Goal: Task Accomplishment & Management: Use online tool/utility

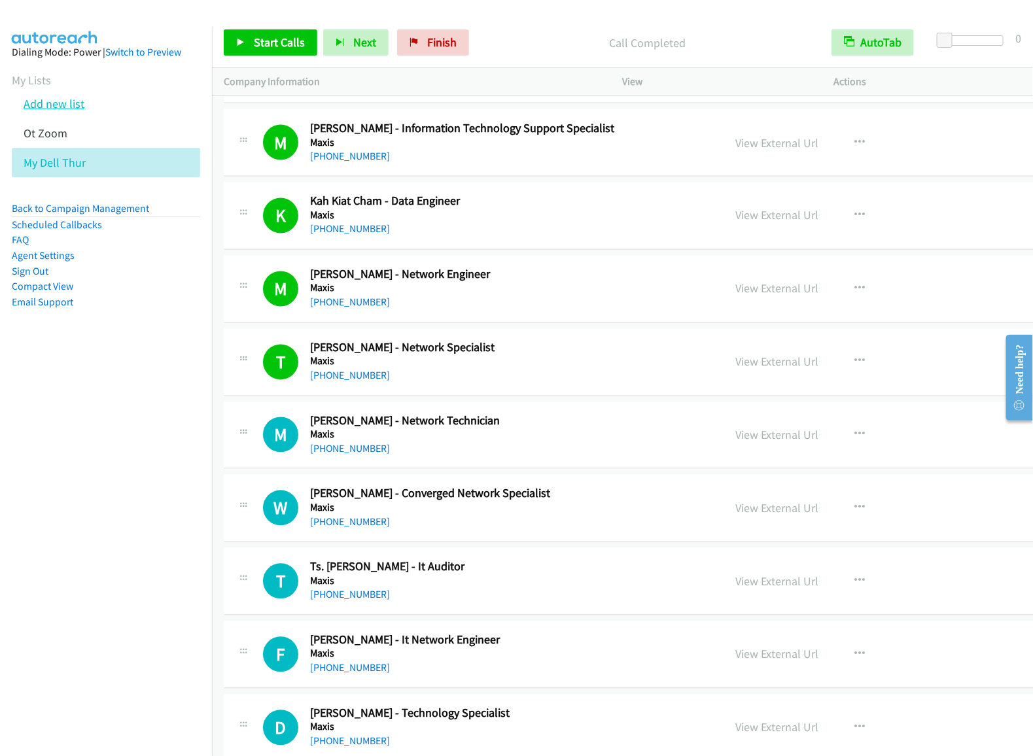
click at [69, 111] on link "Add new list" at bounding box center [54, 103] width 61 height 15
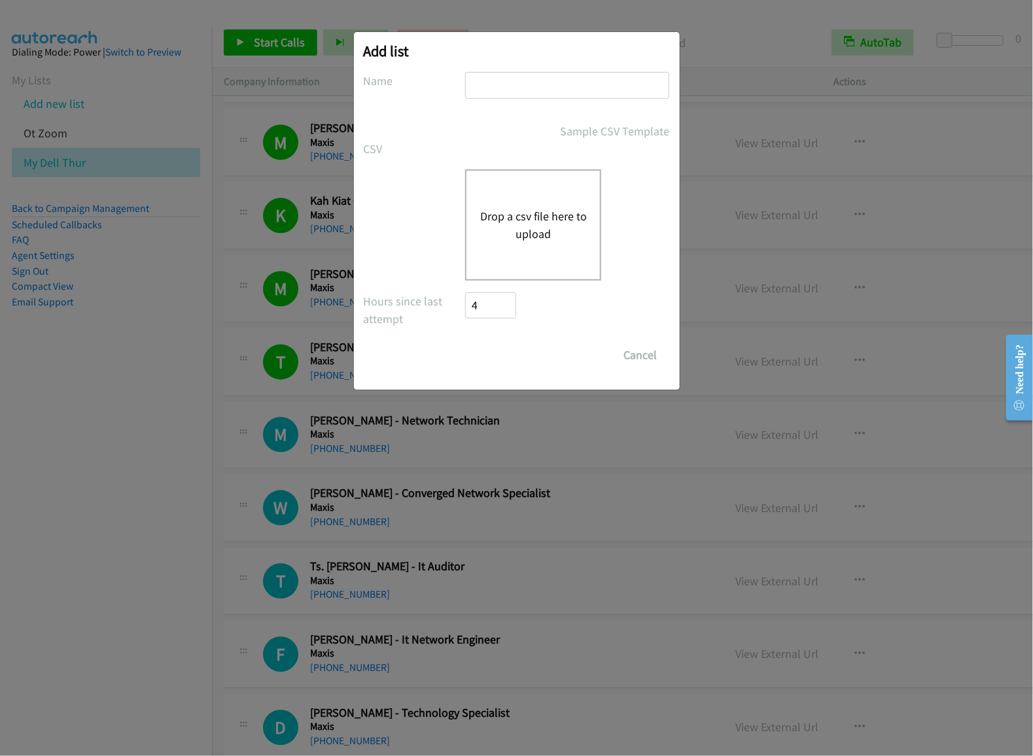
click at [548, 59] on h2 "Add list" at bounding box center [517, 51] width 306 height 18
click at [536, 94] on input "text" at bounding box center [567, 85] width 204 height 27
type input "thur sg dell"
click at [530, 236] on button "Drop a csv file here to upload" at bounding box center [533, 224] width 107 height 35
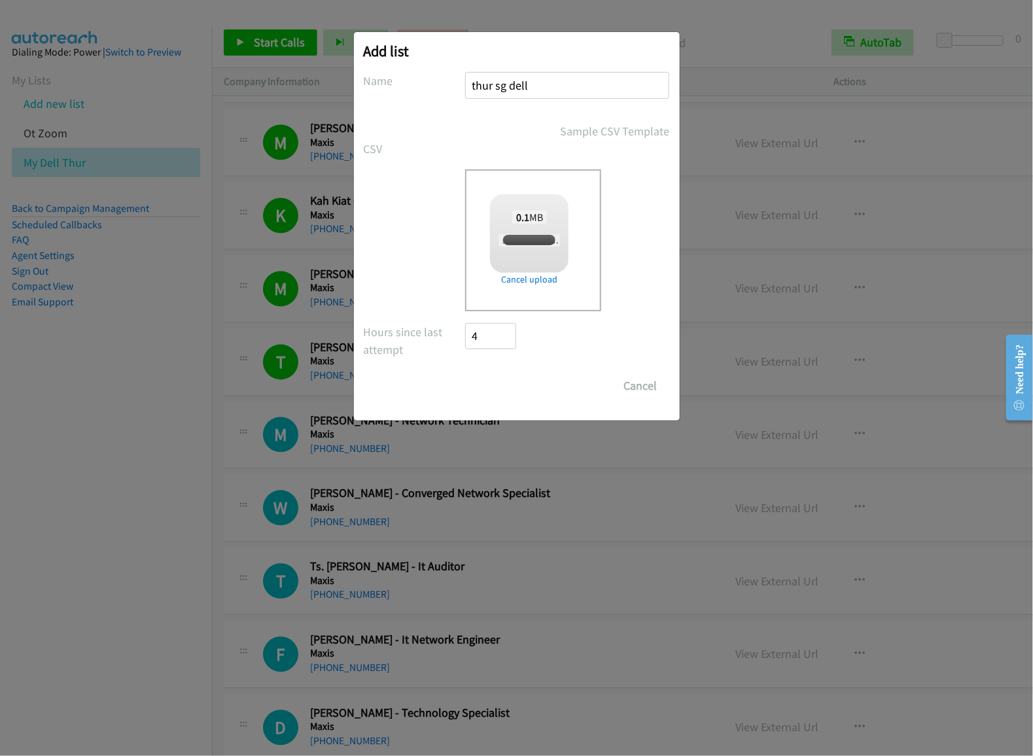
checkbox input "true"
click at [505, 381] on input "Save List" at bounding box center [500, 386] width 69 height 26
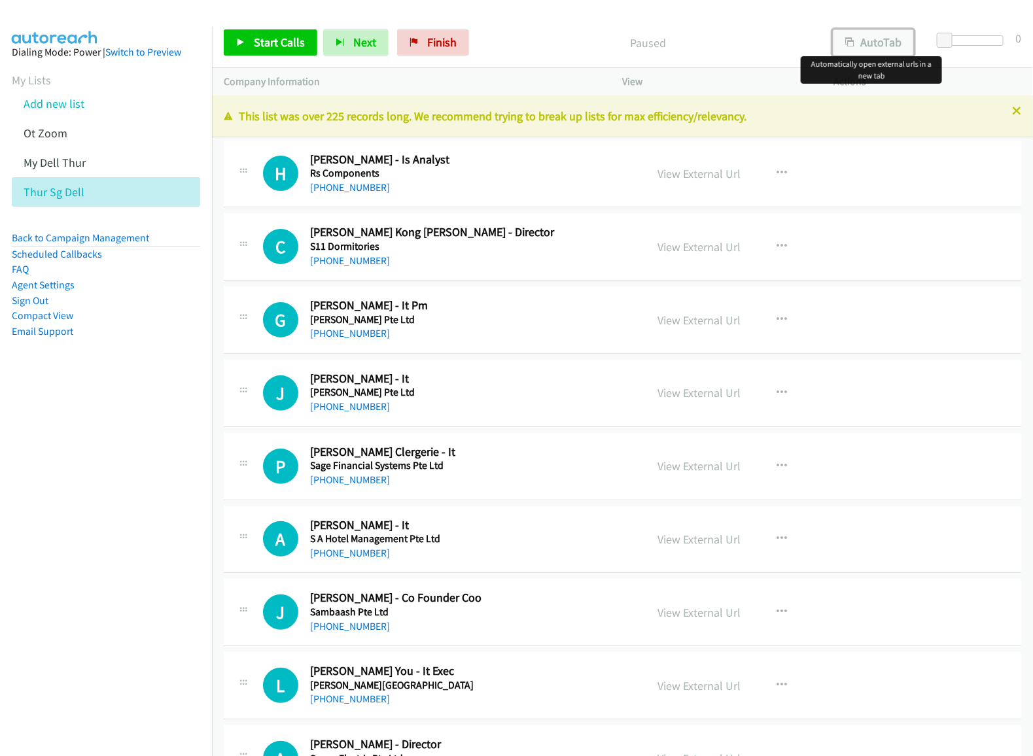
click at [854, 49] on button "AutoTab" at bounding box center [873, 42] width 81 height 26
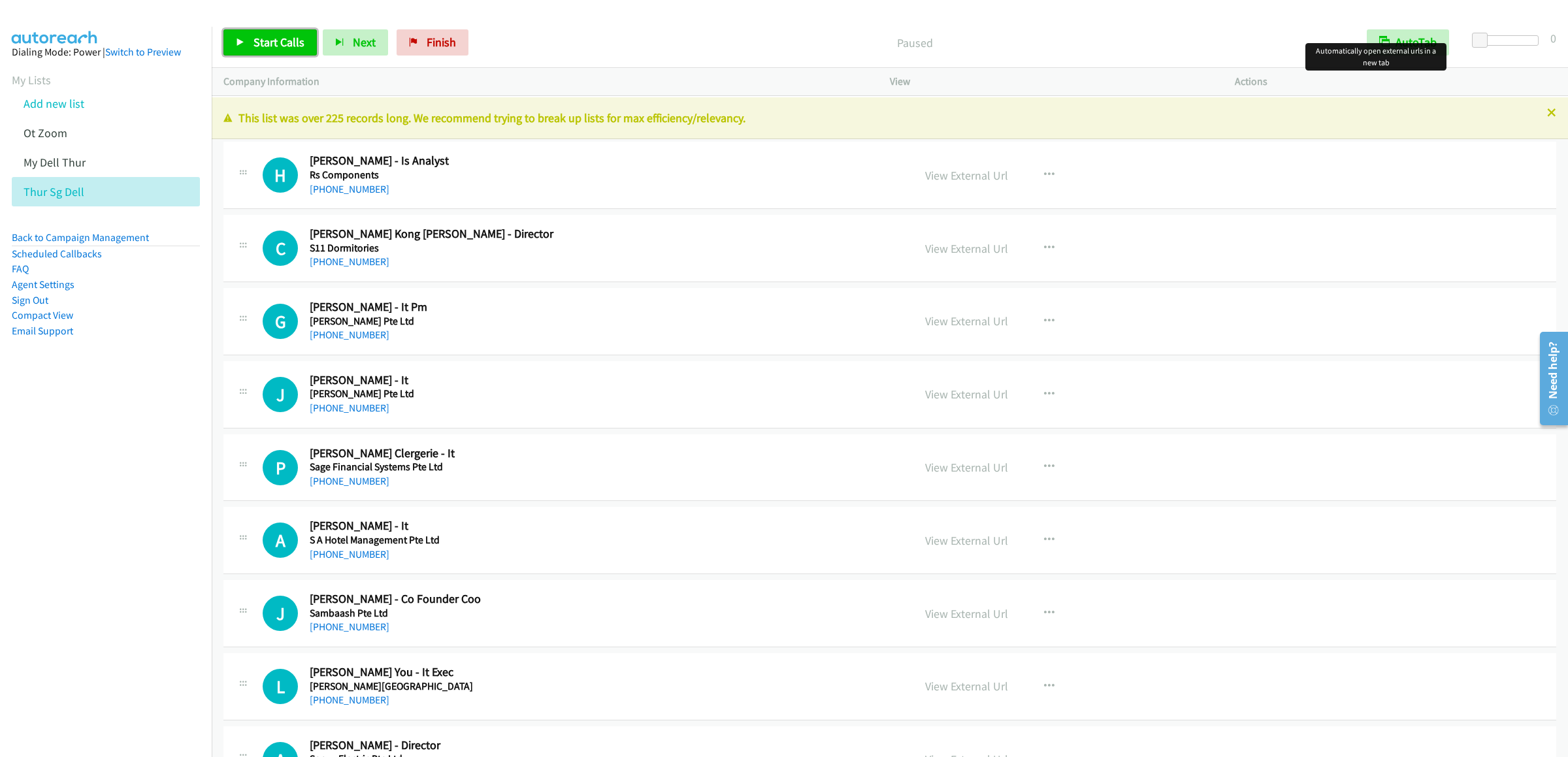
click at [262, 46] on span "Start Calls" at bounding box center [279, 42] width 51 height 15
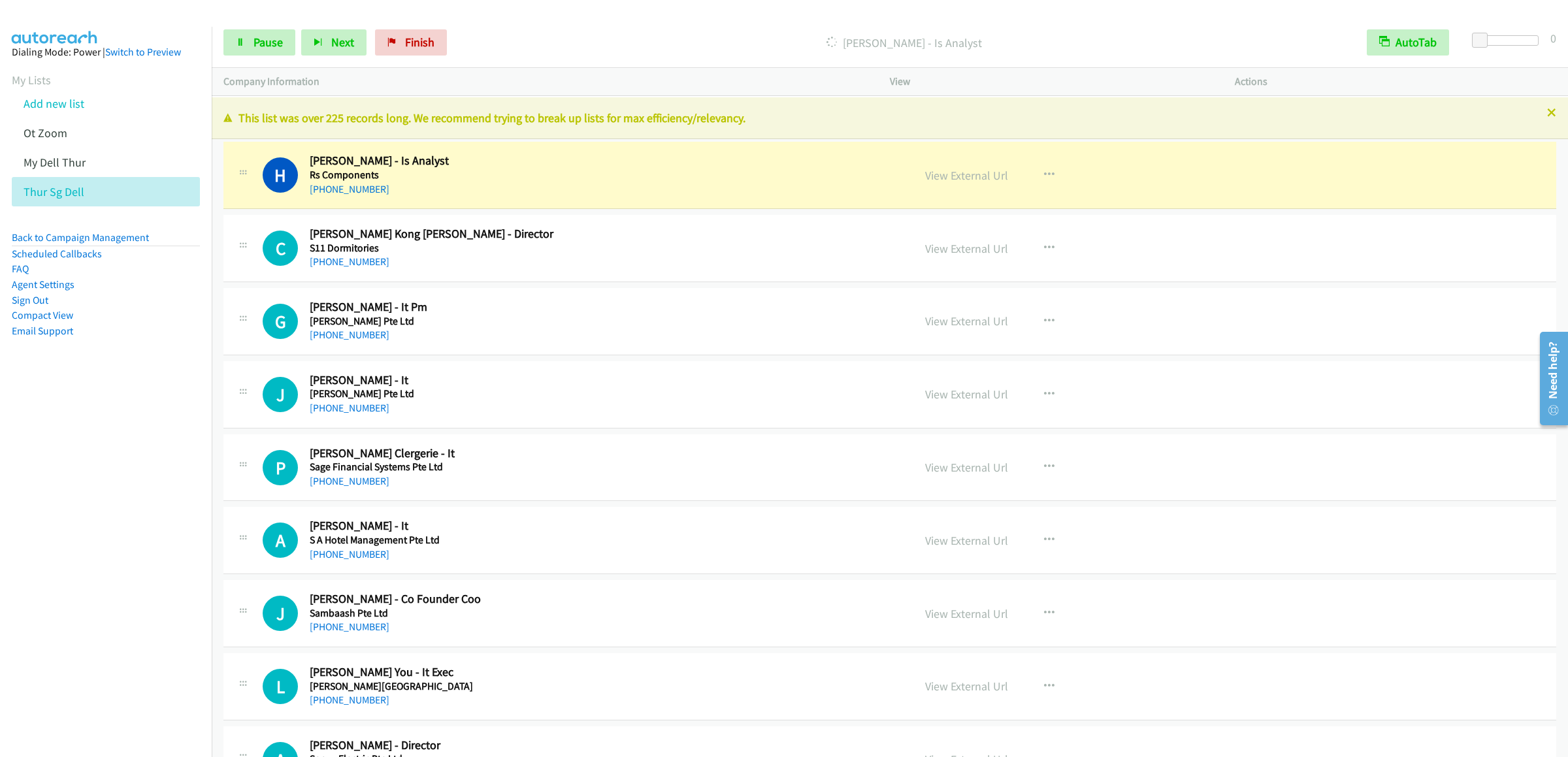
click at [255, 57] on div "Start Calls Pause Next Finish [PERSON_NAME] - Is Analyst AutoTab AutoTab 0" at bounding box center [890, 43] width 1356 height 50
click at [273, 44] on span "Pause" at bounding box center [268, 42] width 29 height 15
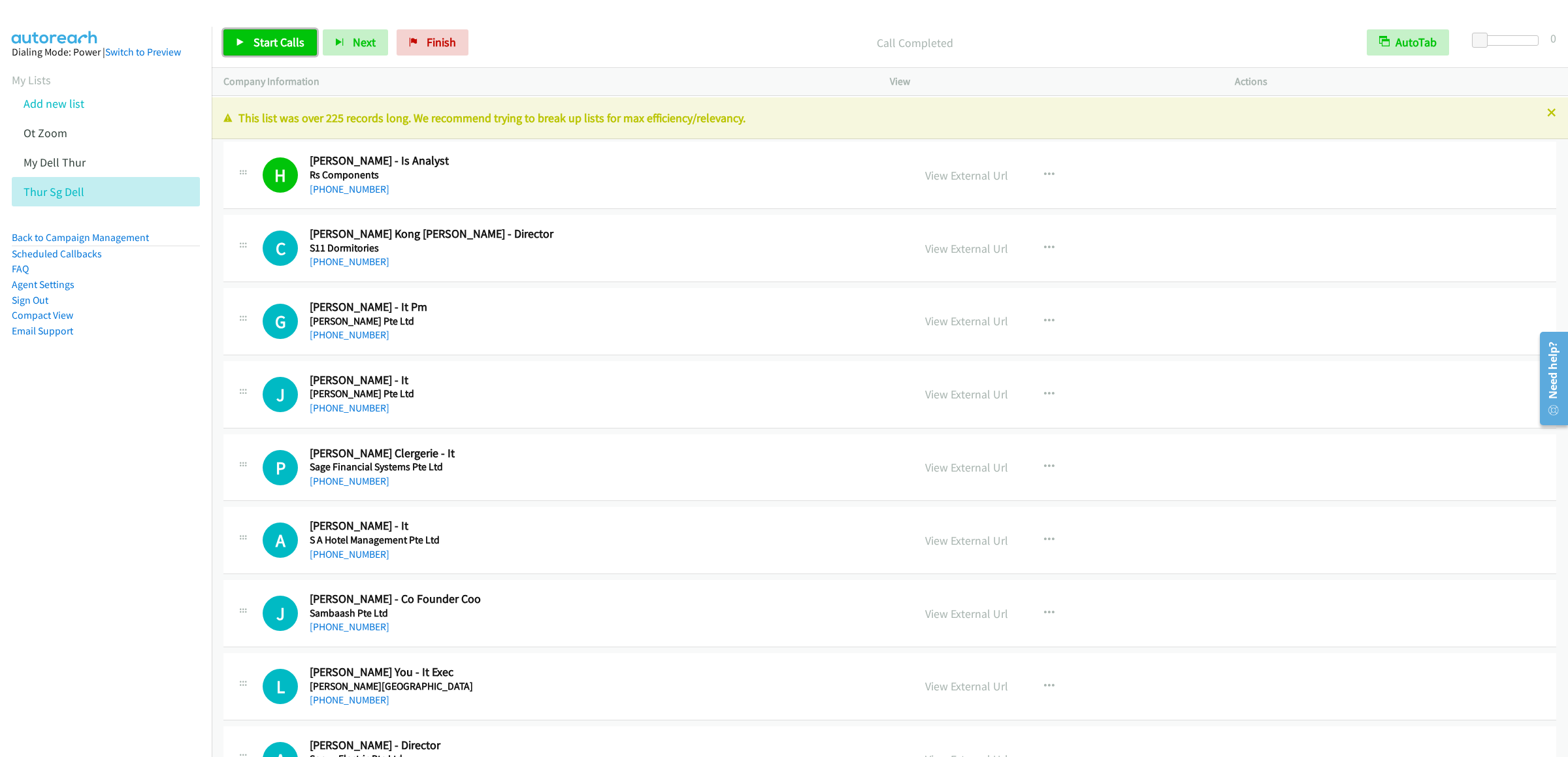
click at [269, 36] on span "Start Calls" at bounding box center [279, 42] width 51 height 15
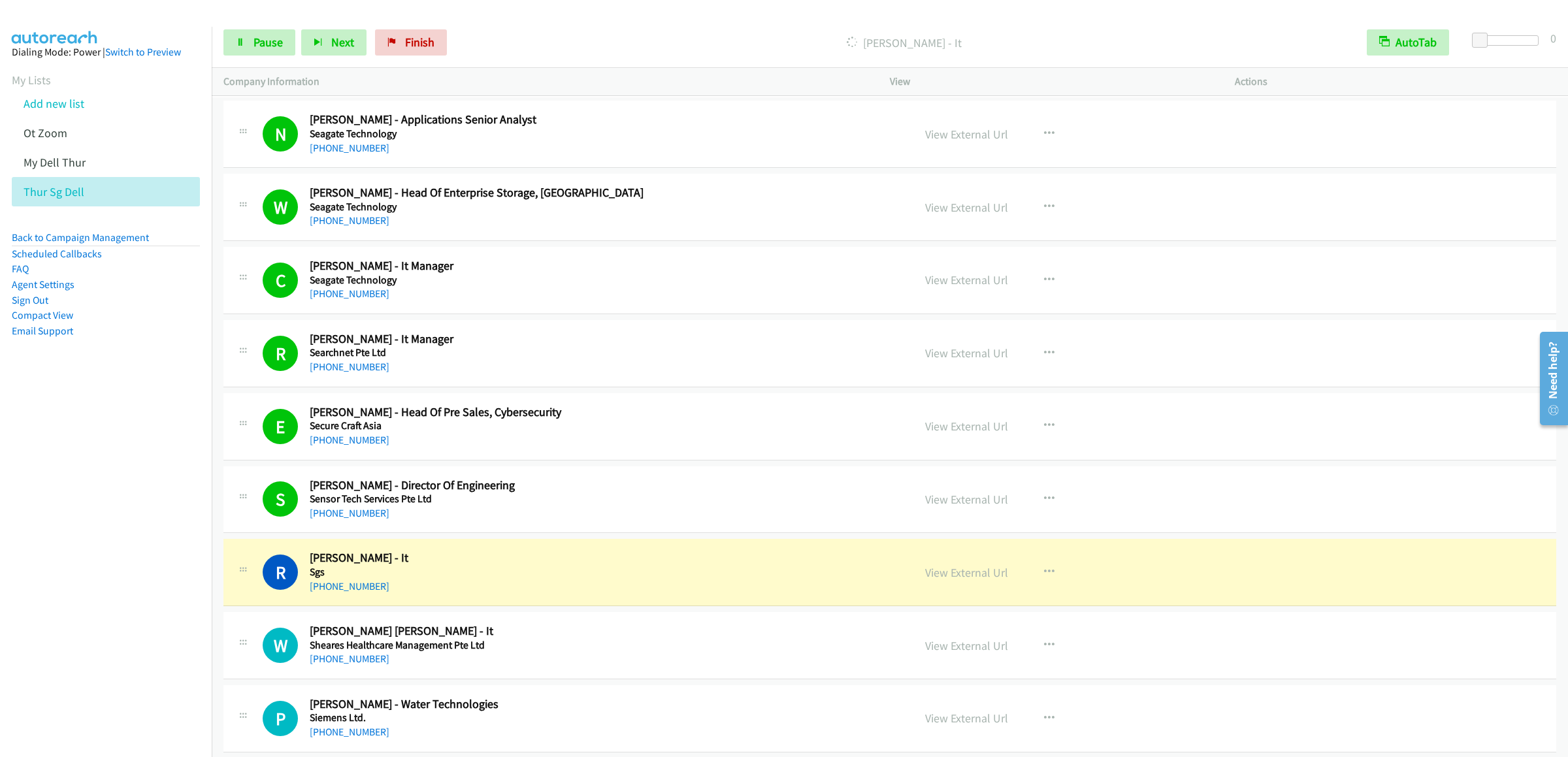
scroll to position [3136, 0]
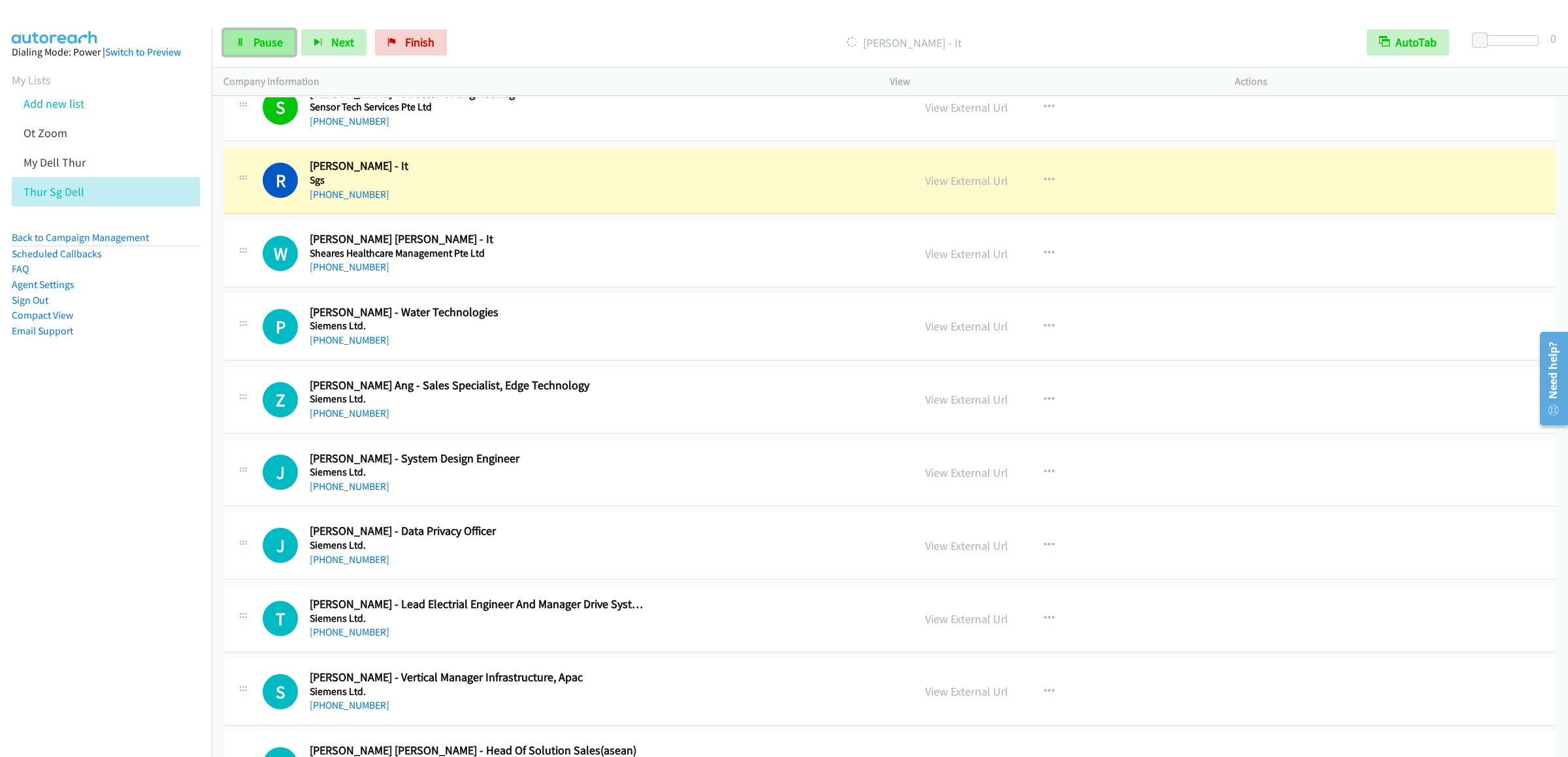
click at [246, 41] on link "Pause" at bounding box center [260, 42] width 72 height 26
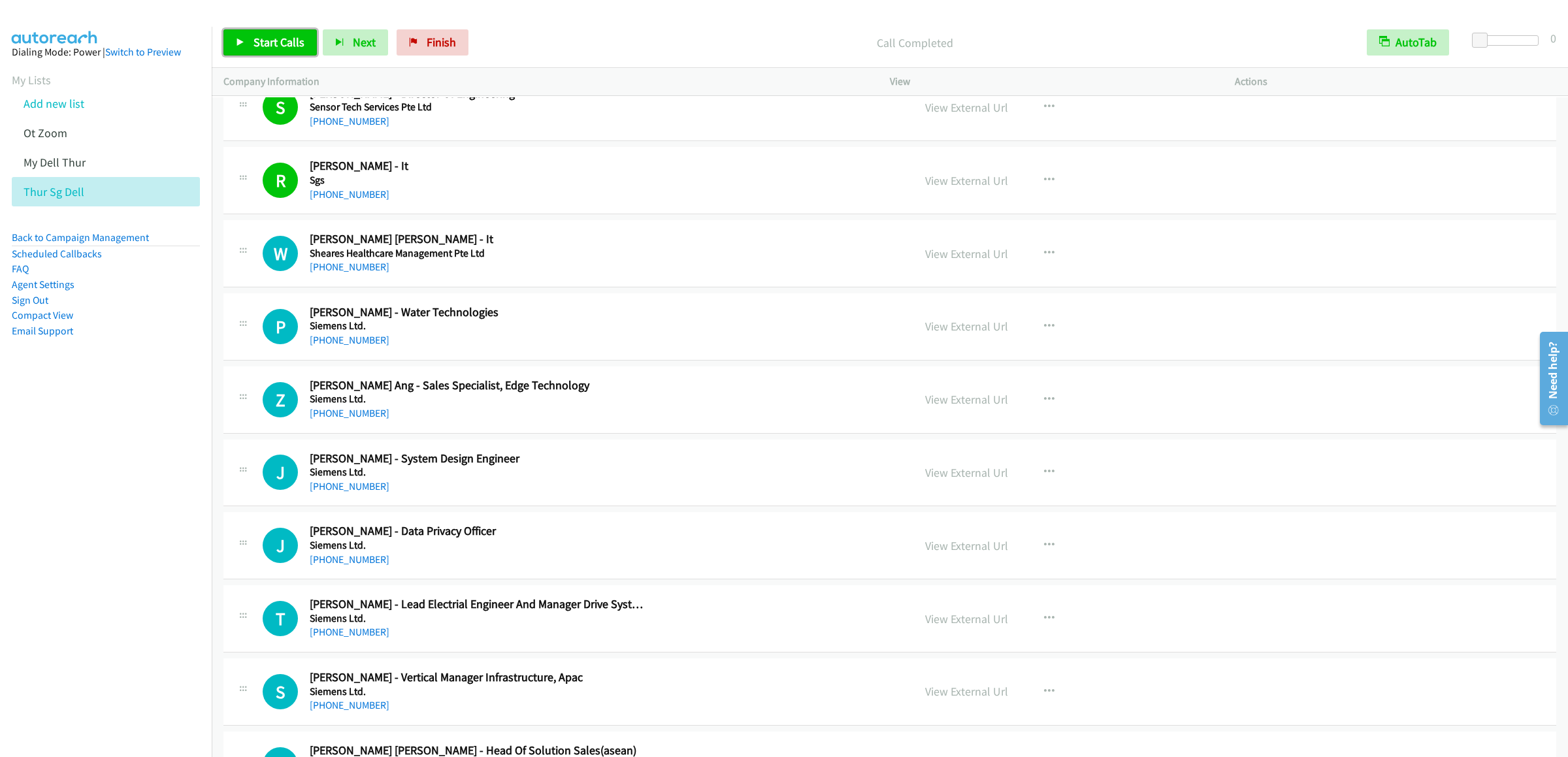
click at [236, 46] on icon at bounding box center [240, 43] width 9 height 9
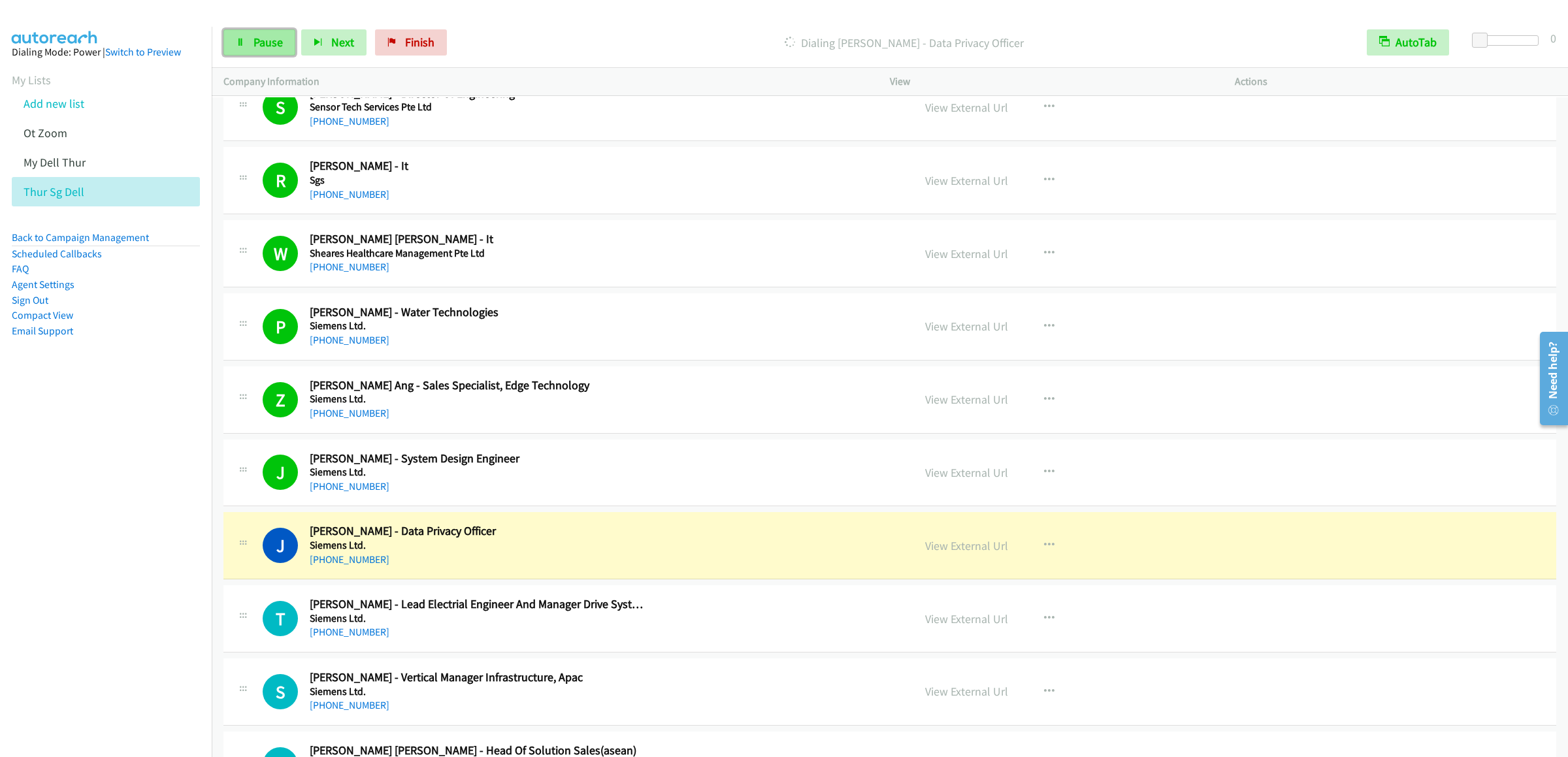
click at [263, 41] on span "Pause" at bounding box center [268, 42] width 29 height 15
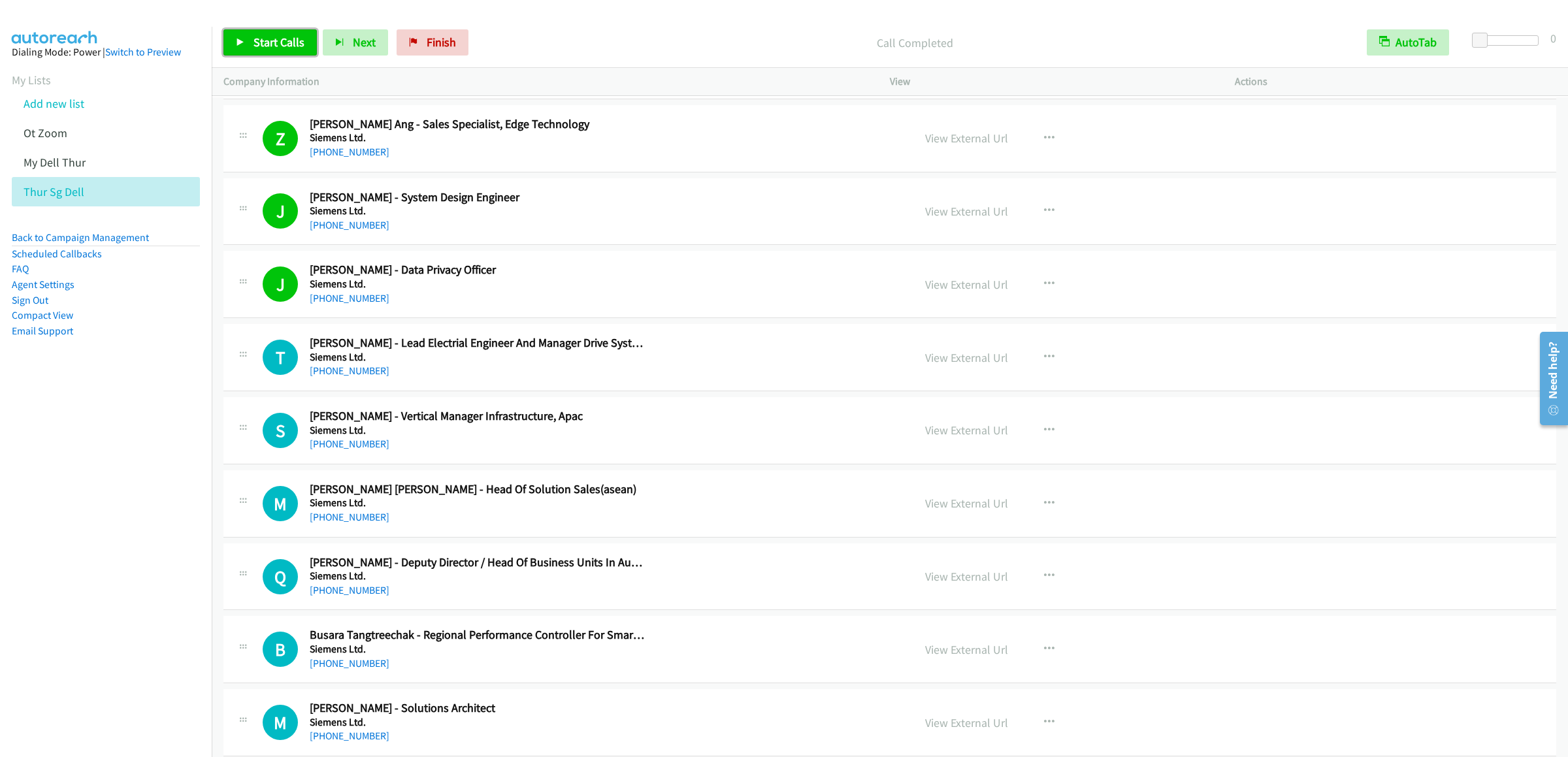
click at [281, 32] on link "Start Calls" at bounding box center [271, 42] width 94 height 26
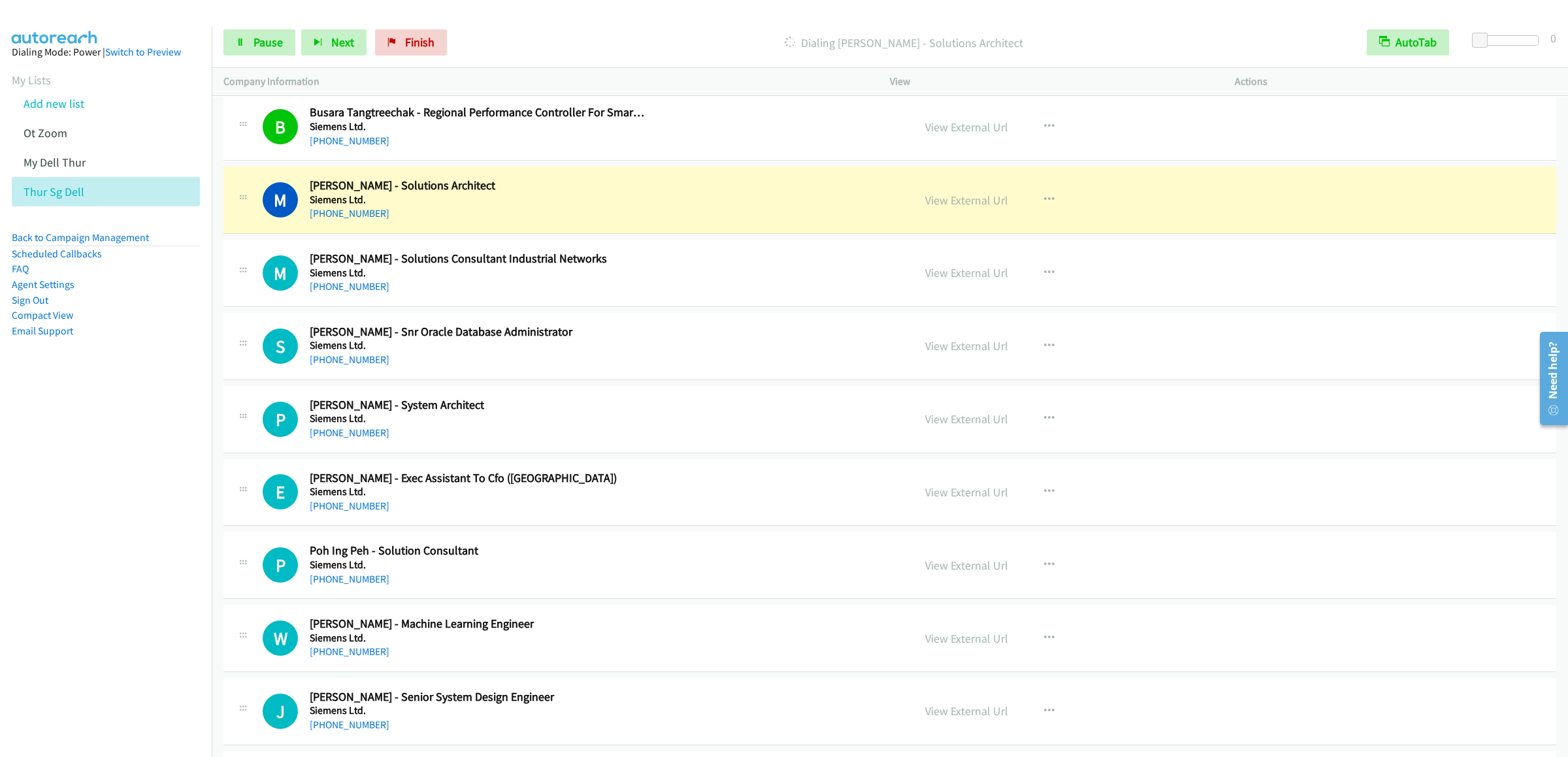
scroll to position [4051, 0]
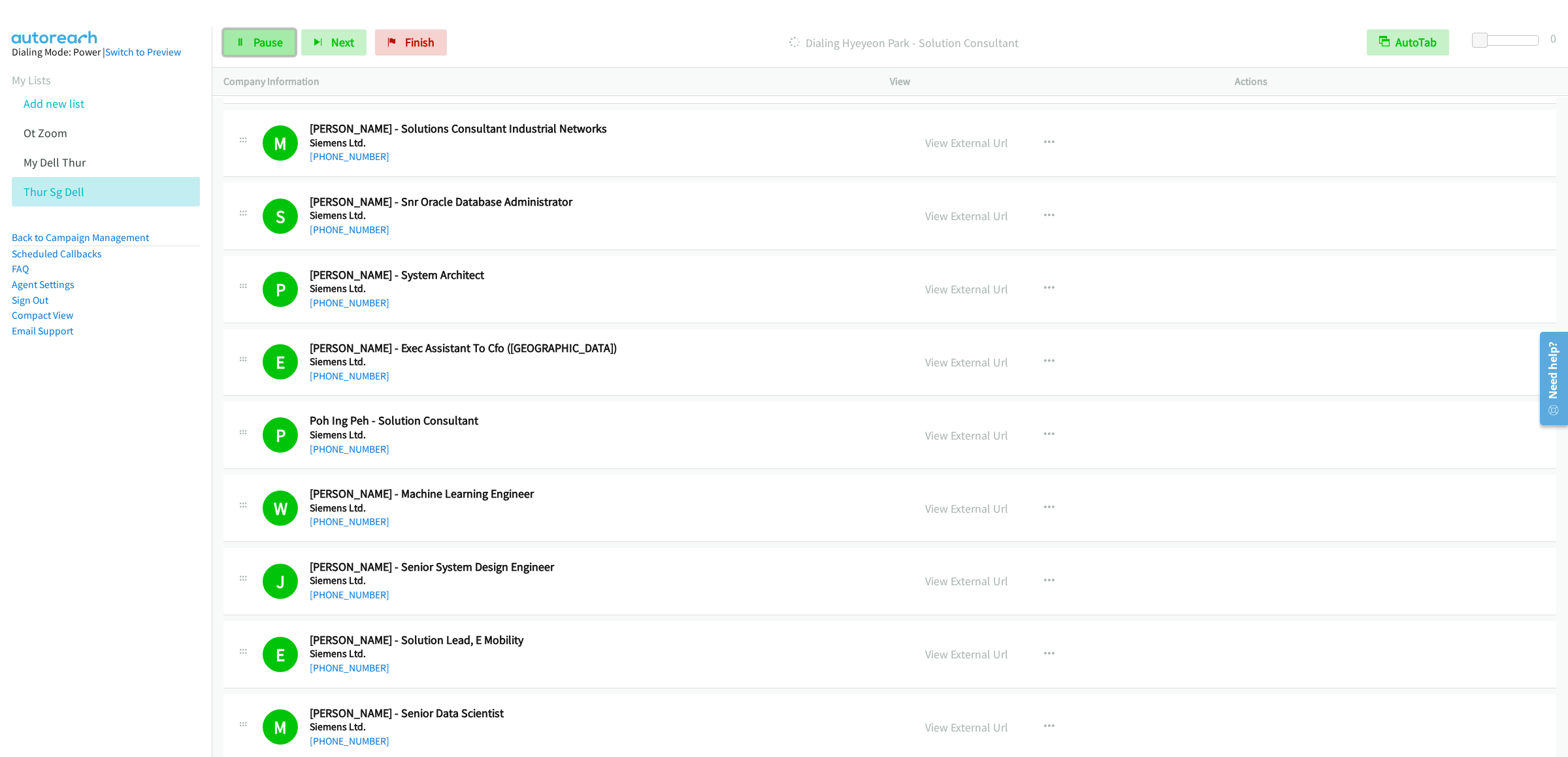
click at [245, 40] on link "Pause" at bounding box center [260, 42] width 72 height 26
click at [294, 52] on link "Start Calls" at bounding box center [271, 42] width 94 height 26
click at [264, 33] on link "Pause" at bounding box center [260, 42] width 72 height 26
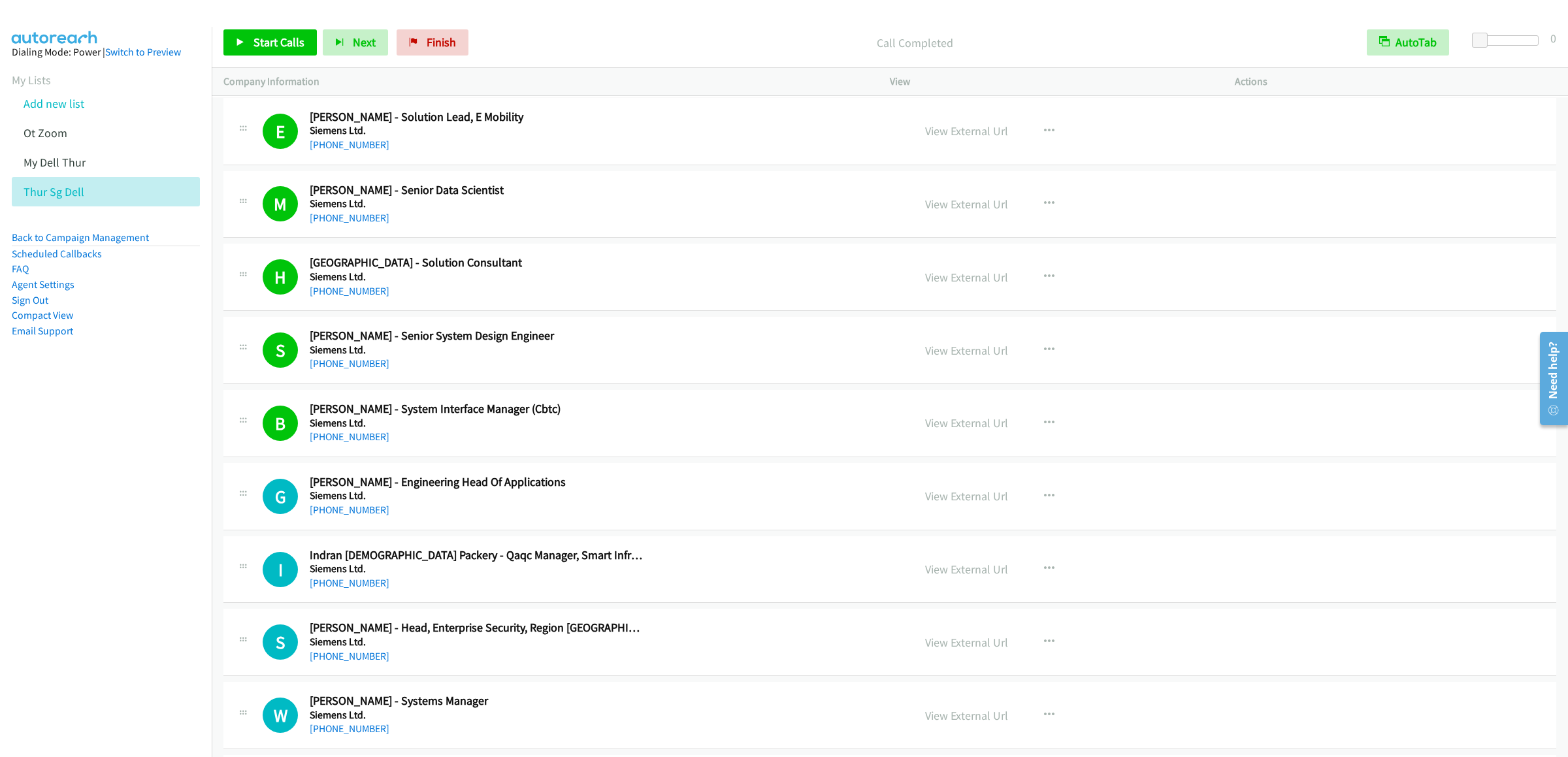
scroll to position [4835, 0]
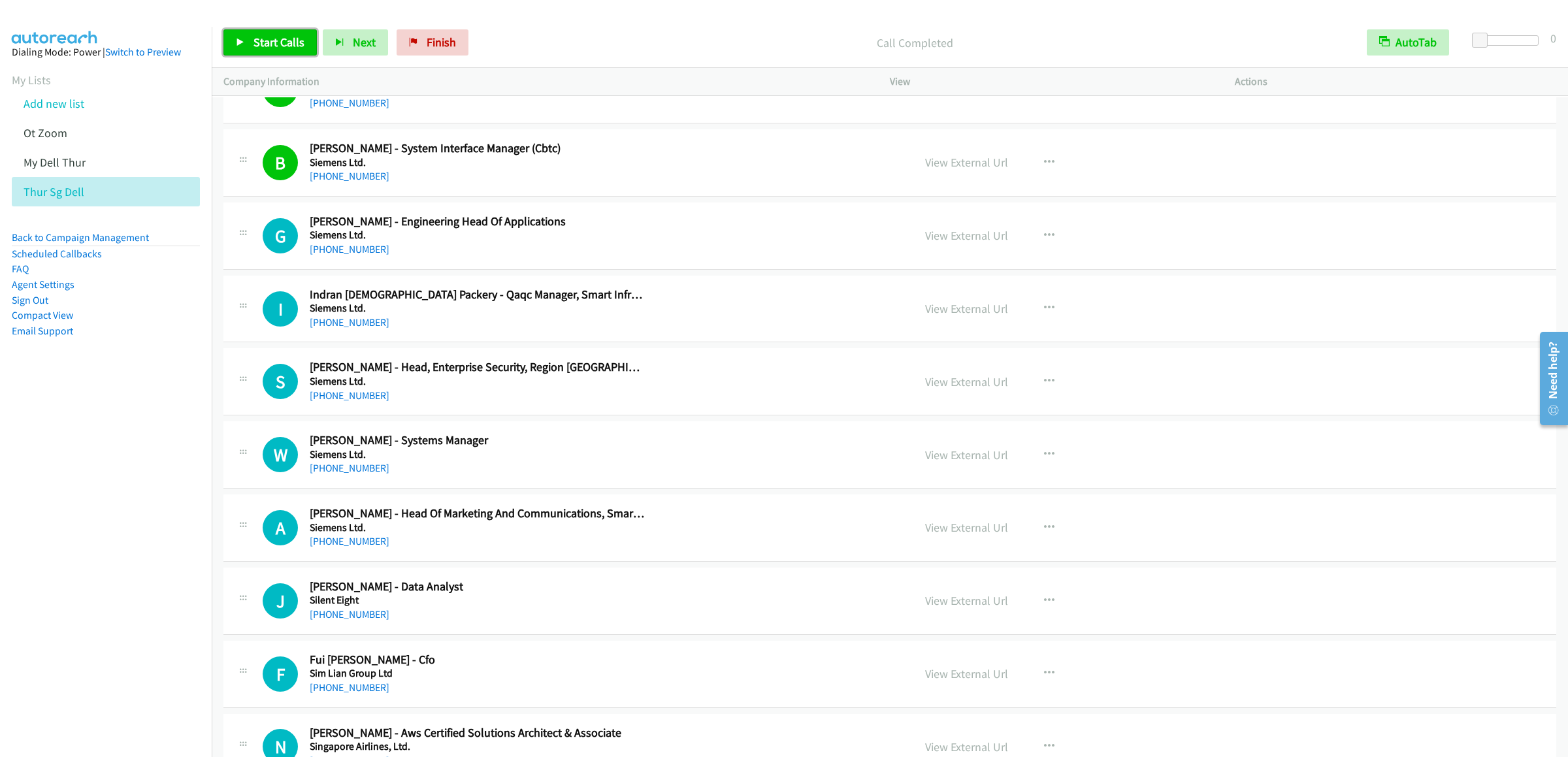
click at [281, 54] on link "Start Calls" at bounding box center [271, 42] width 94 height 26
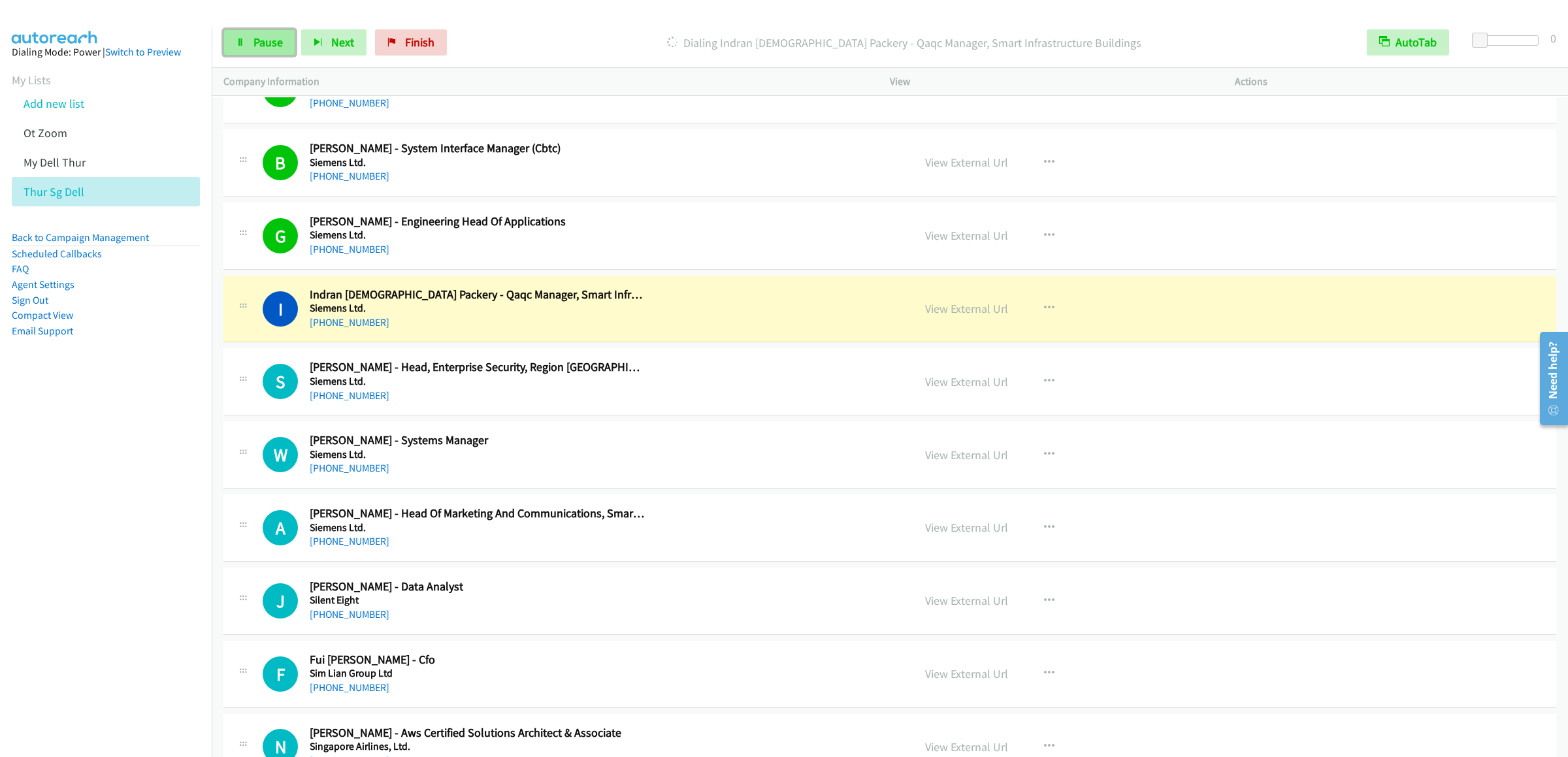
click at [268, 38] on span "Pause" at bounding box center [268, 42] width 29 height 15
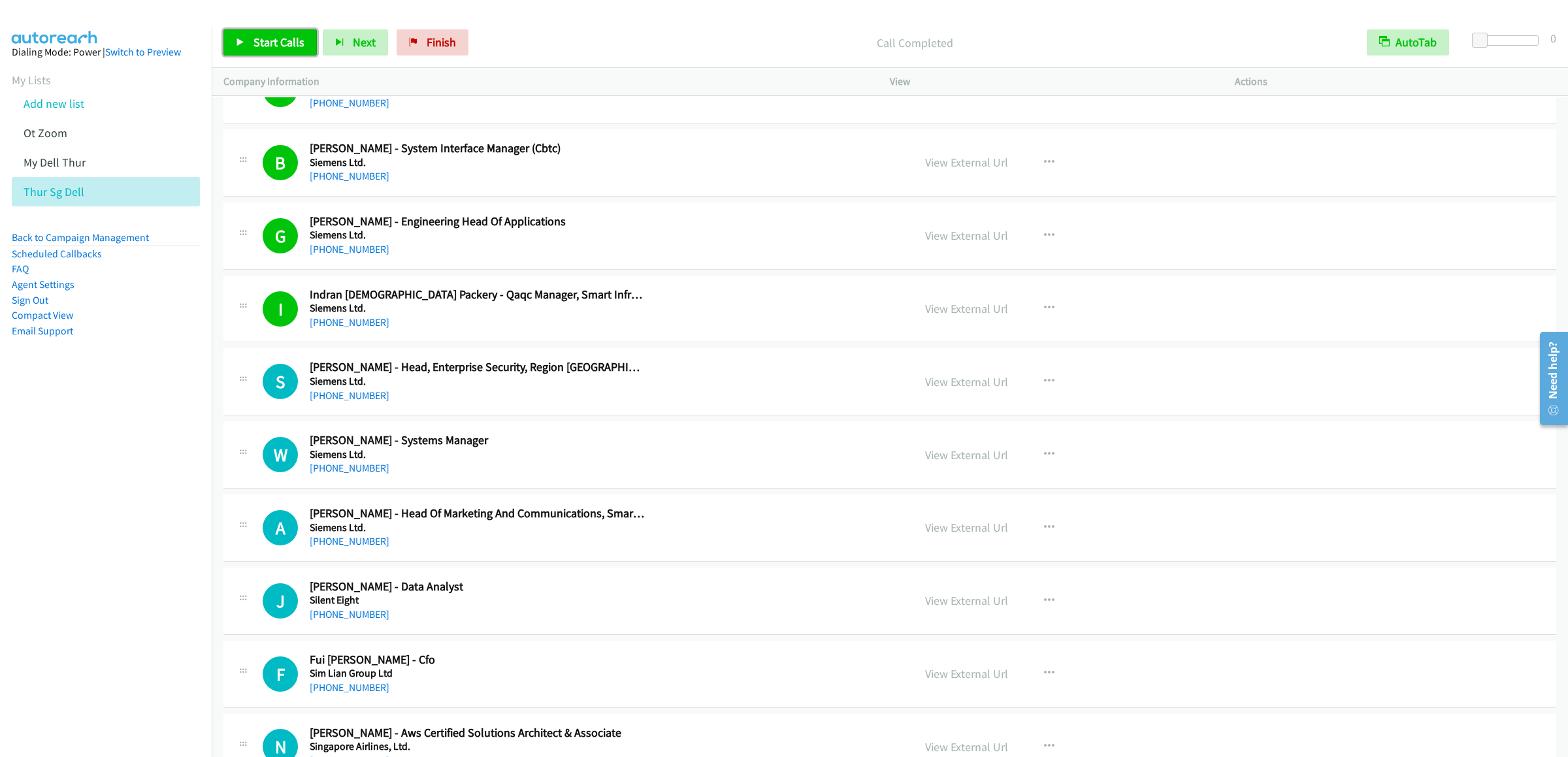
click at [271, 44] on span "Start Calls" at bounding box center [279, 42] width 51 height 15
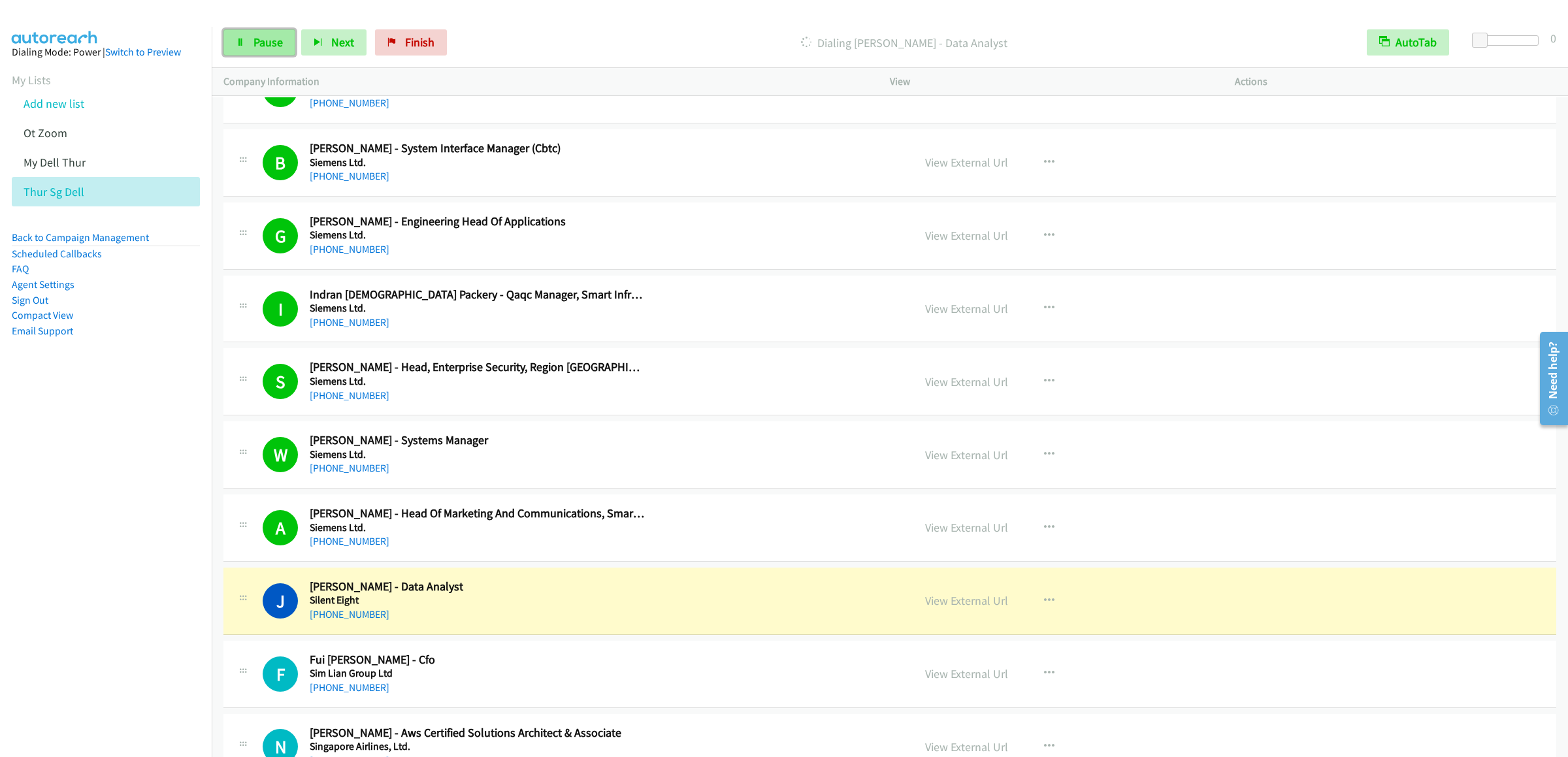
click at [243, 39] on icon at bounding box center [240, 43] width 9 height 9
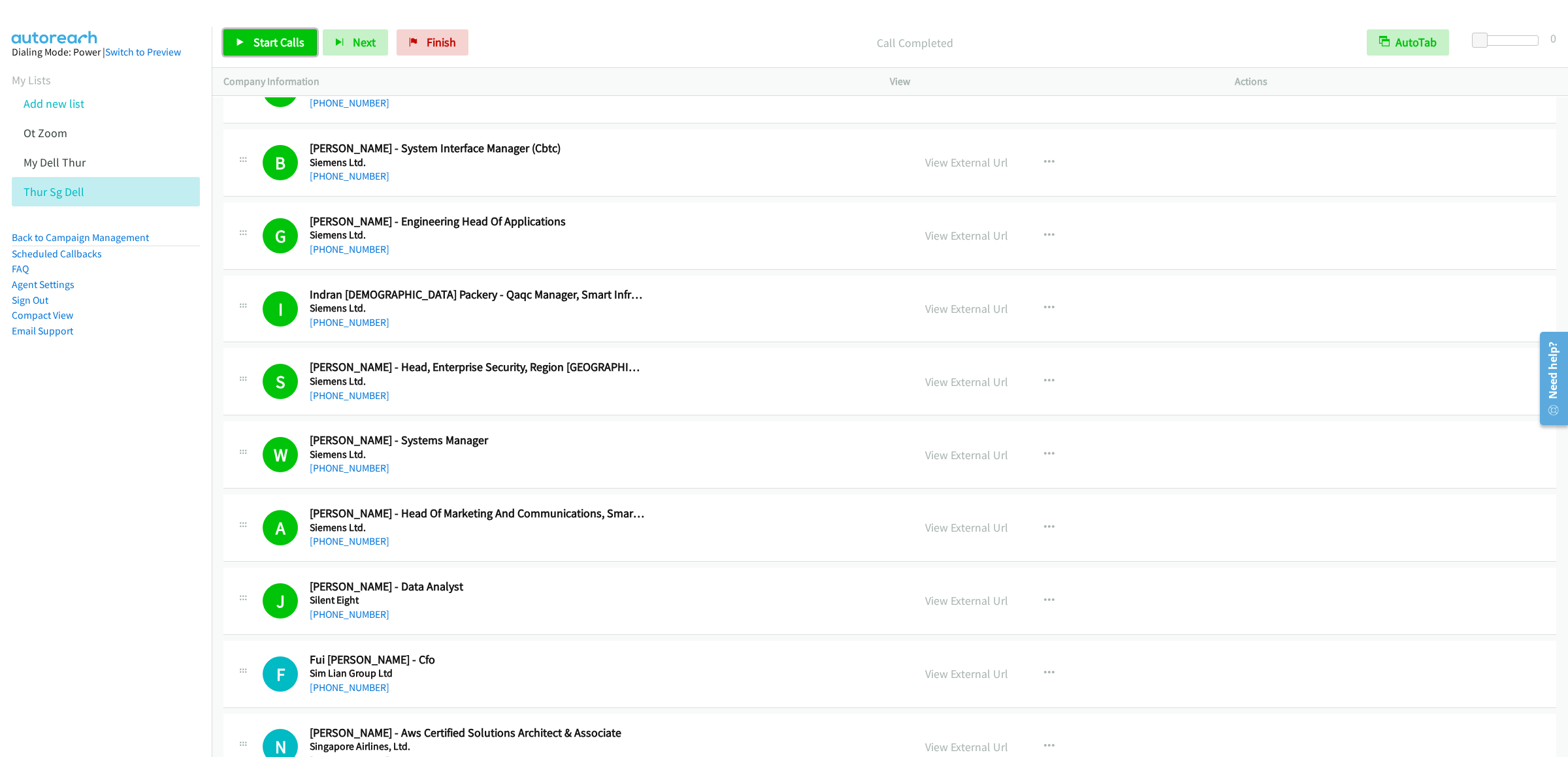
click at [239, 44] on icon at bounding box center [240, 43] width 9 height 9
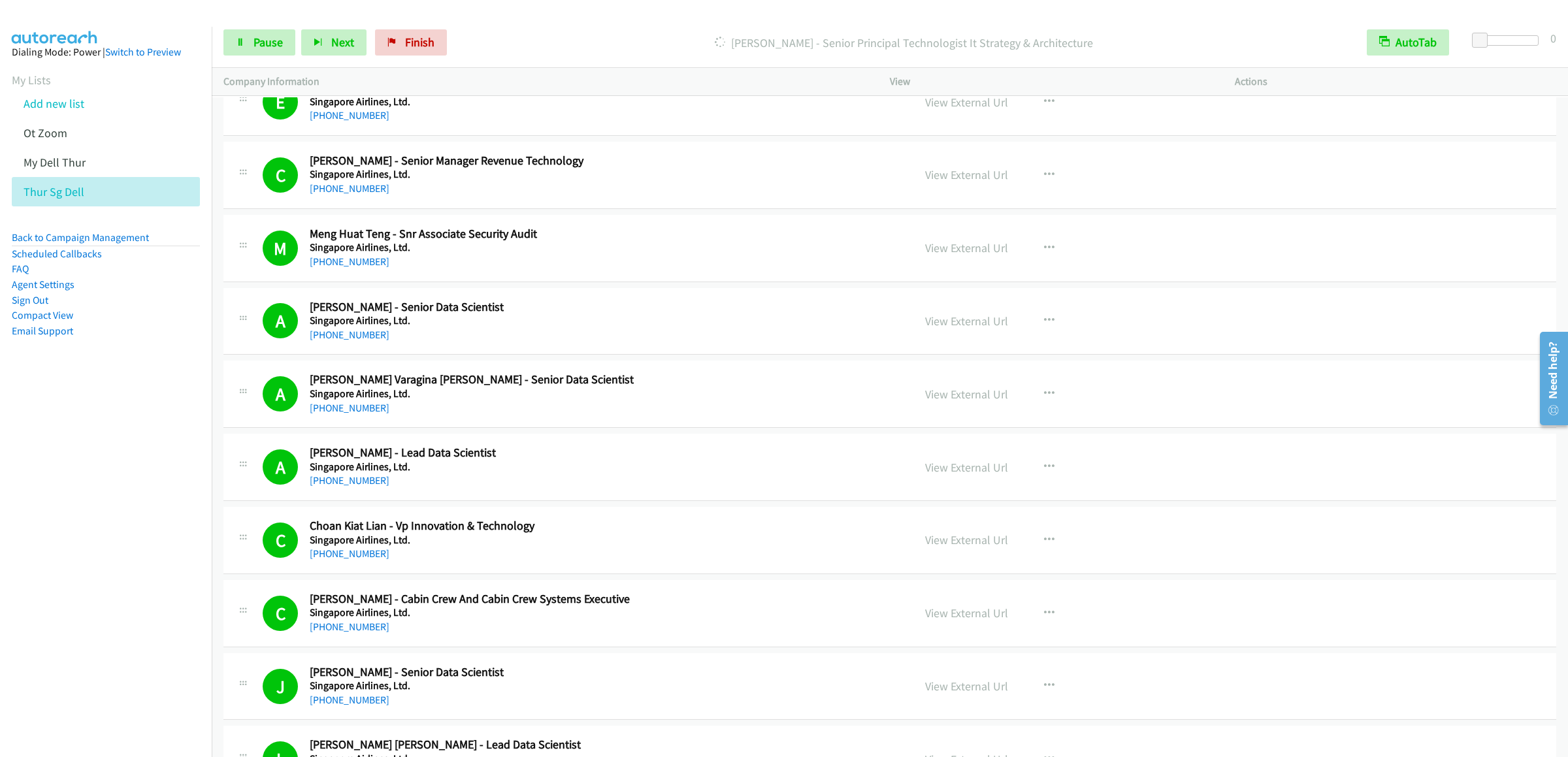
scroll to position [7579, 0]
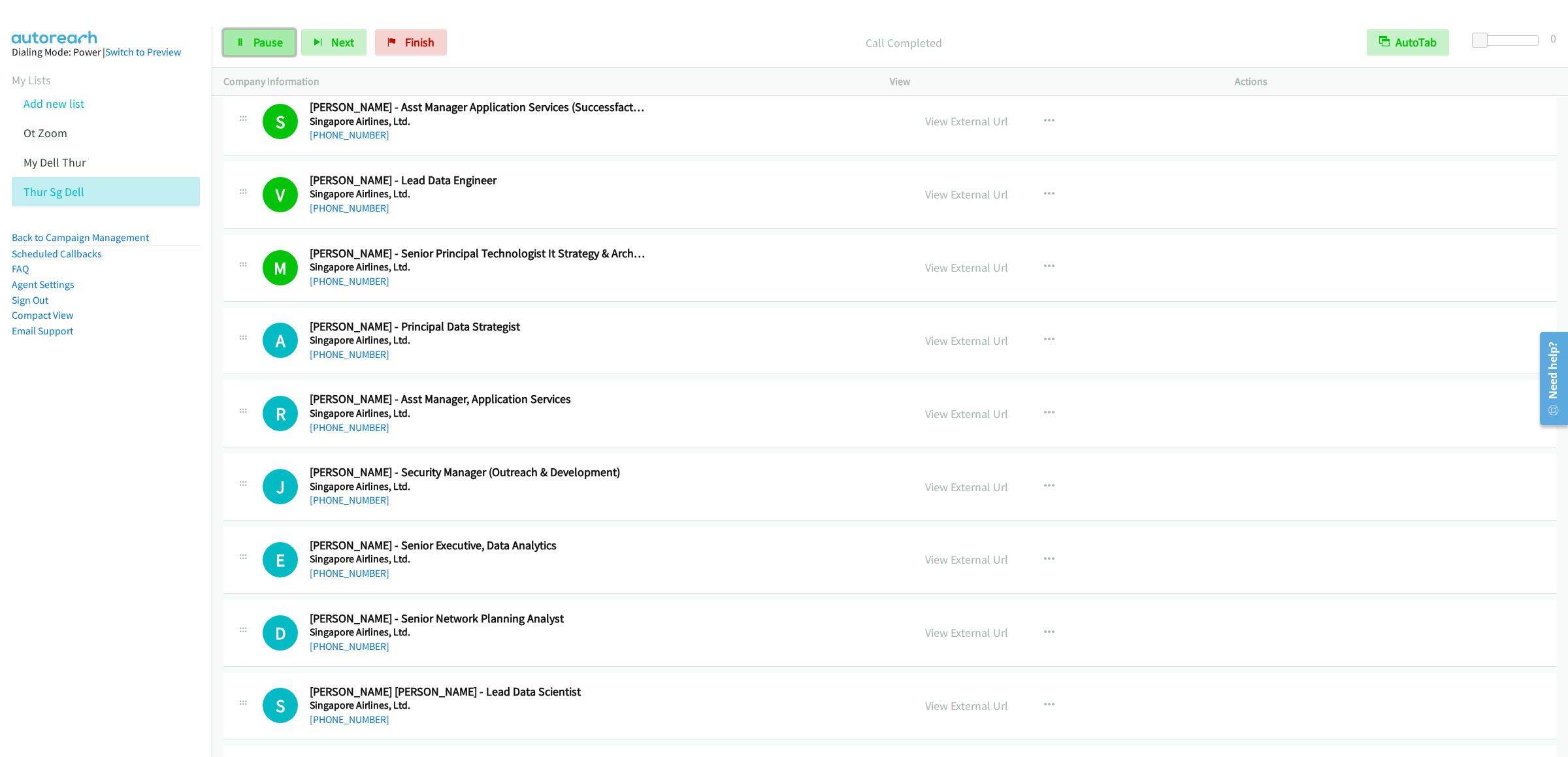
click at [260, 43] on span "Pause" at bounding box center [268, 42] width 29 height 15
click at [289, 35] on span "Start Calls" at bounding box center [279, 42] width 51 height 15
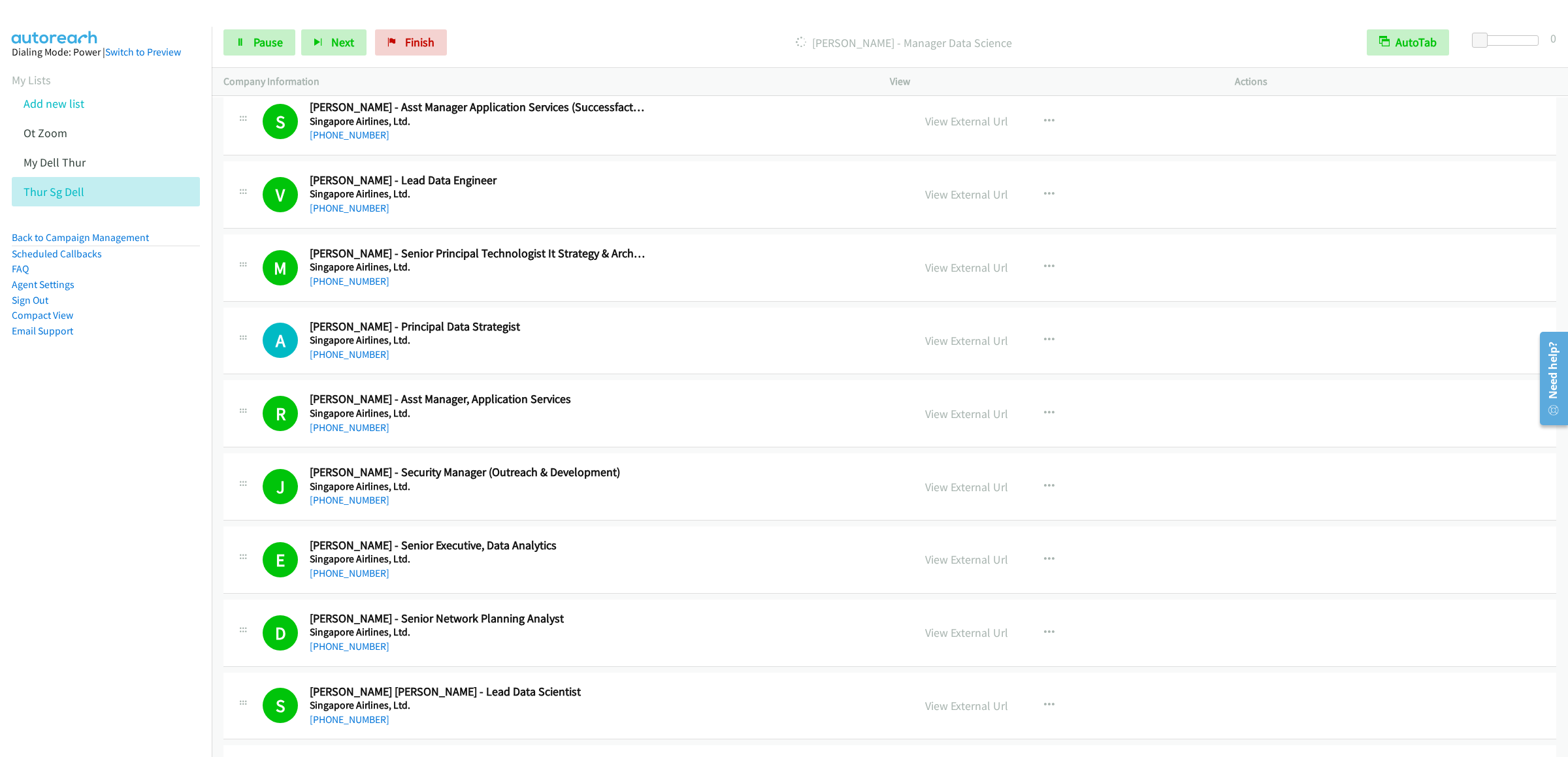
scroll to position [8363, 0]
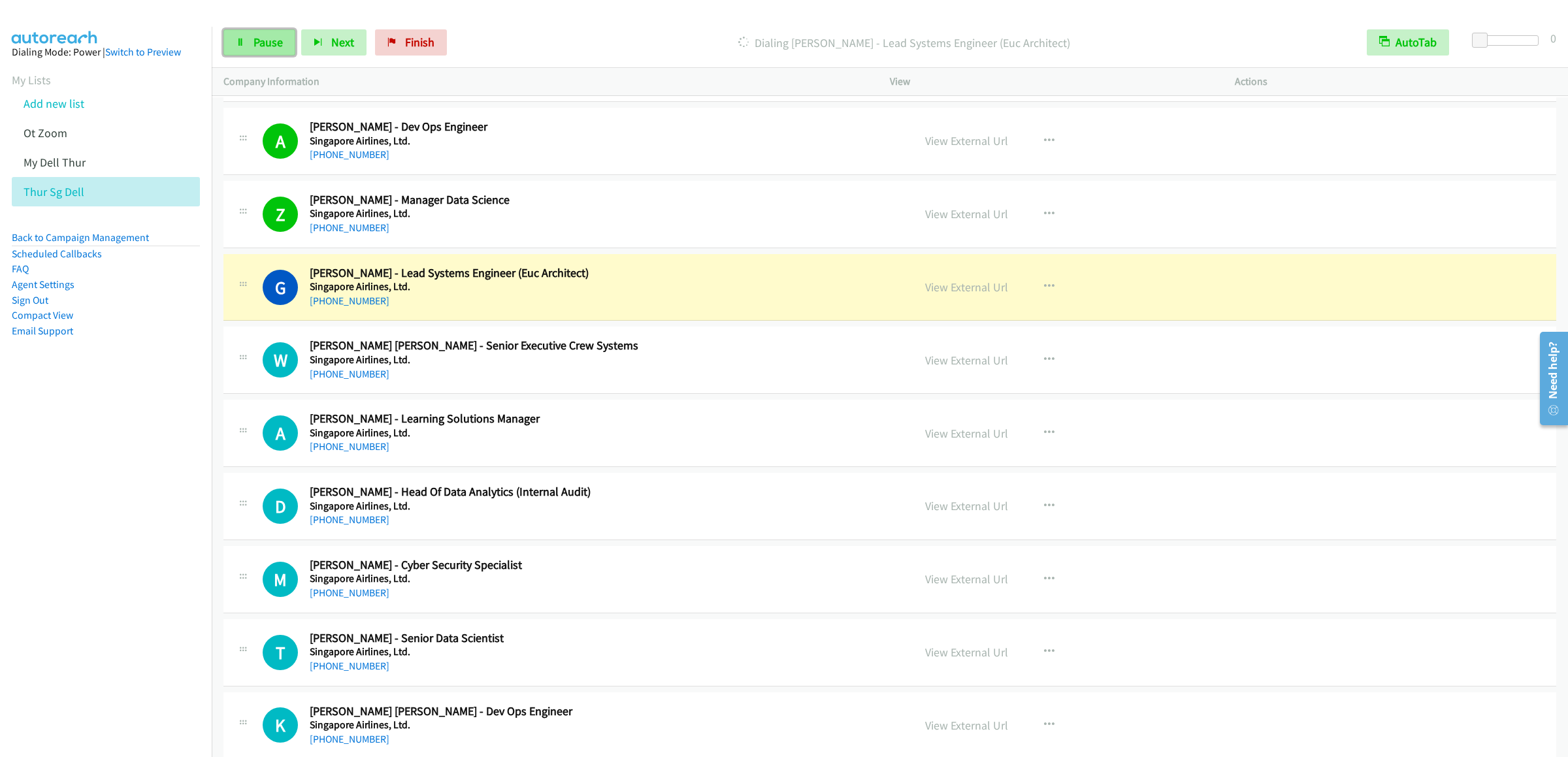
click at [267, 34] on link "Pause" at bounding box center [260, 42] width 72 height 26
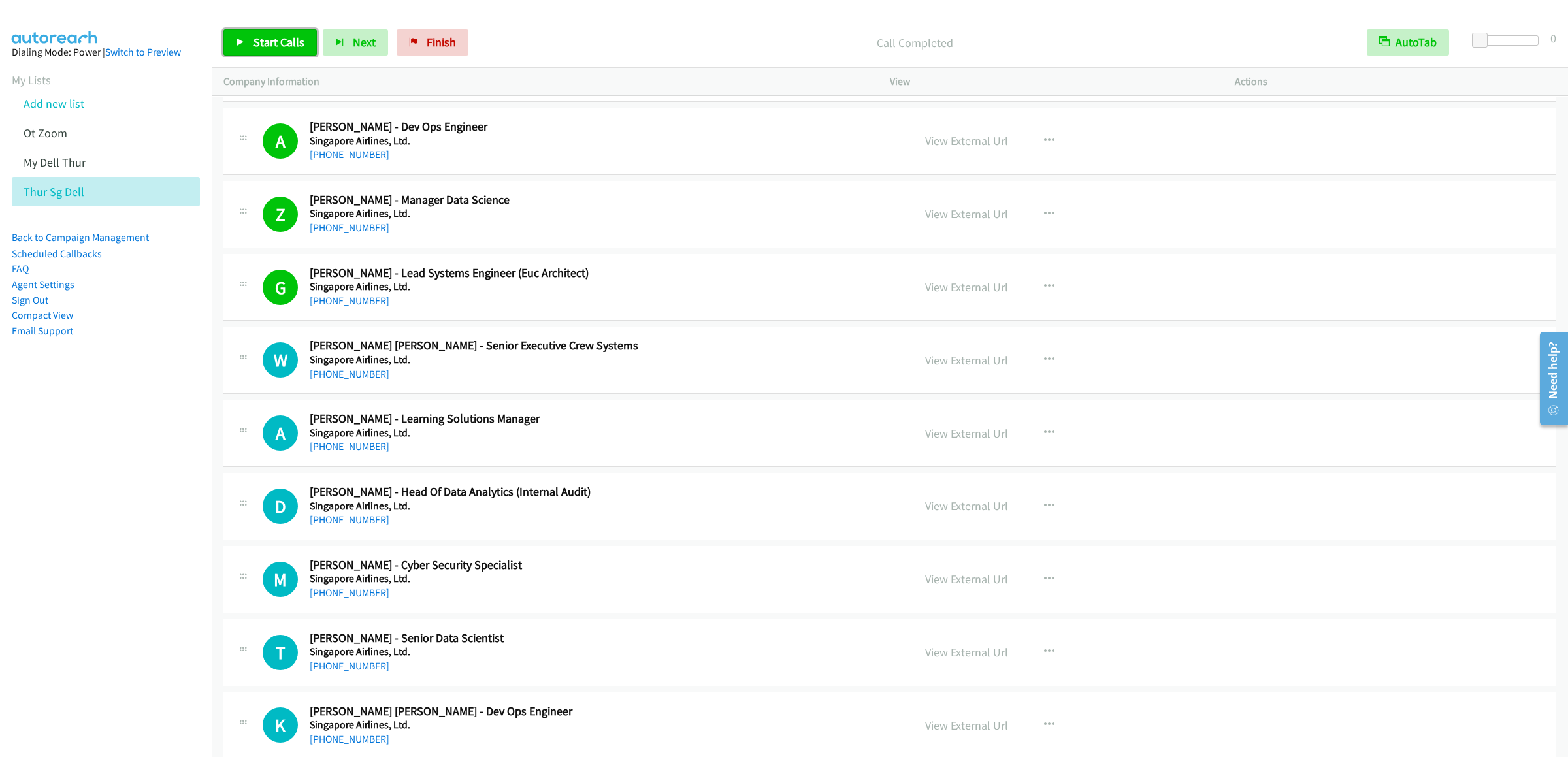
click at [275, 41] on span "Start Calls" at bounding box center [279, 42] width 51 height 15
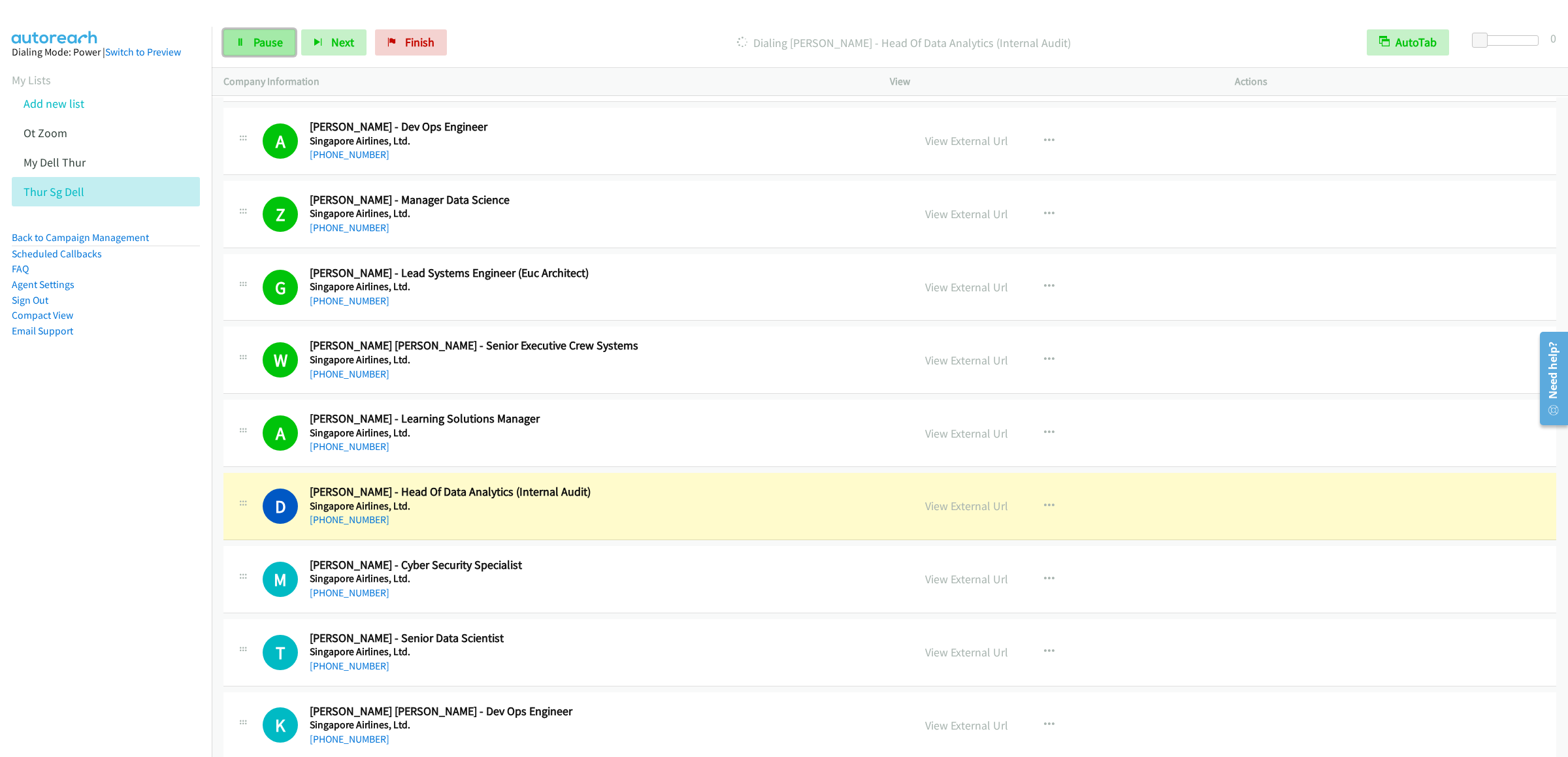
click at [261, 52] on link "Pause" at bounding box center [260, 42] width 72 height 26
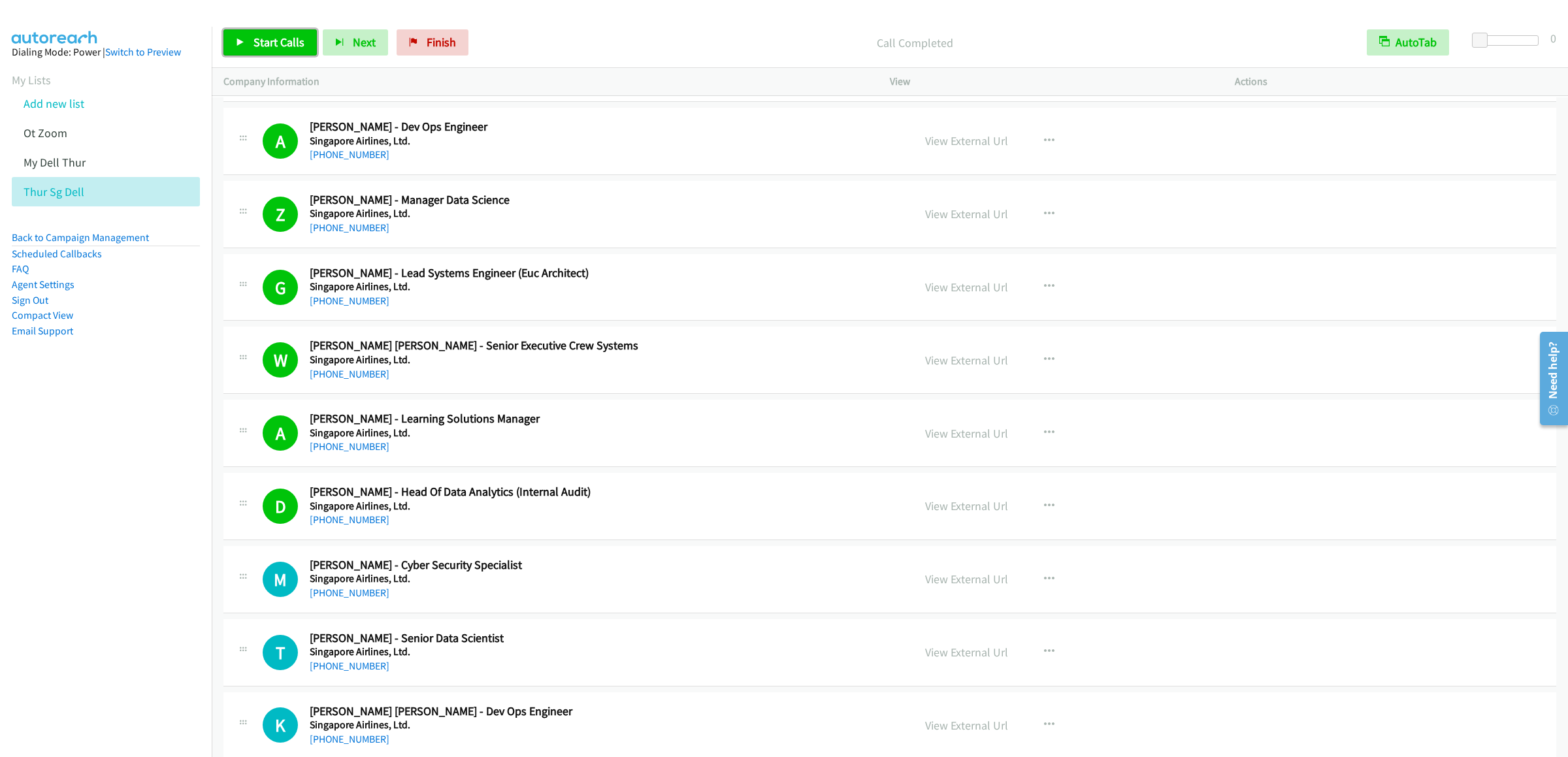
click at [275, 53] on link "Start Calls" at bounding box center [271, 42] width 94 height 26
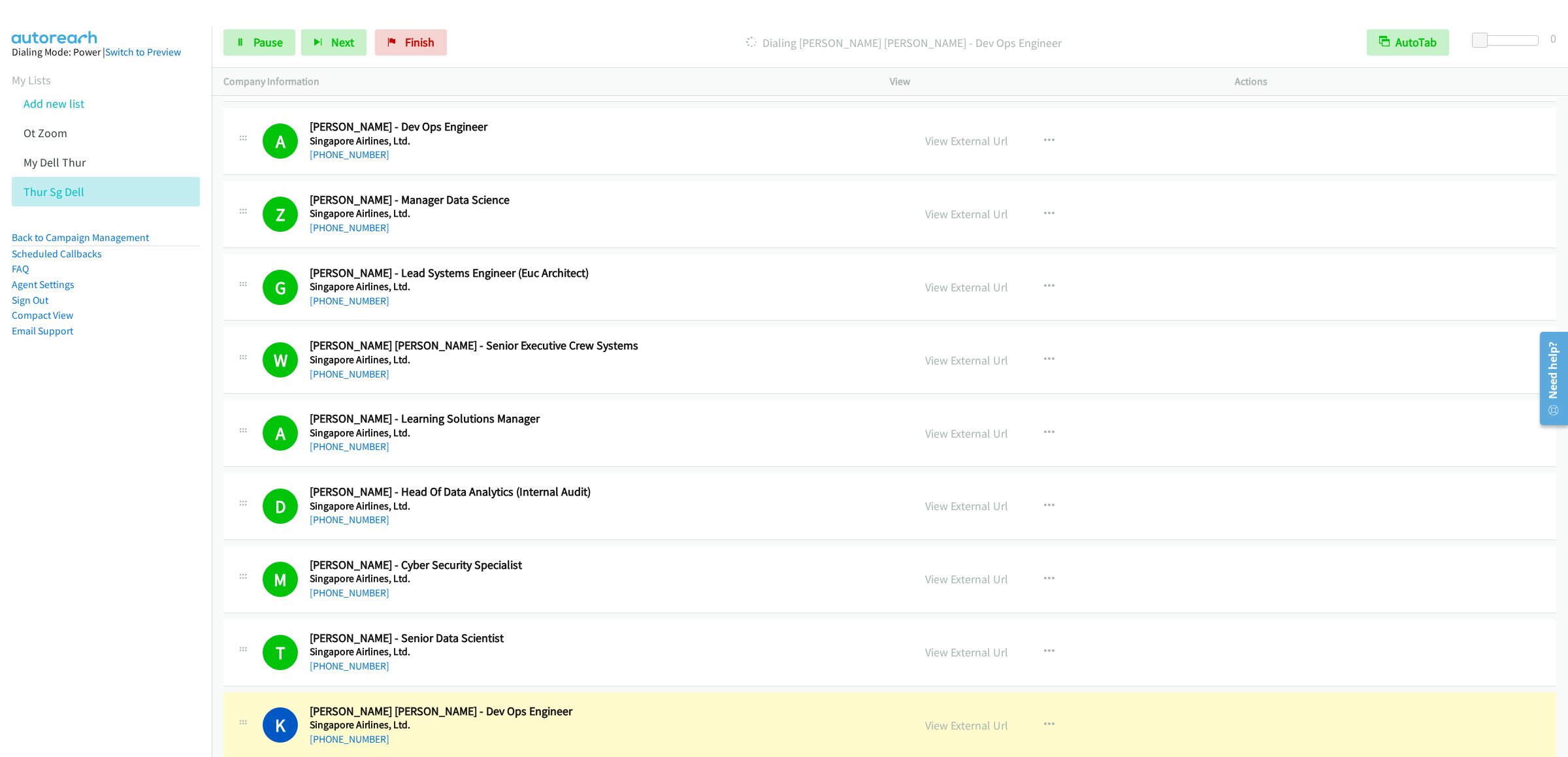
scroll to position [8754, 0]
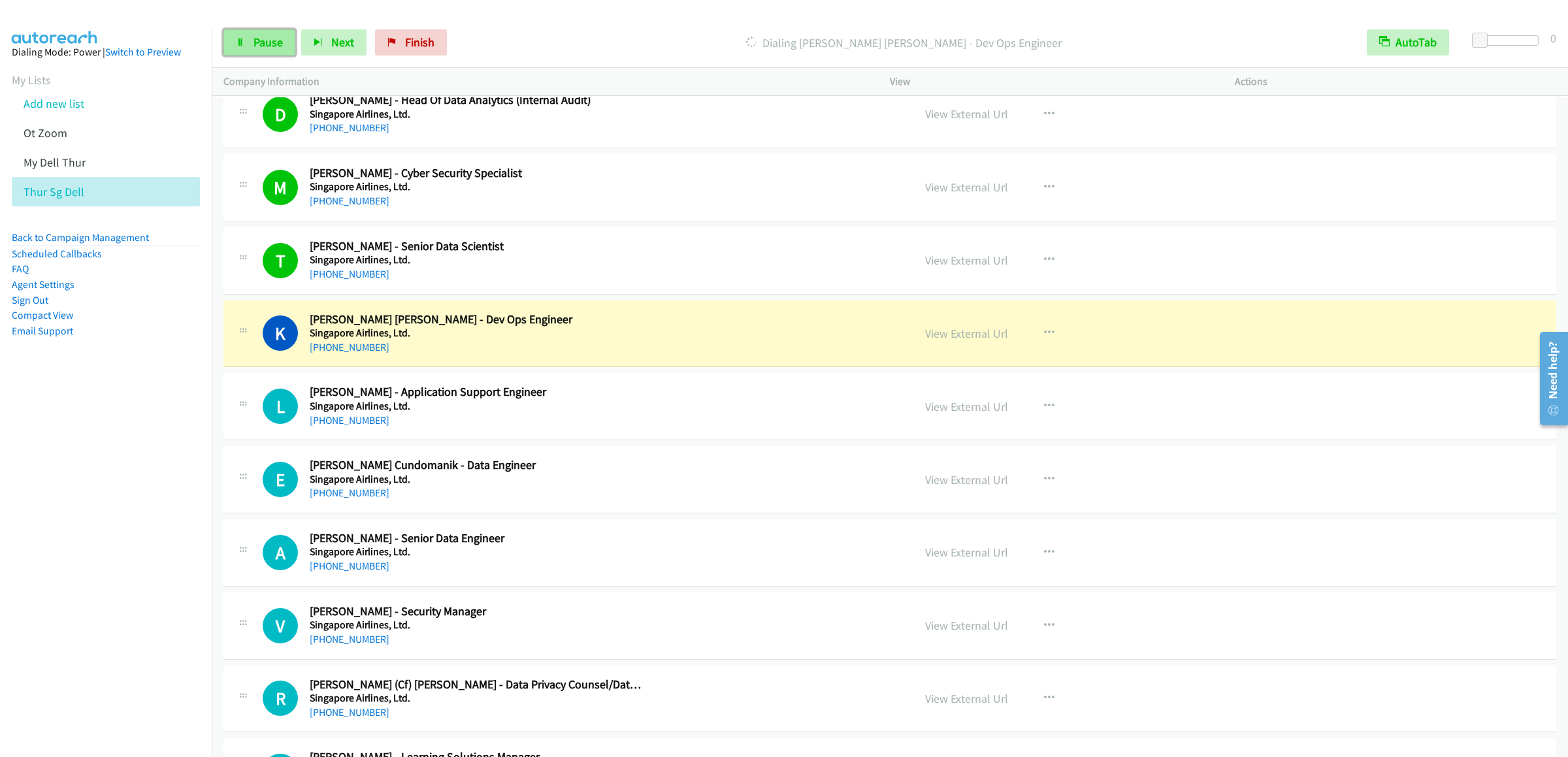
click at [262, 44] on span "Pause" at bounding box center [268, 42] width 29 height 15
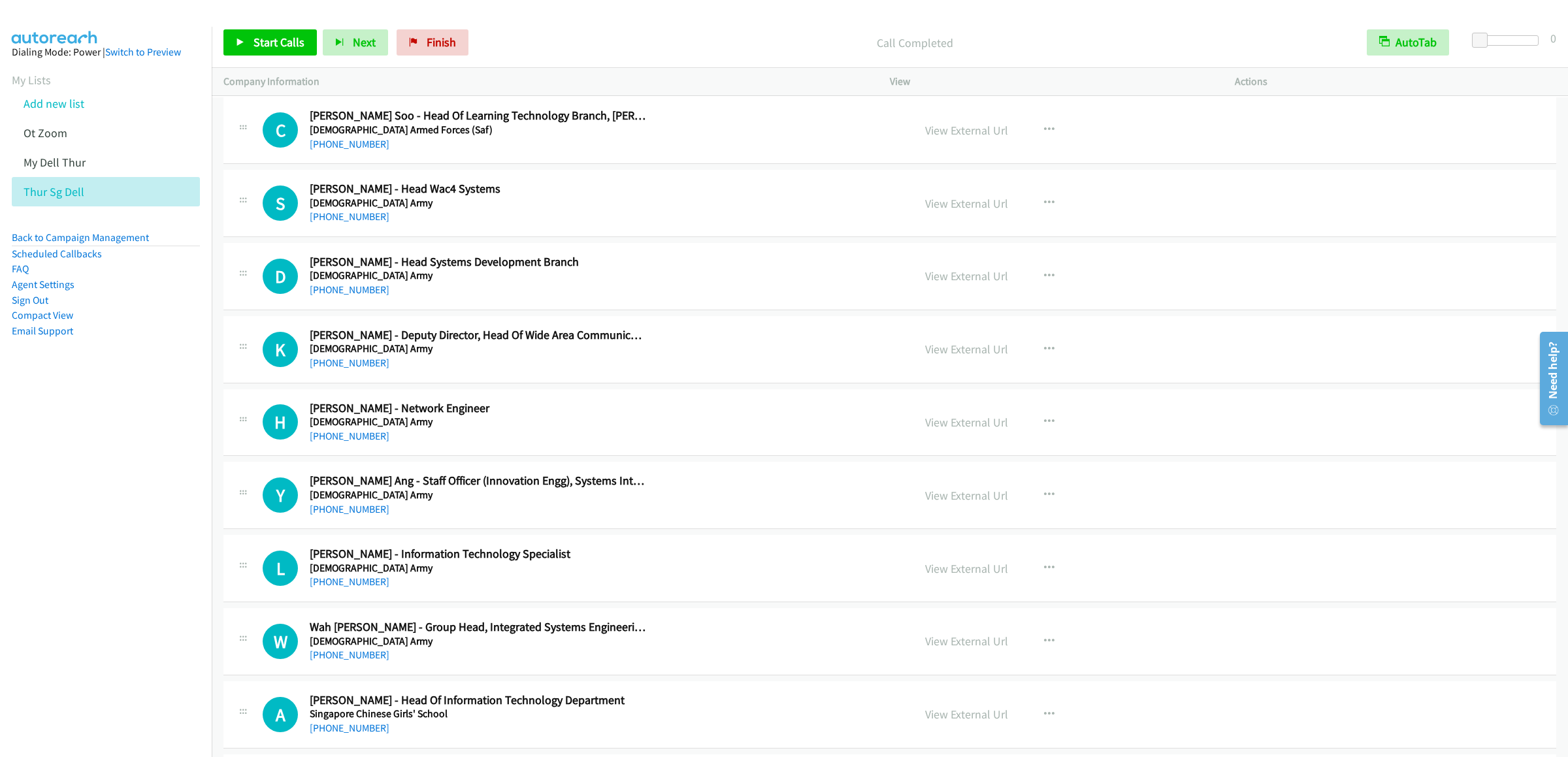
scroll to position [11107, 0]
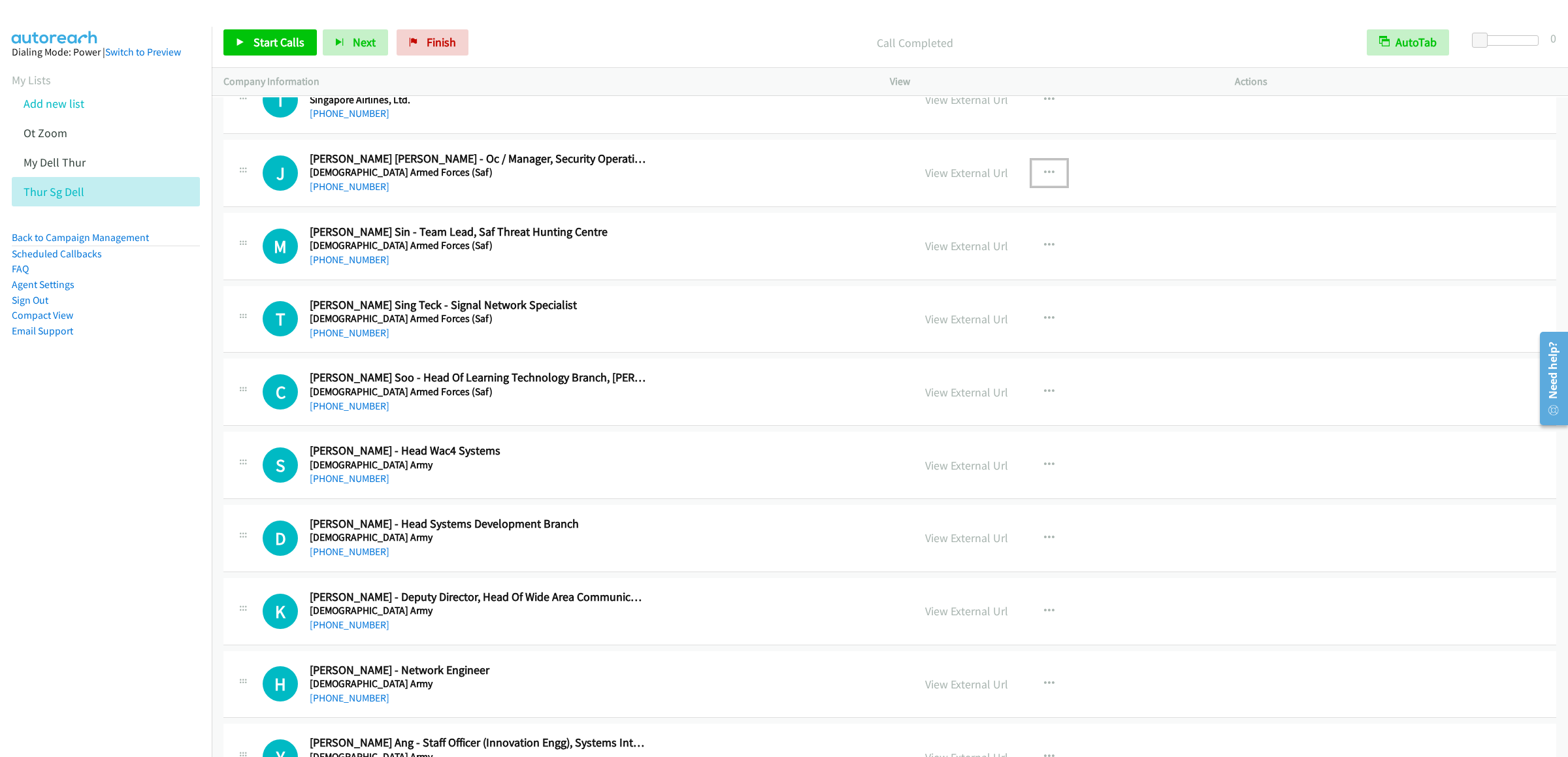
click at [1031, 186] on button "button" at bounding box center [1049, 173] width 35 height 26
click at [946, 272] on link "Start Calls Here" at bounding box center [980, 258] width 174 height 26
click at [268, 36] on span "Start Calls" at bounding box center [279, 42] width 51 height 15
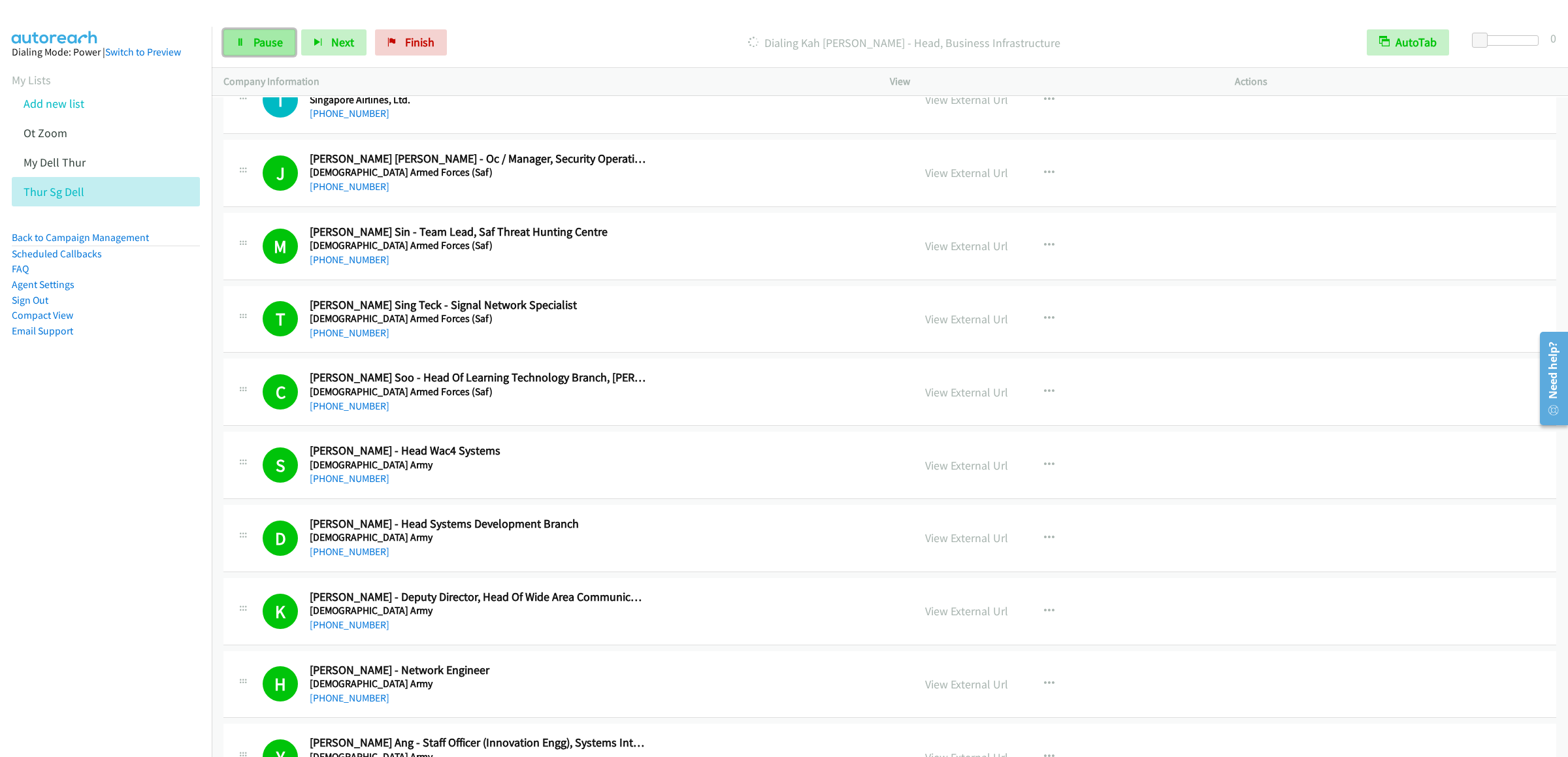
click at [259, 56] on link "Pause" at bounding box center [260, 42] width 72 height 26
click at [264, 31] on link "Start Calls" at bounding box center [271, 42] width 94 height 26
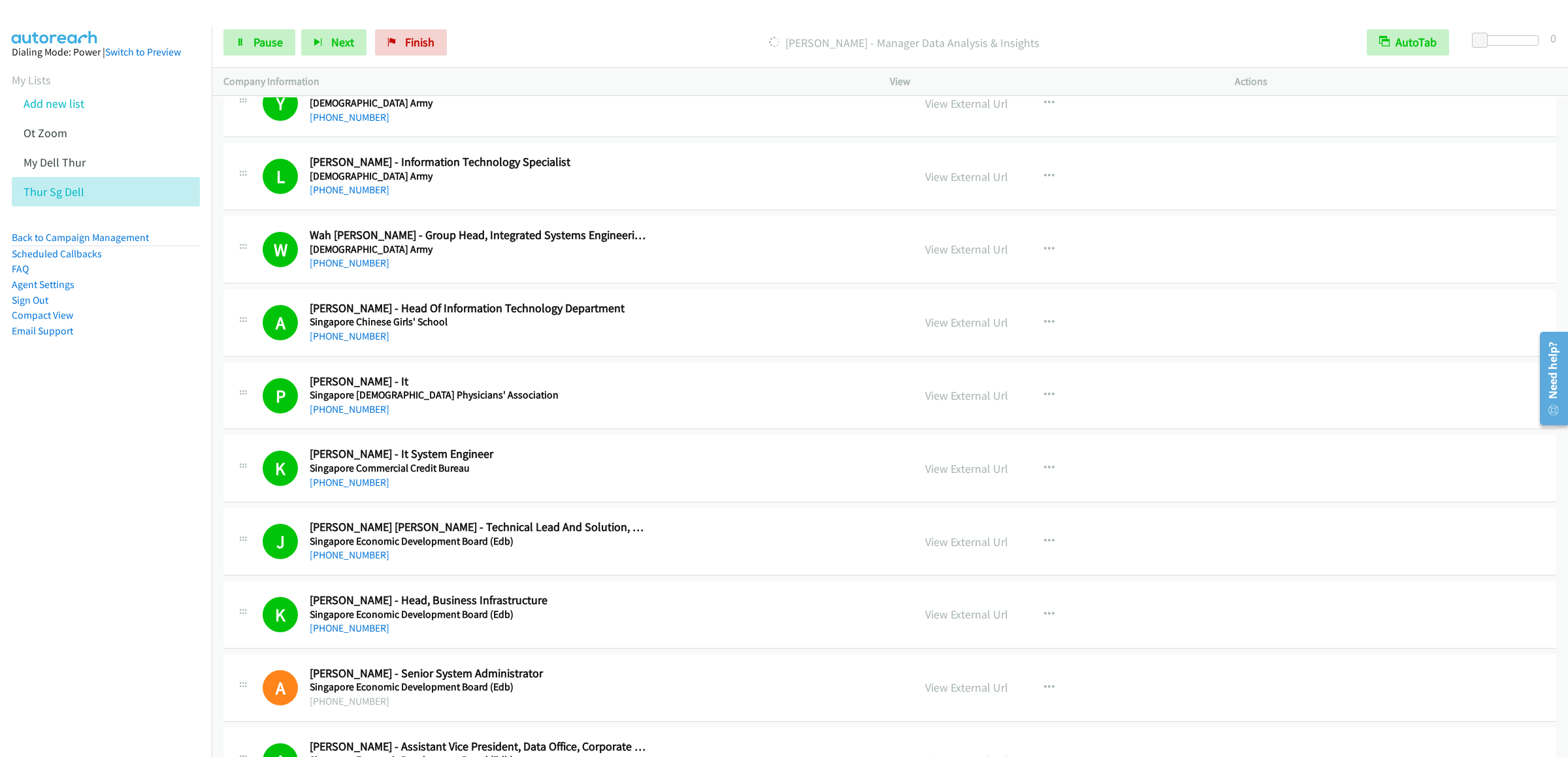
scroll to position [12283, 0]
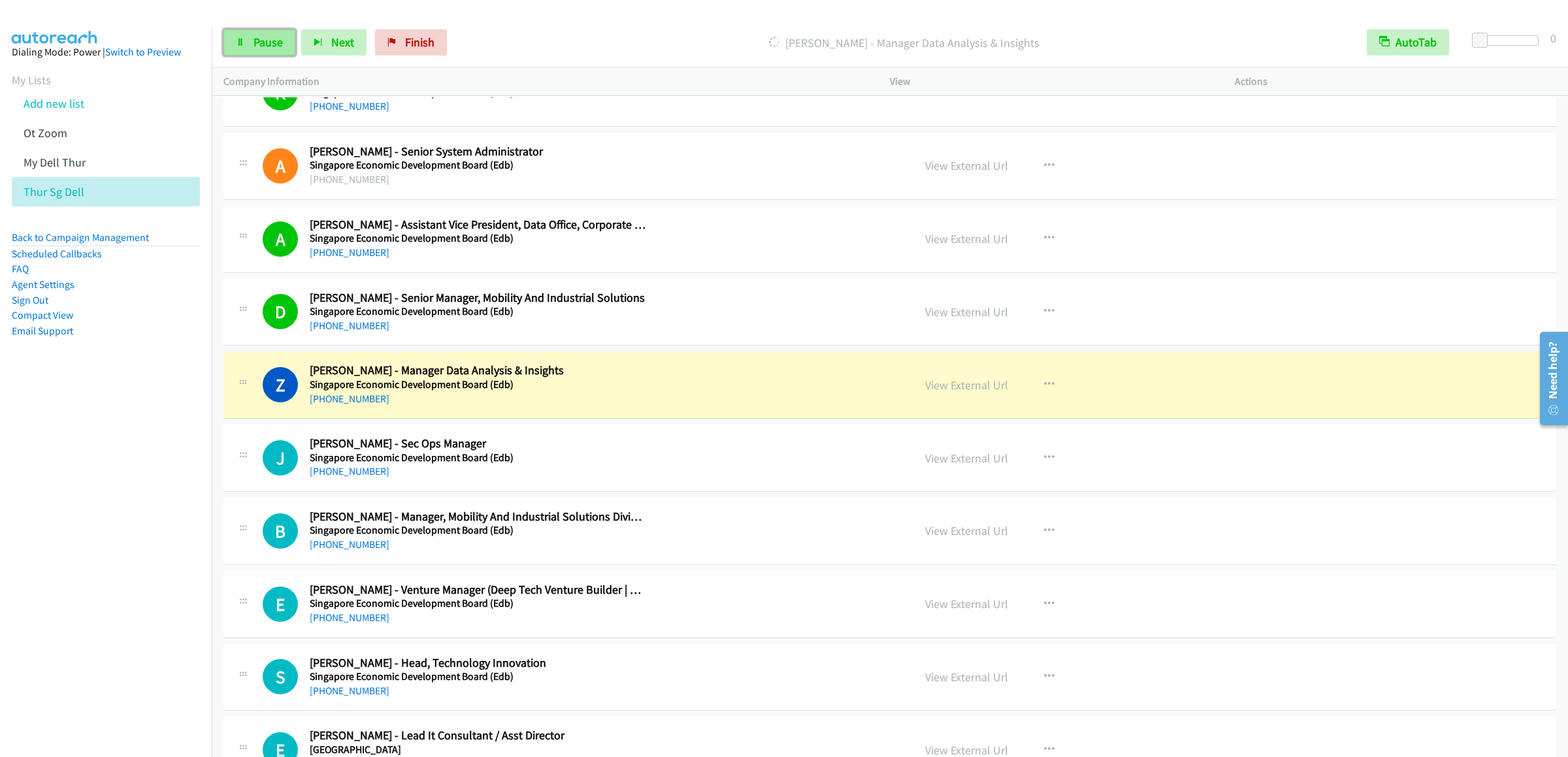
click at [246, 41] on link "Pause" at bounding box center [260, 42] width 72 height 26
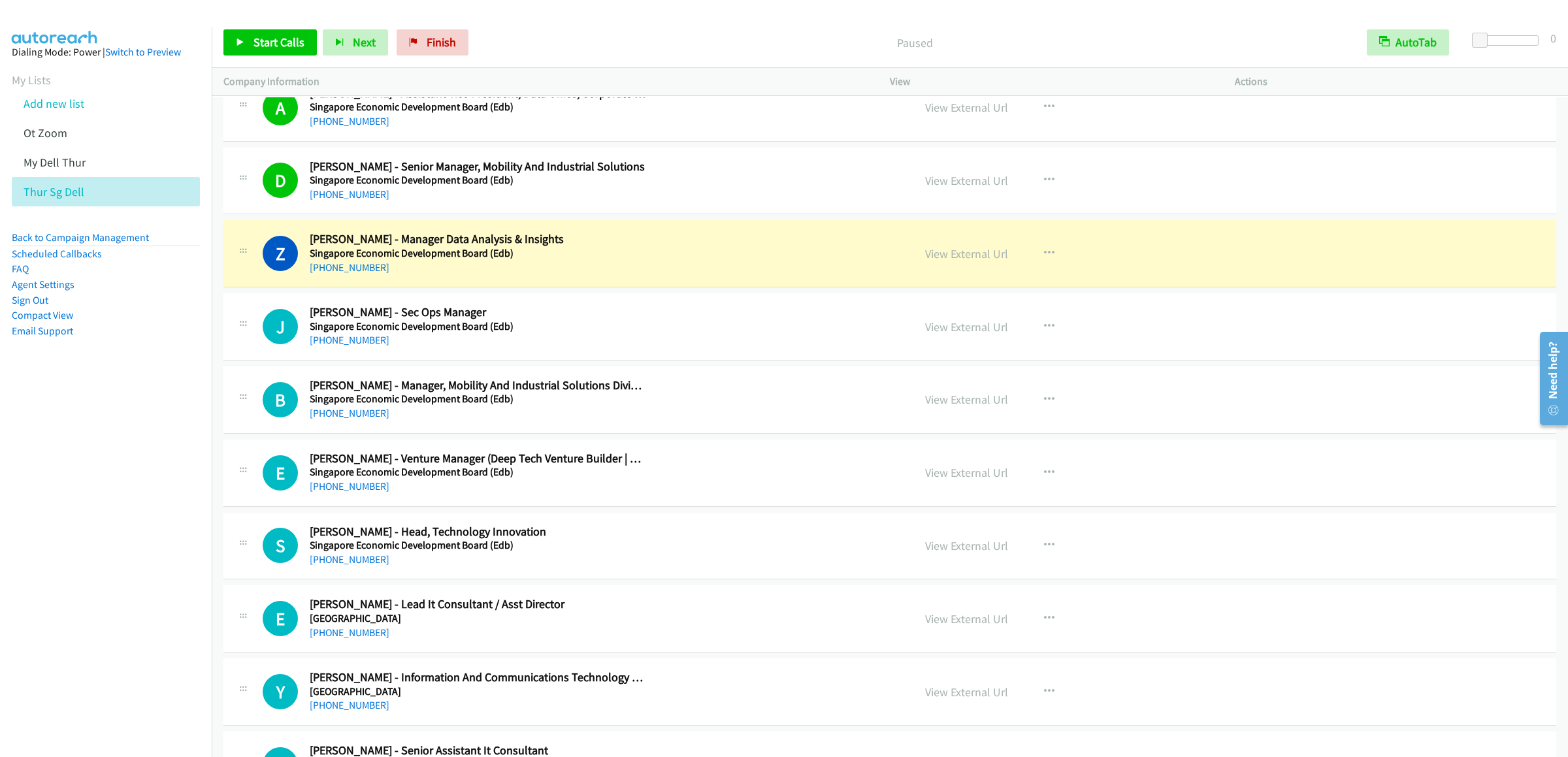
scroll to position [12545, 0]
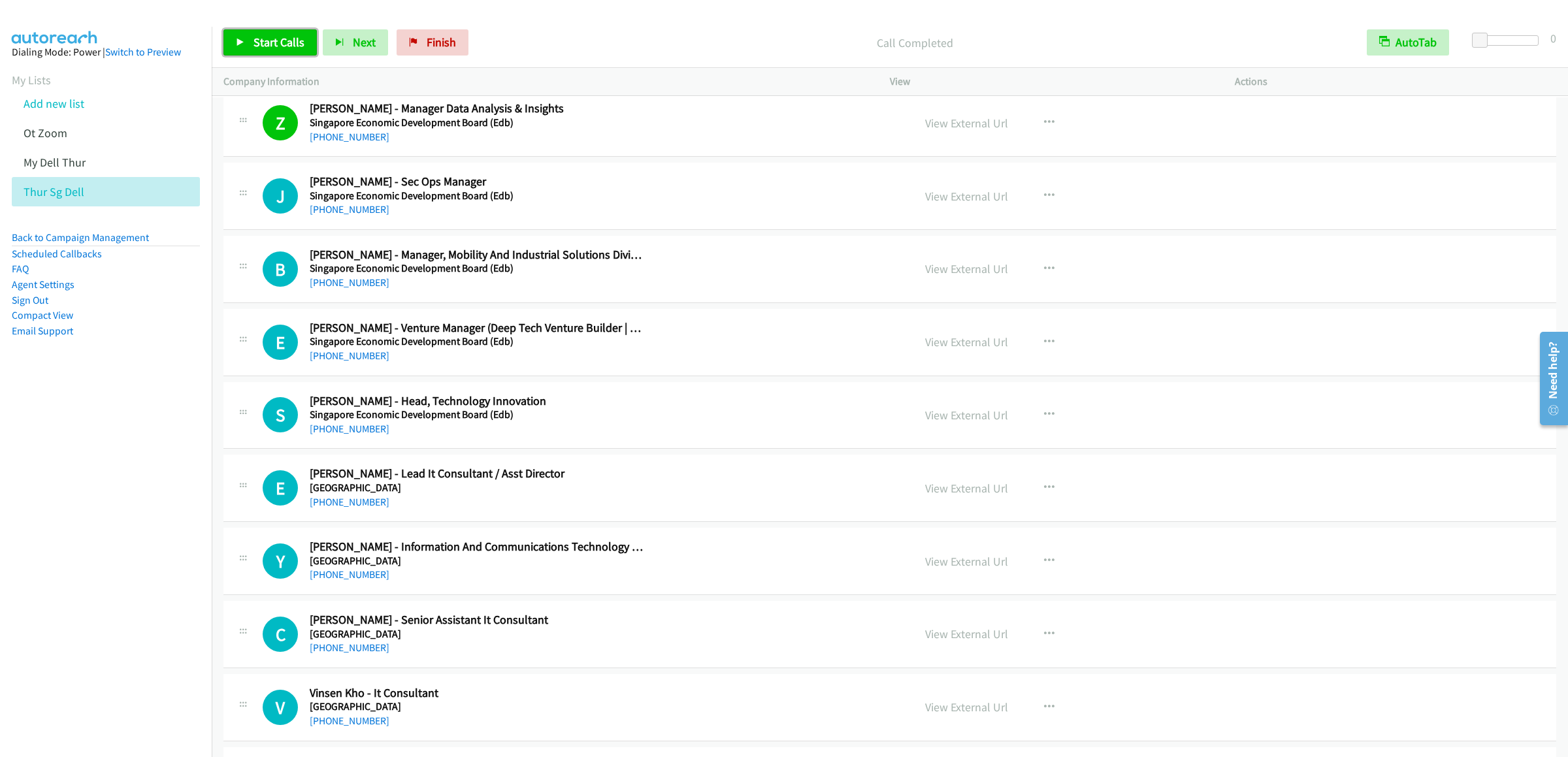
click at [285, 52] on link "Start Calls" at bounding box center [271, 42] width 94 height 26
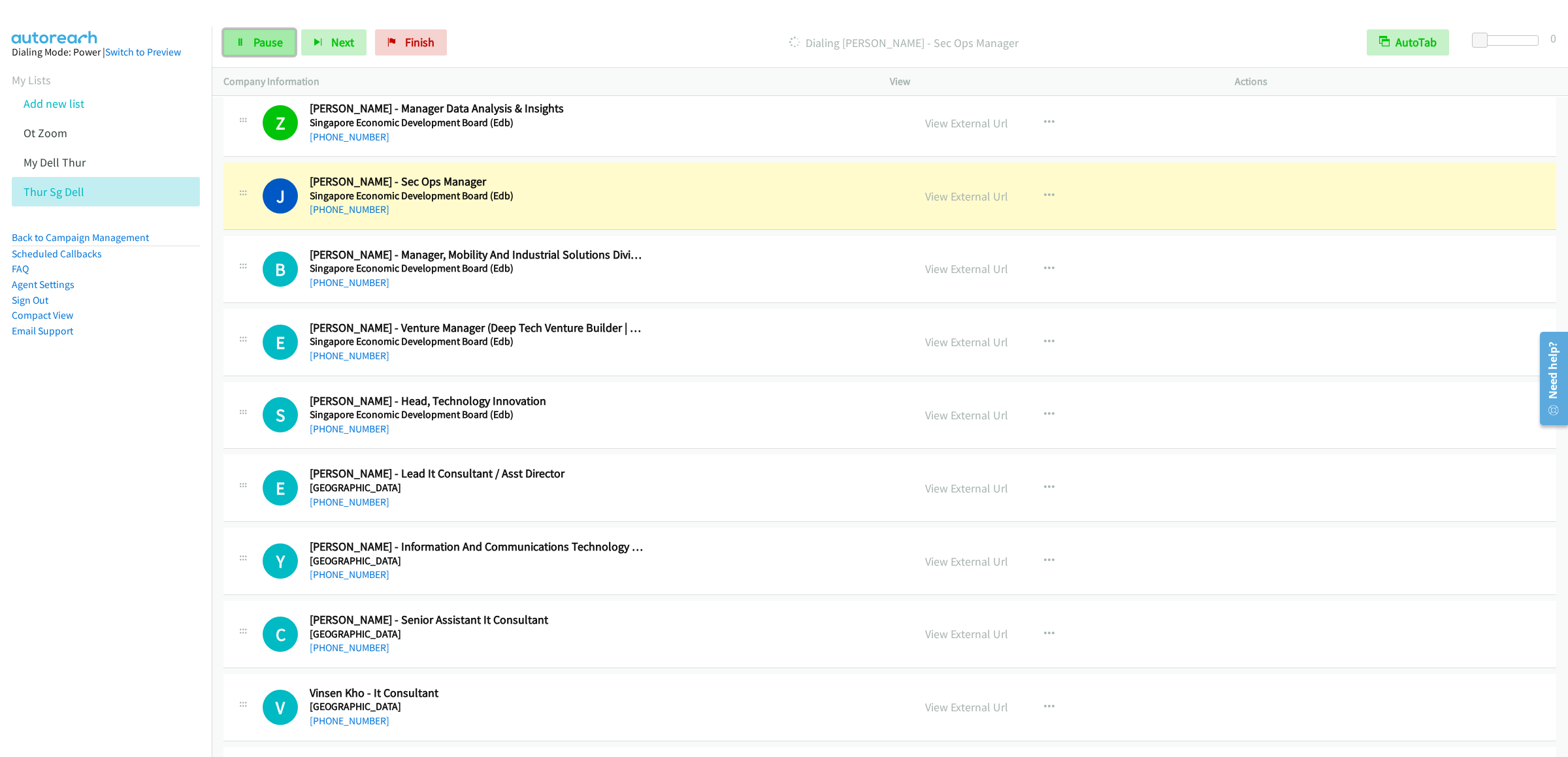
click at [269, 50] on link "Pause" at bounding box center [260, 42] width 72 height 26
click at [1031, 493] on icon "button" at bounding box center [1049, 487] width 10 height 10
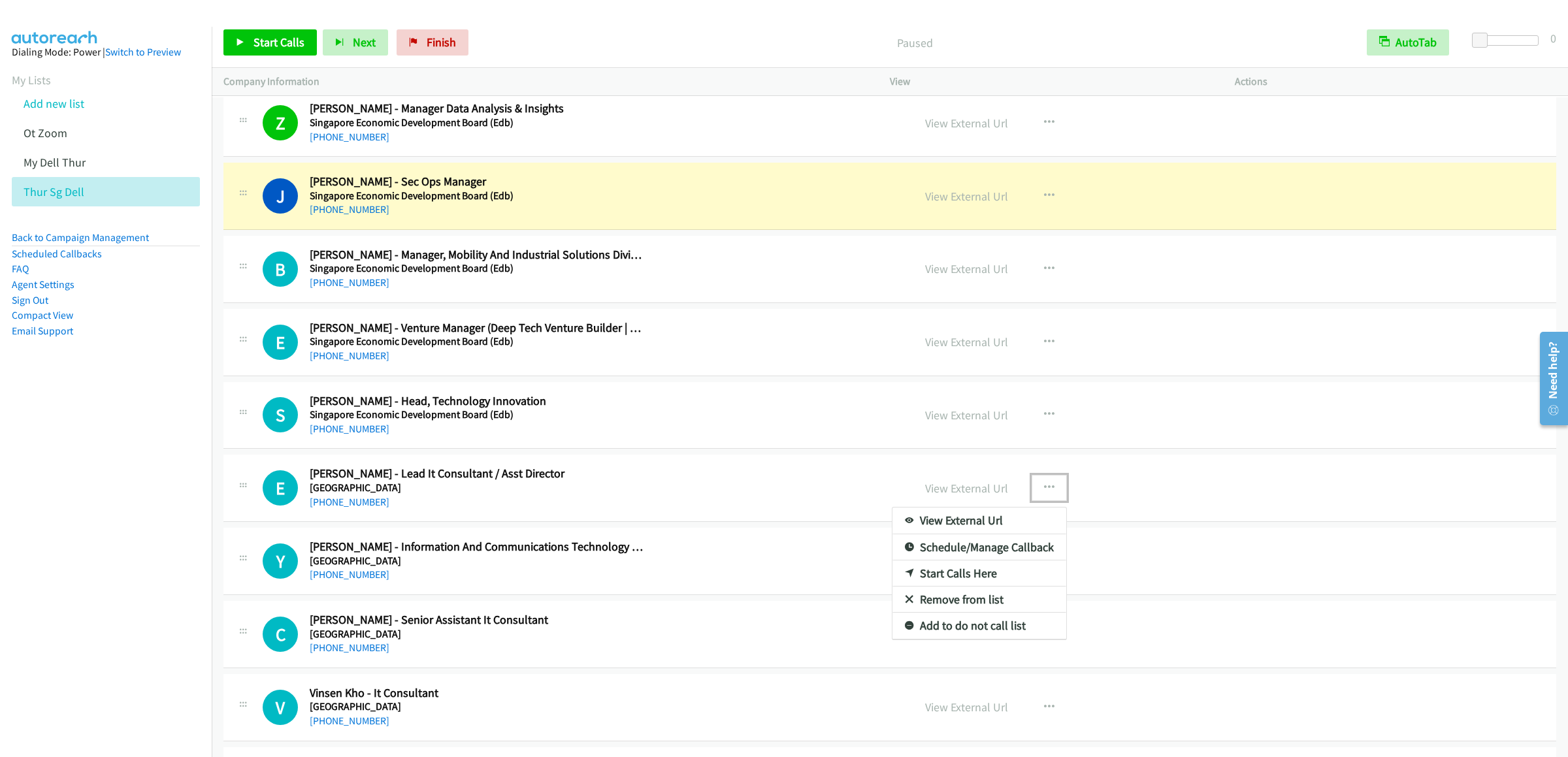
click at [965, 587] on link "Start Calls Here" at bounding box center [980, 573] width 174 height 26
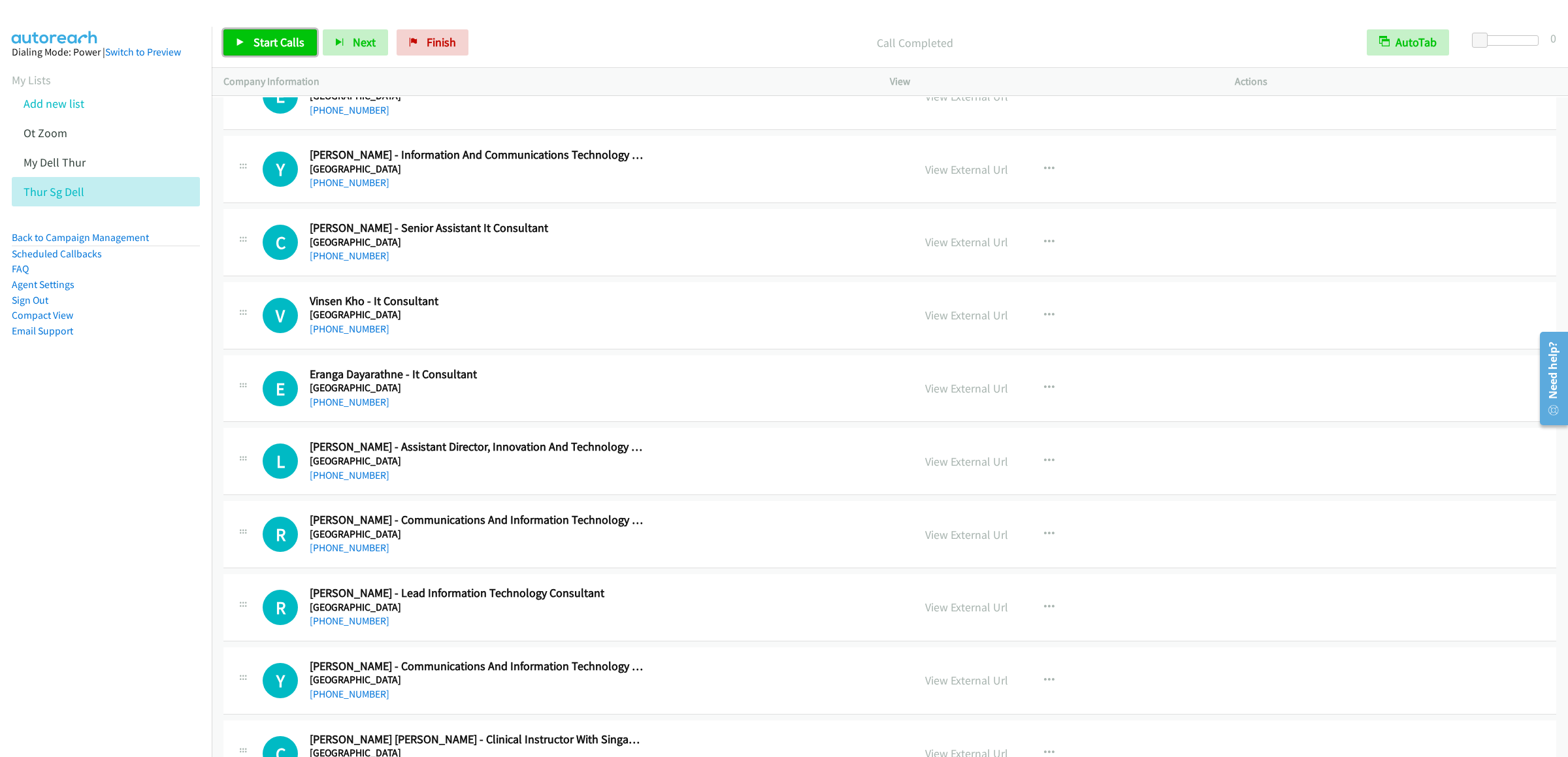
click at [275, 42] on span "Start Calls" at bounding box center [279, 42] width 51 height 15
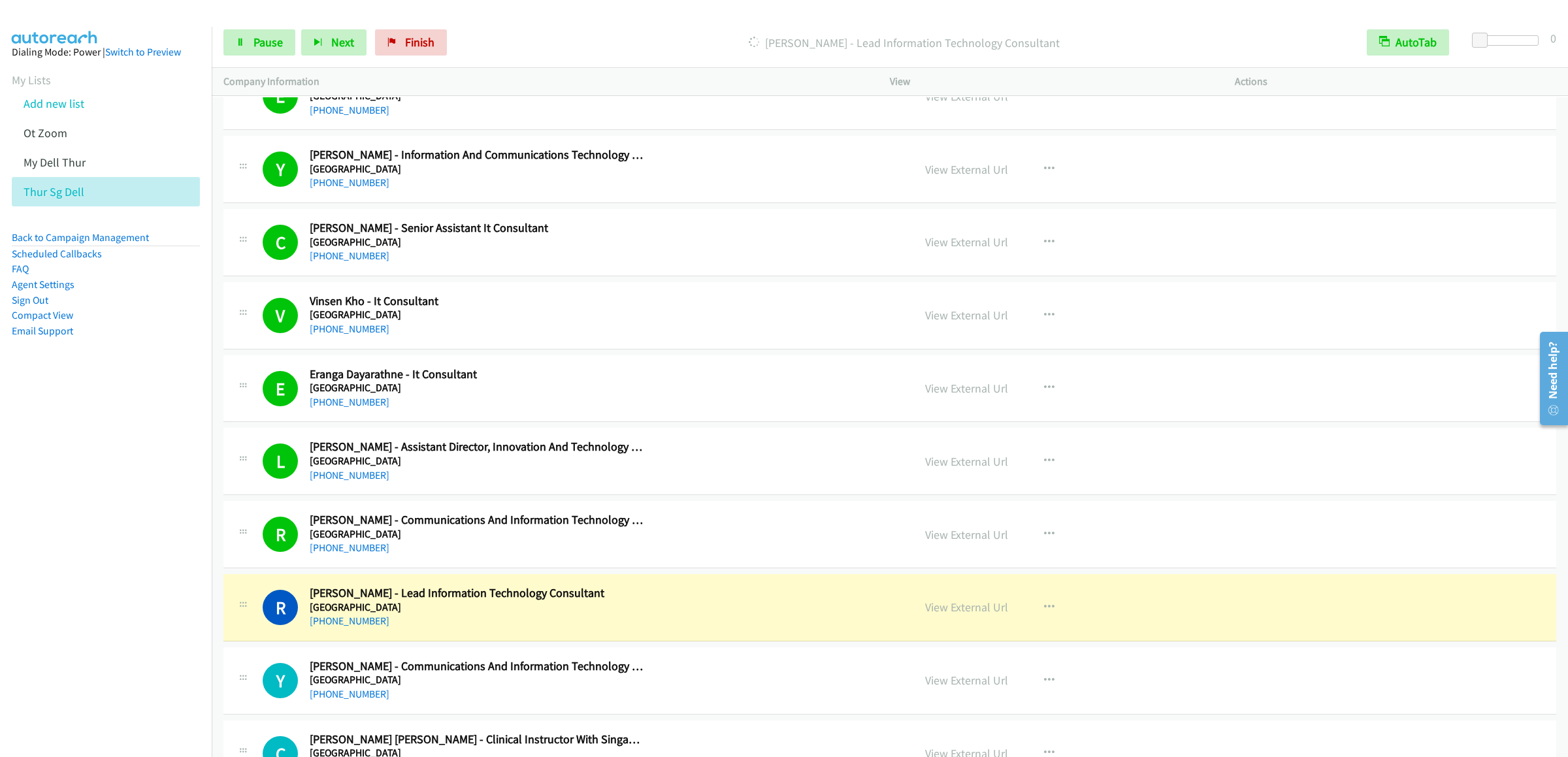
scroll to position [13329, 0]
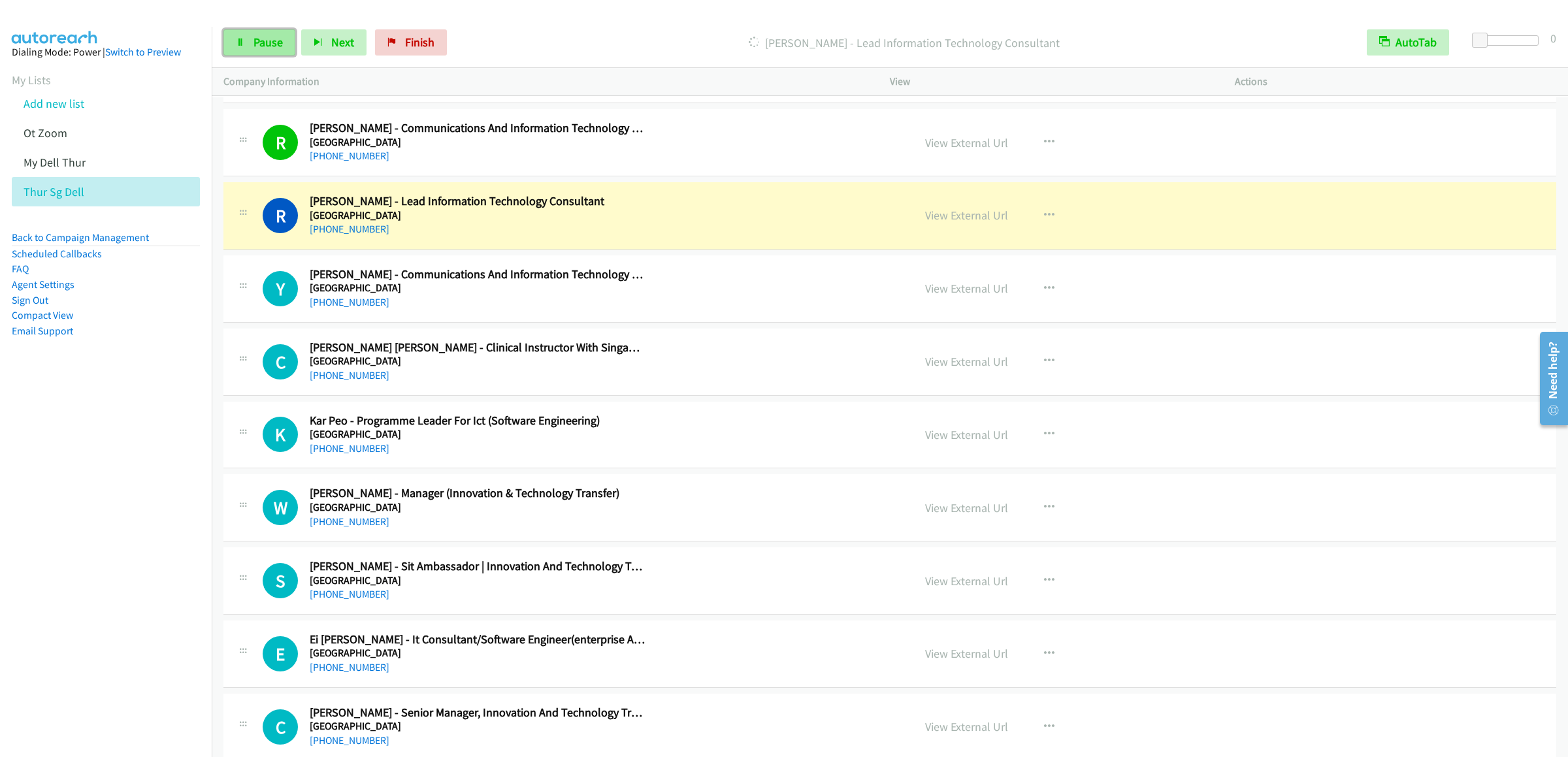
click at [266, 45] on span "Pause" at bounding box center [268, 42] width 29 height 15
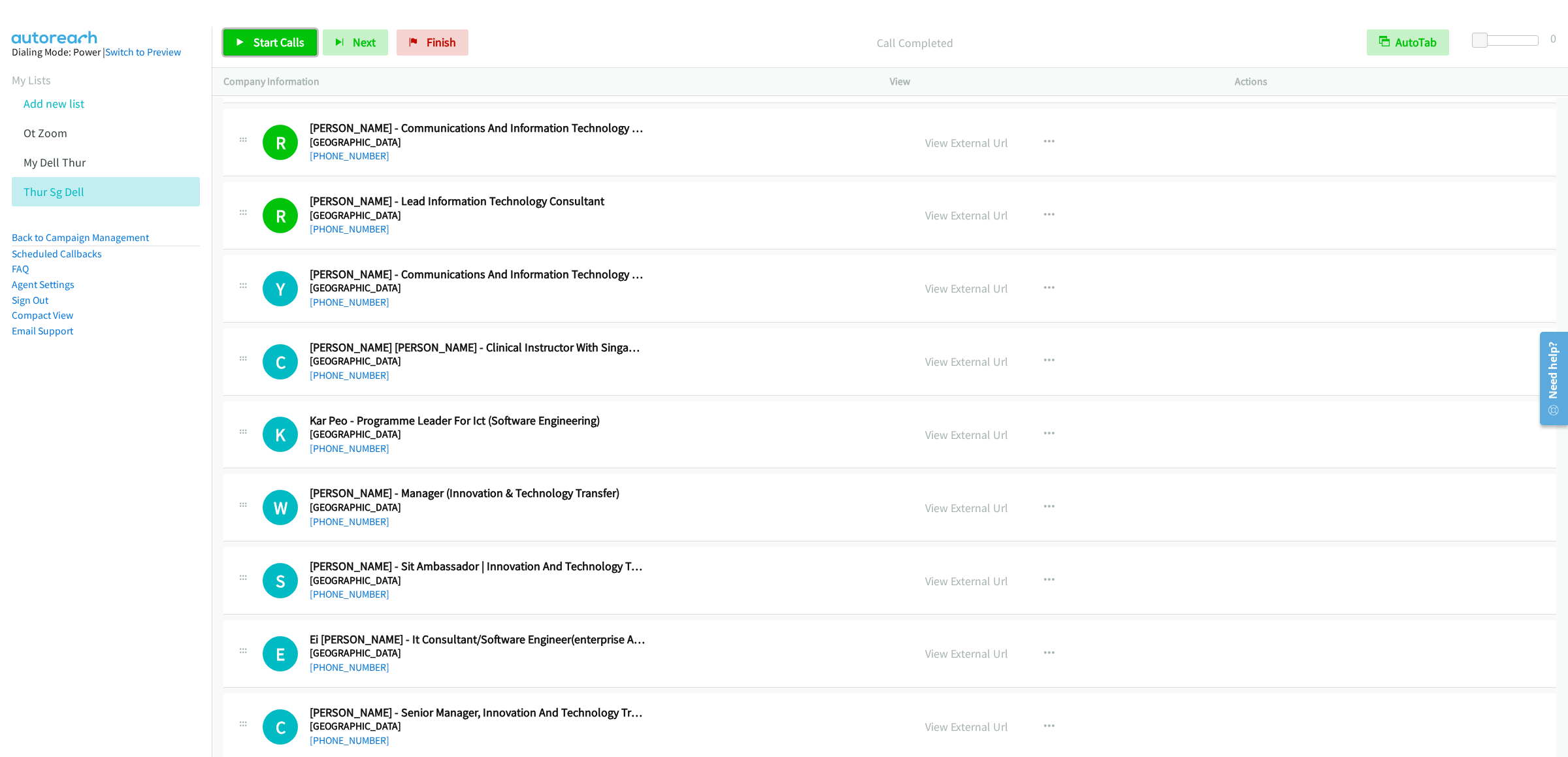
click at [251, 45] on link "Start Calls" at bounding box center [271, 42] width 94 height 26
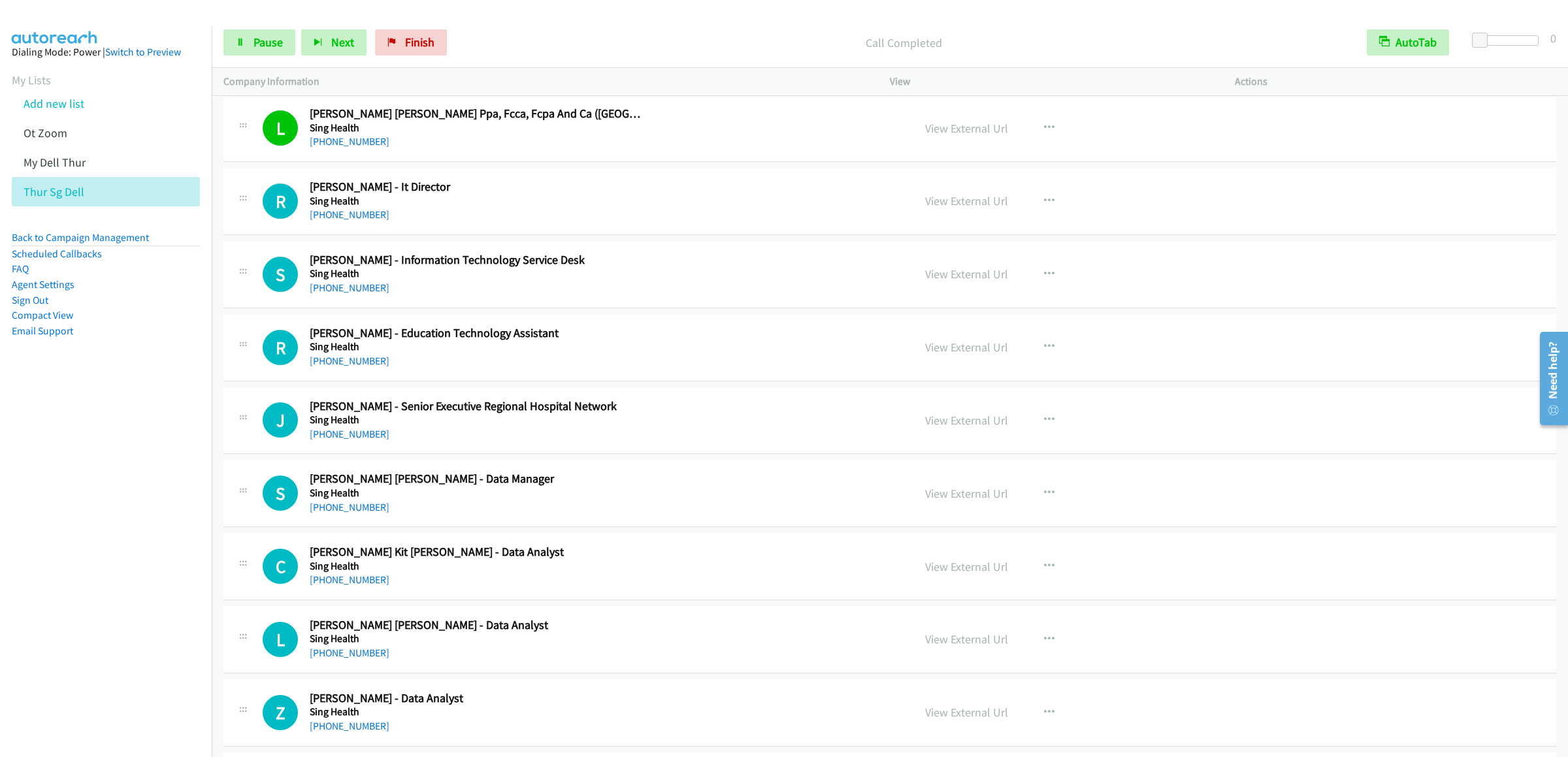
scroll to position [15811, 0]
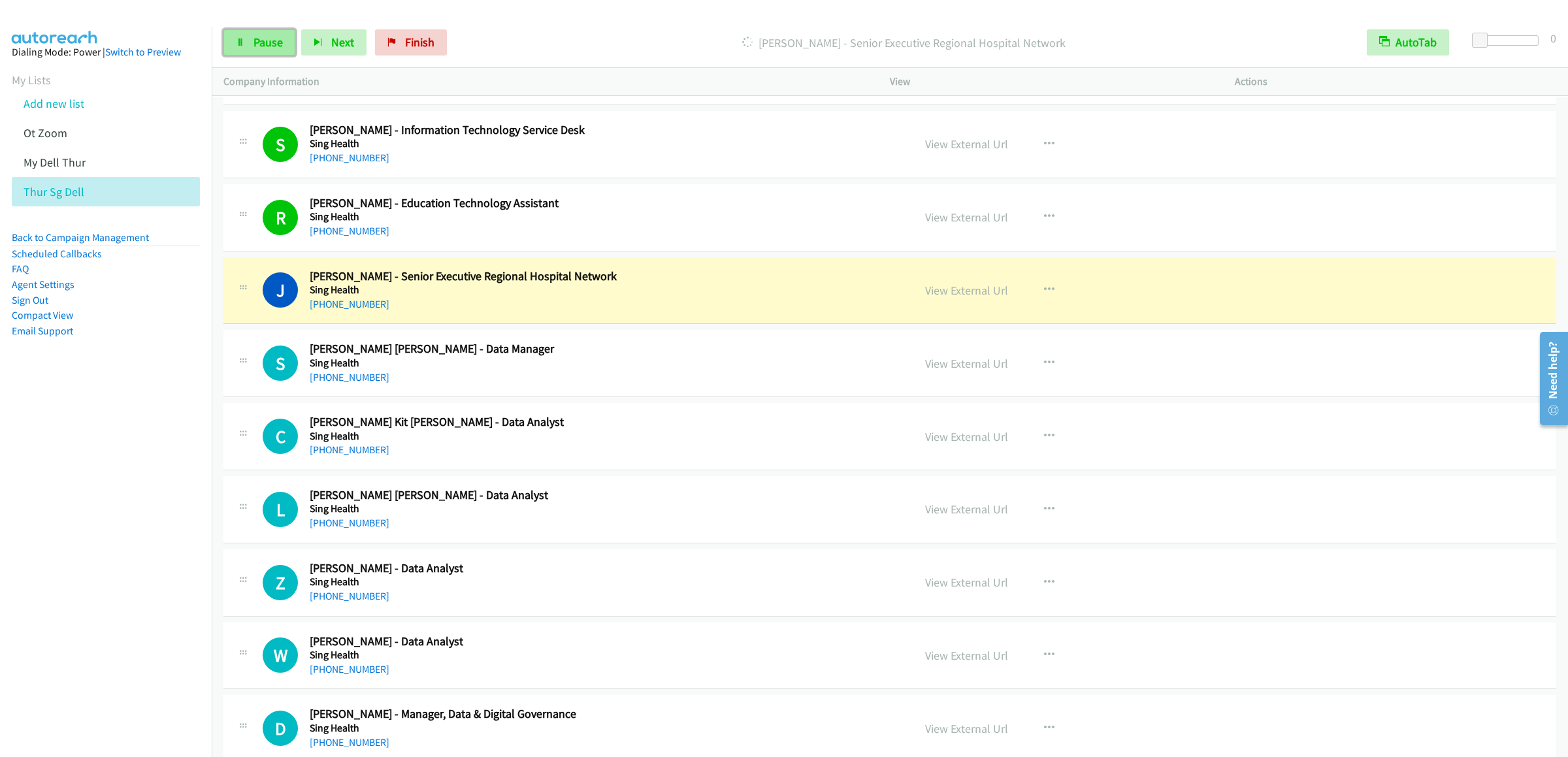
click at [238, 44] on icon at bounding box center [240, 43] width 9 height 9
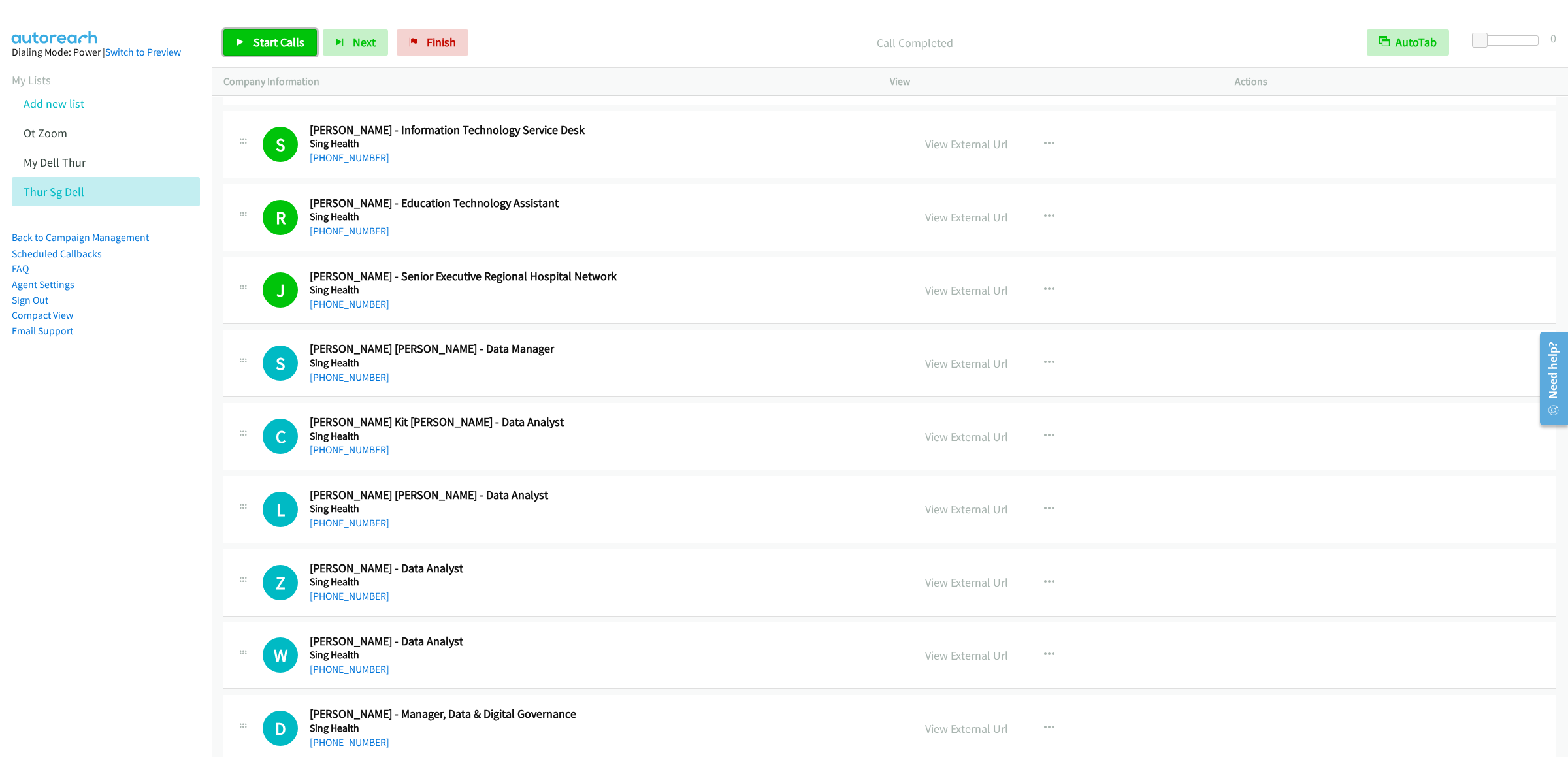
click at [241, 35] on link "Start Calls" at bounding box center [271, 42] width 94 height 26
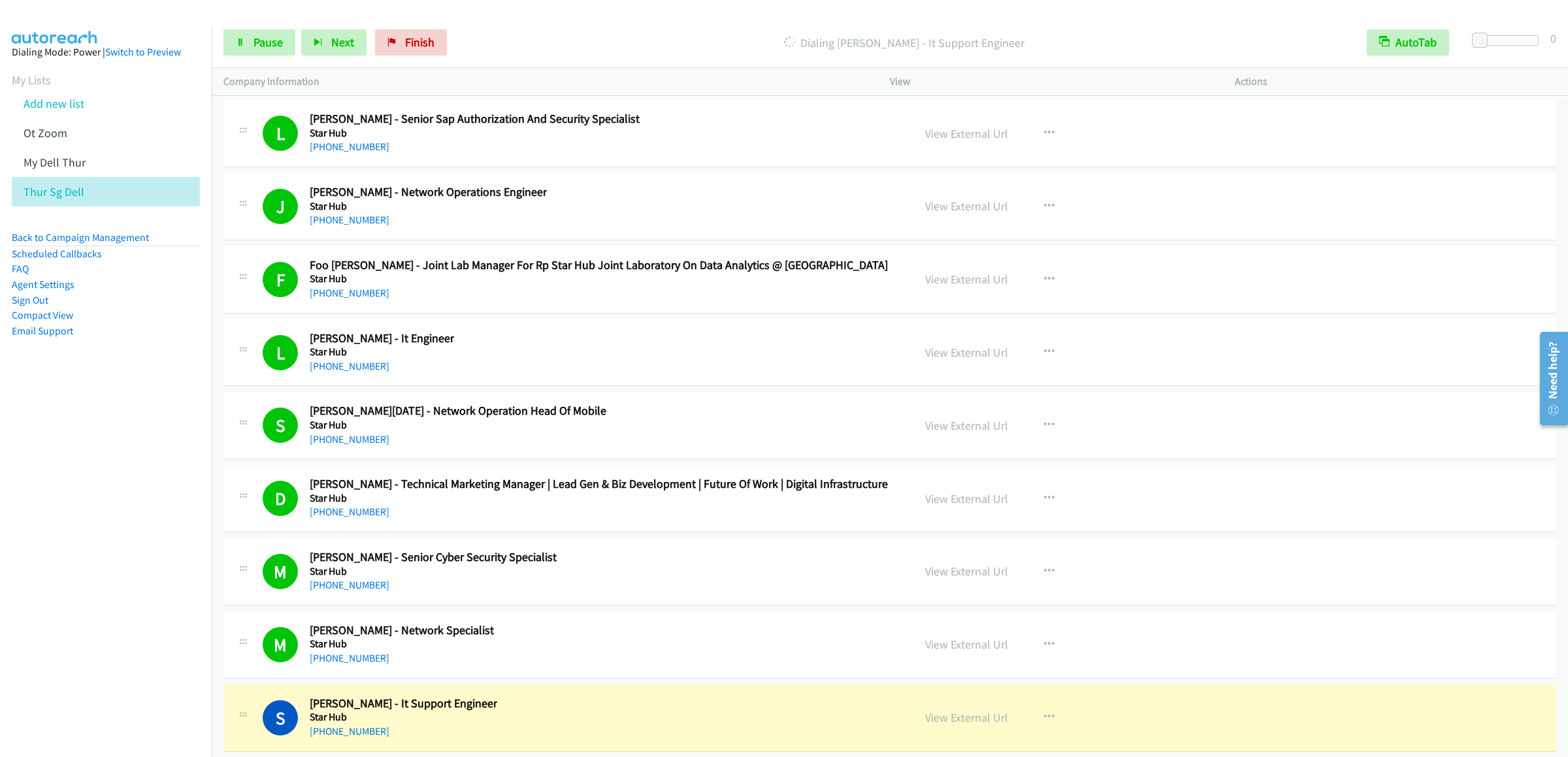
scroll to position [19210, 0]
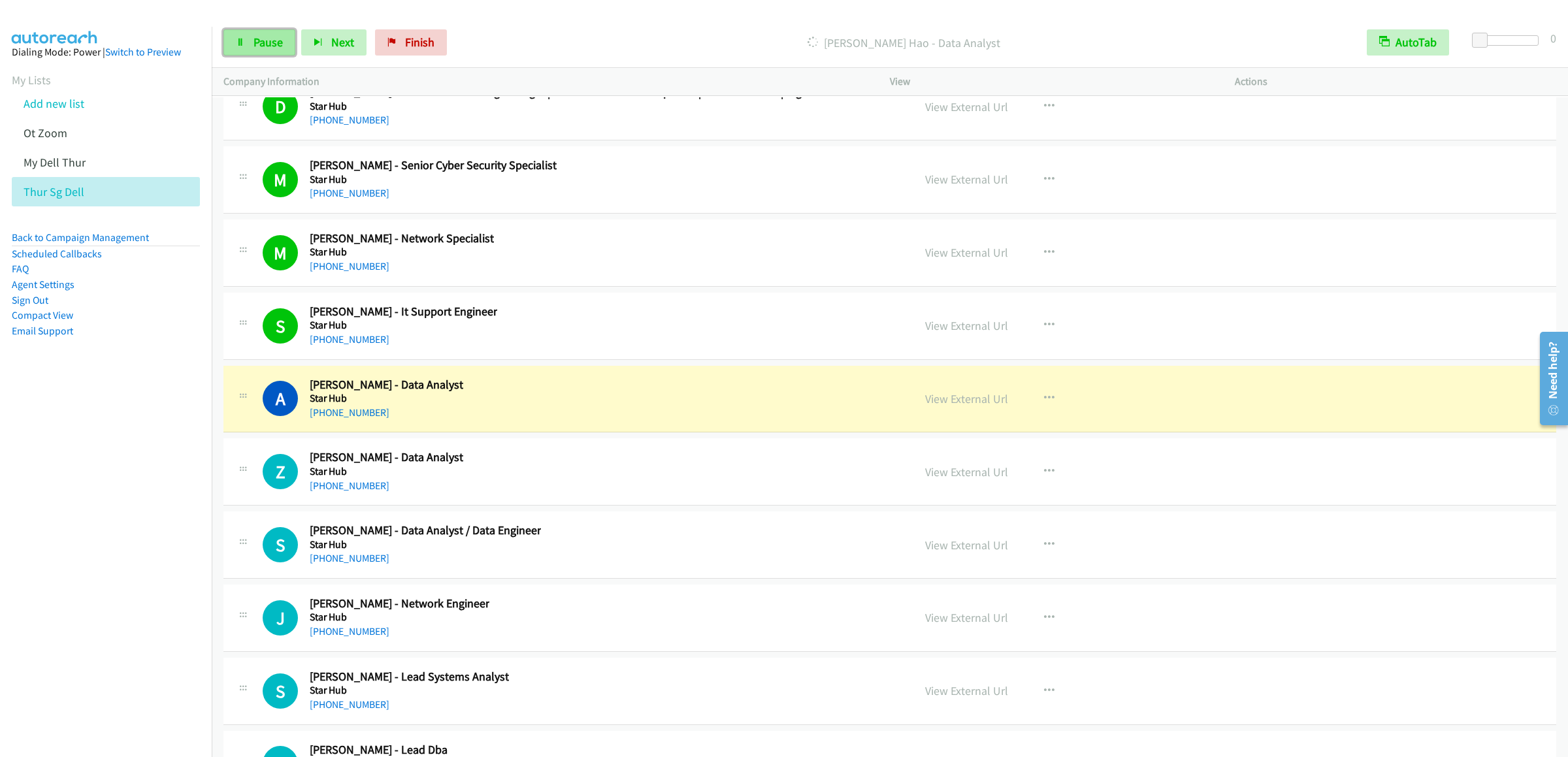
click at [250, 51] on link "Pause" at bounding box center [260, 42] width 72 height 26
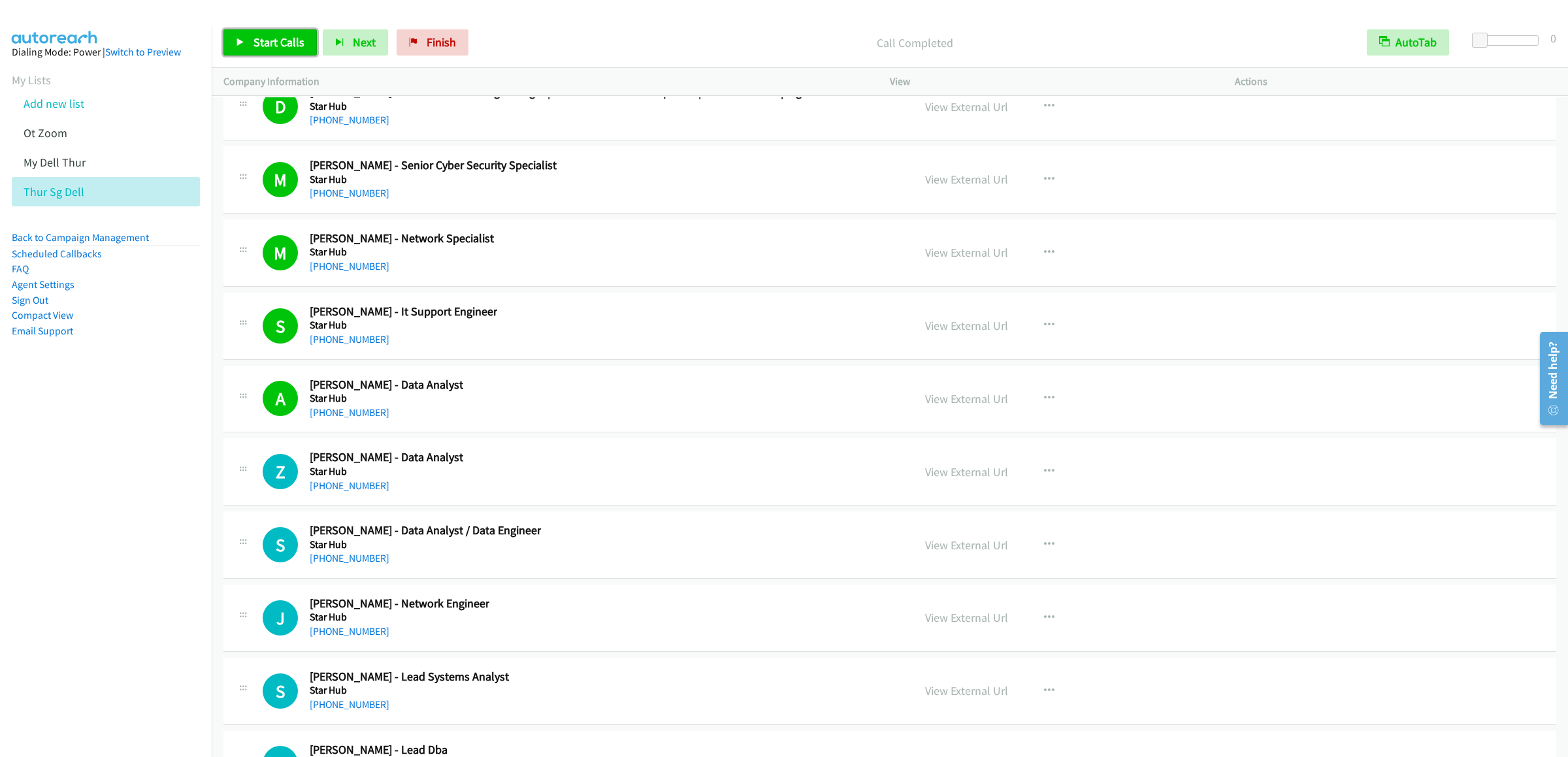
click at [283, 32] on link "Start Calls" at bounding box center [271, 42] width 94 height 26
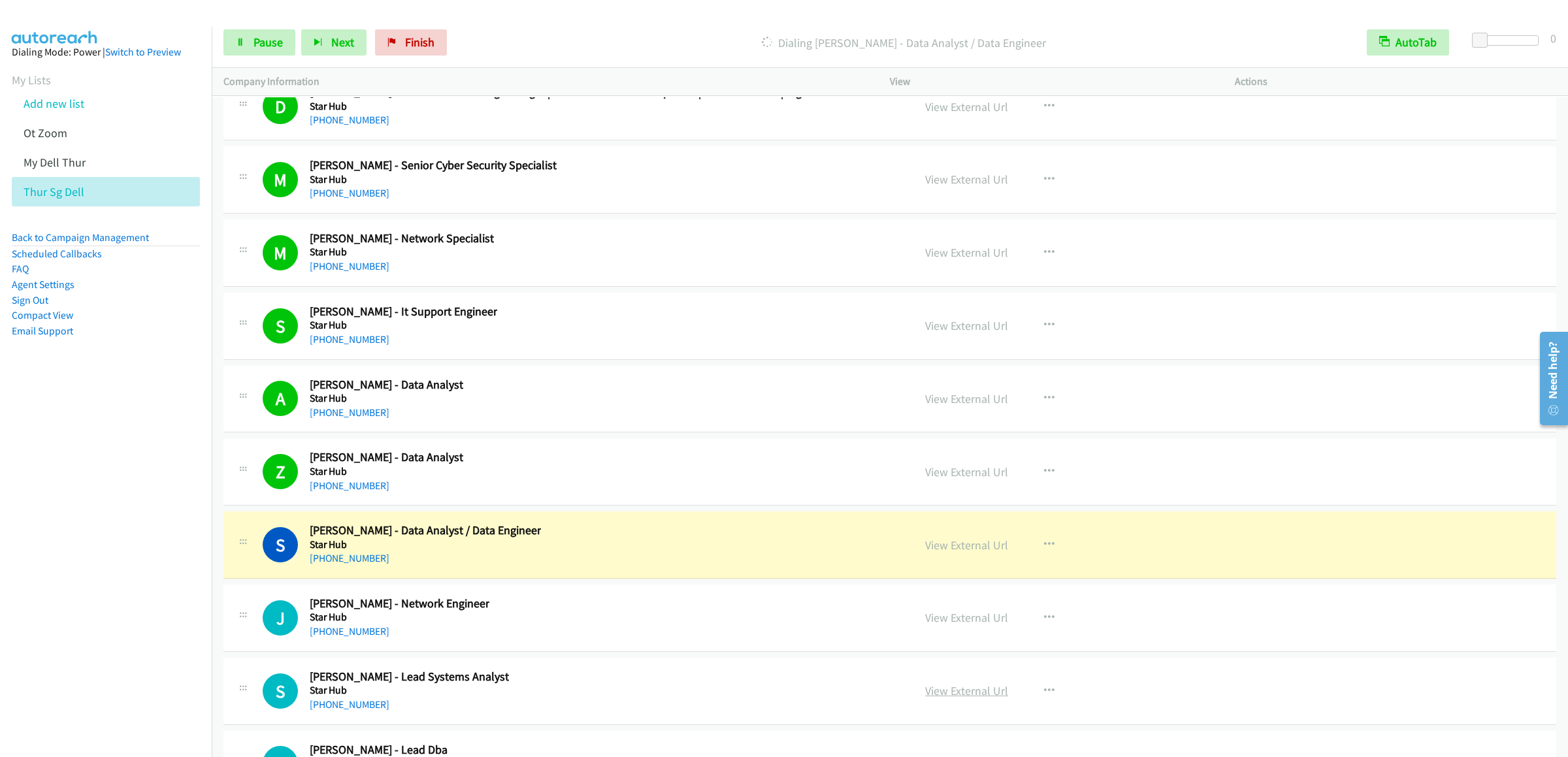
scroll to position [19602, 0]
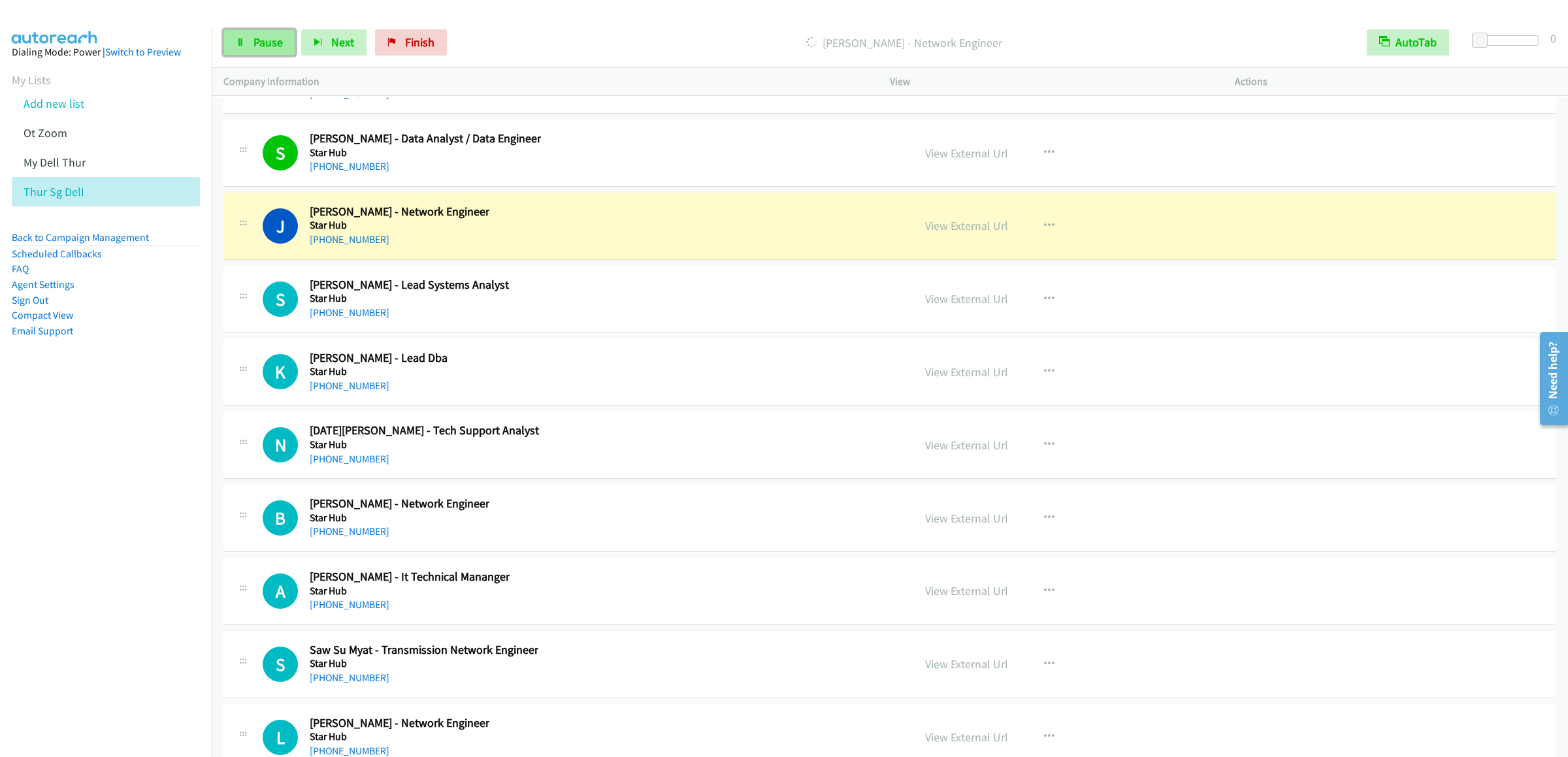
click at [251, 33] on link "Pause" at bounding box center [260, 42] width 72 height 26
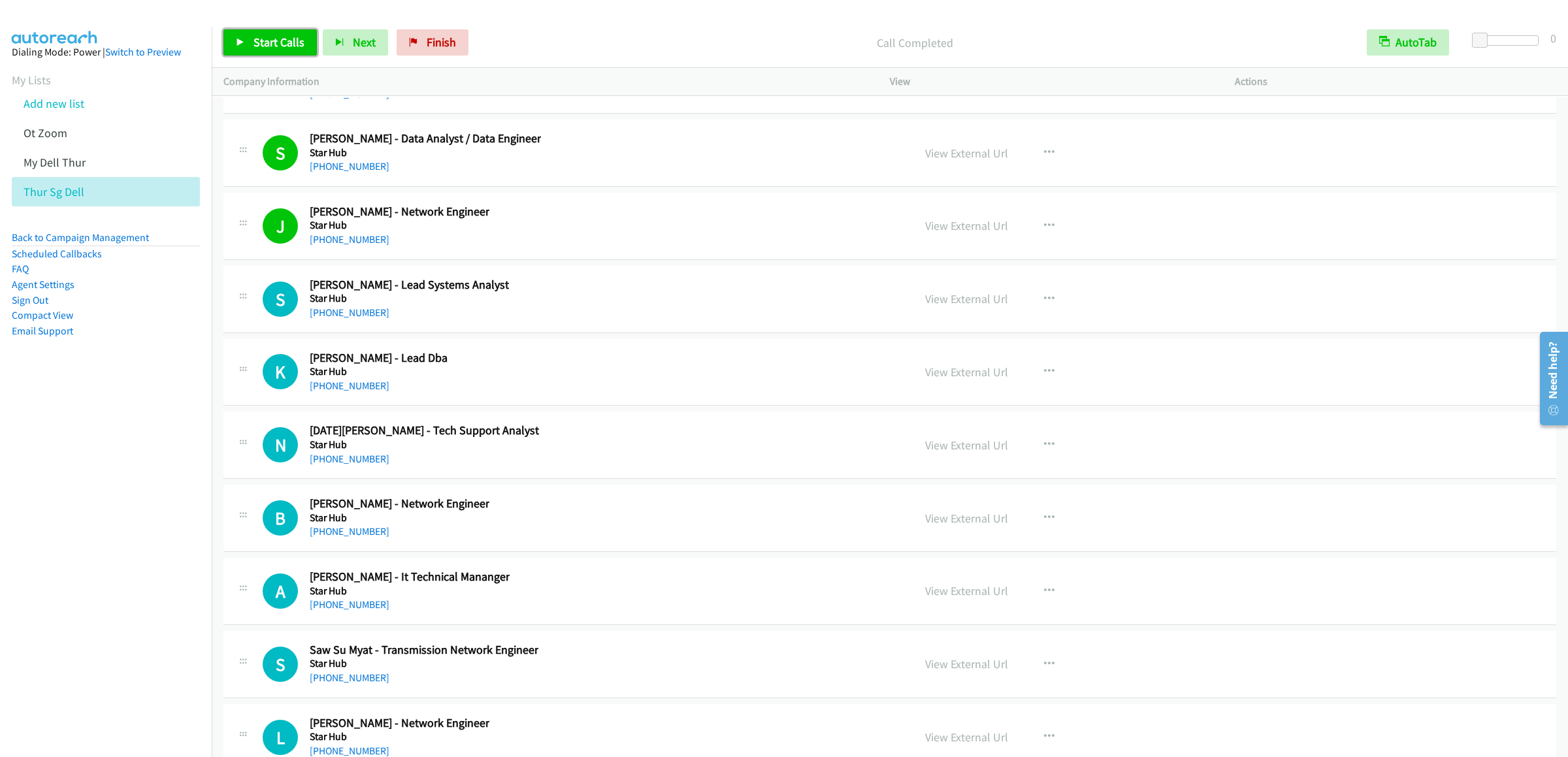
click at [260, 45] on span "Start Calls" at bounding box center [279, 42] width 51 height 15
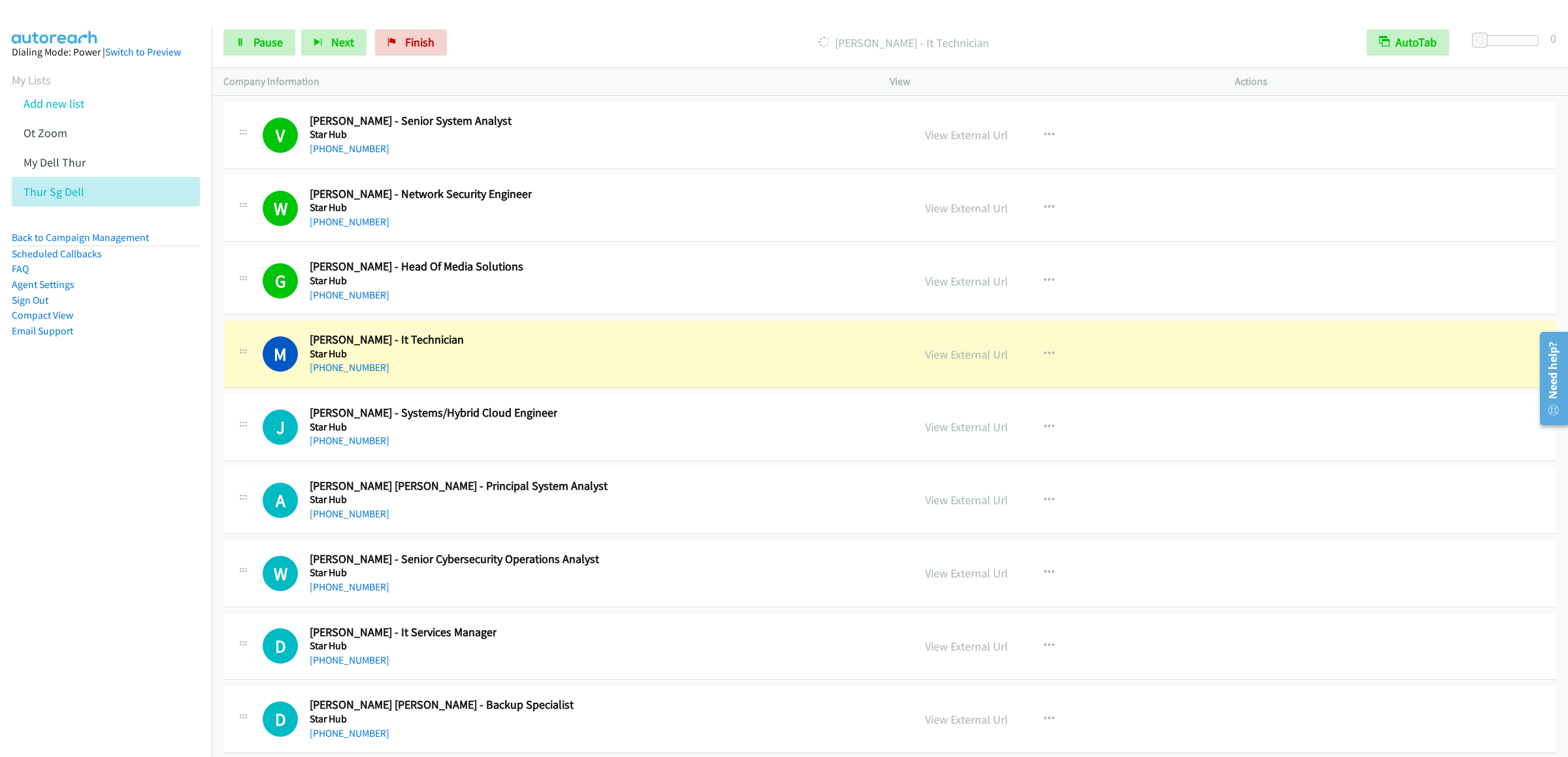
scroll to position [21562, 0]
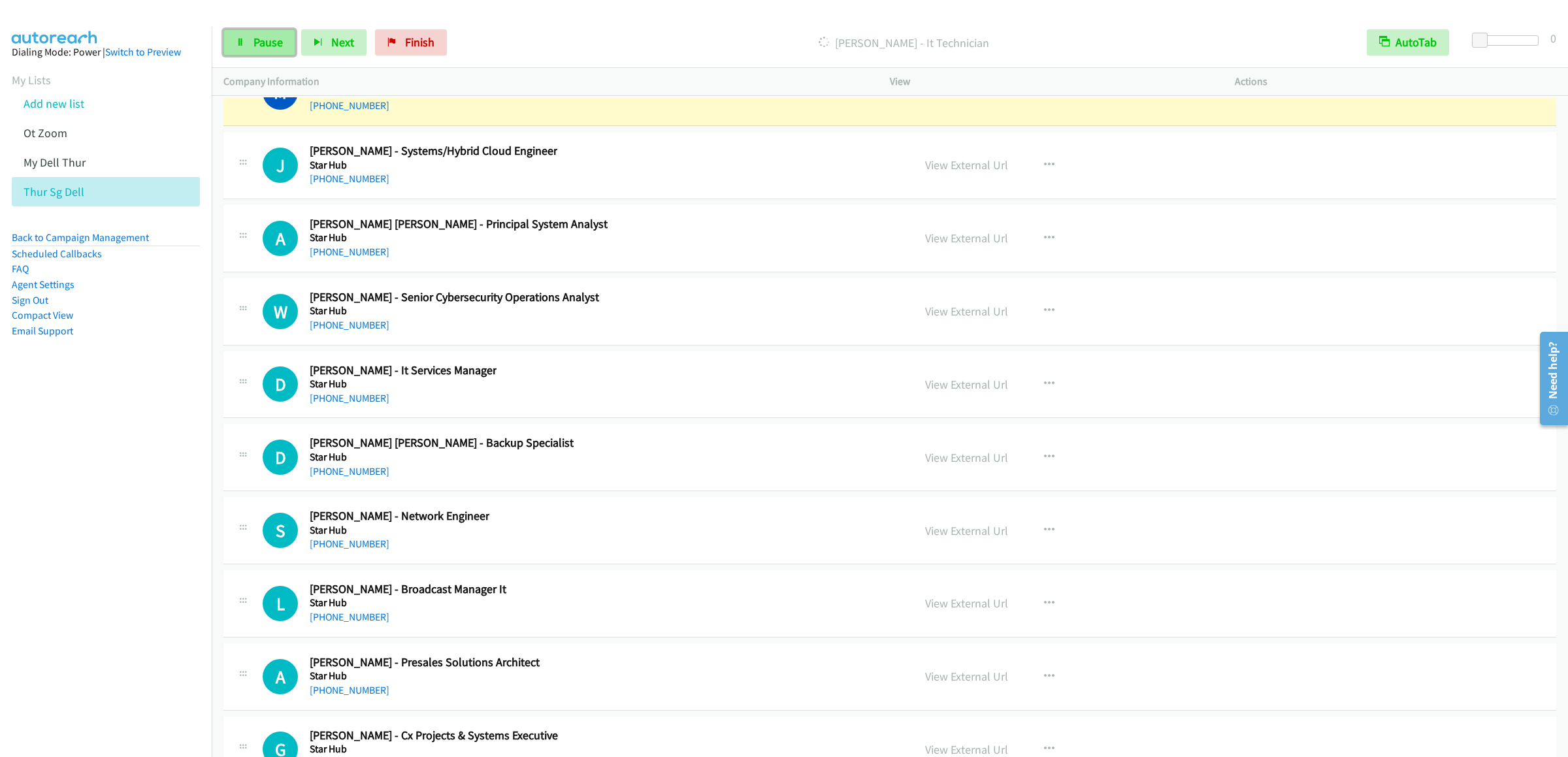
click at [264, 43] on span "Pause" at bounding box center [268, 42] width 29 height 15
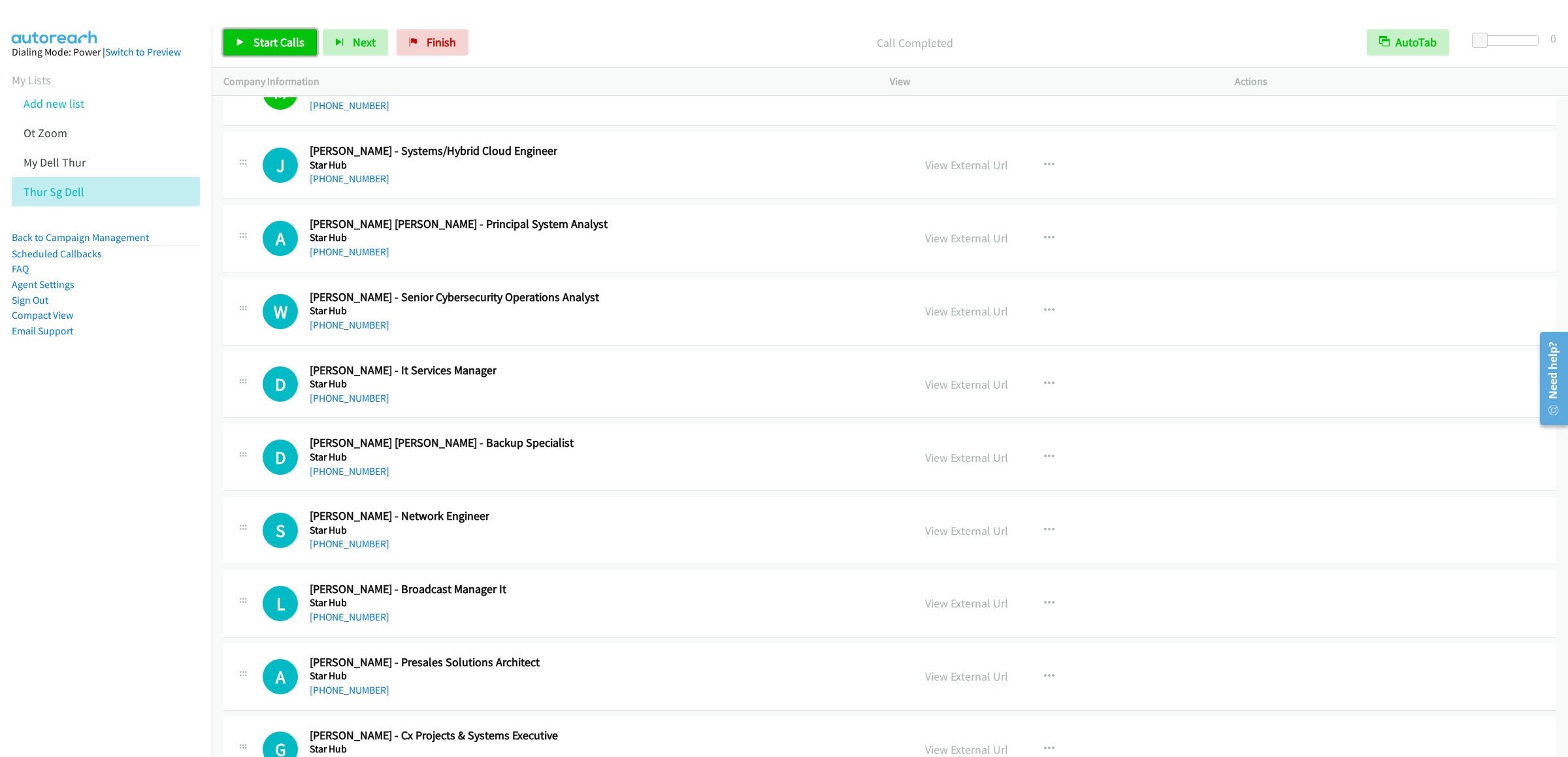
click at [273, 44] on span "Start Calls" at bounding box center [279, 42] width 51 height 15
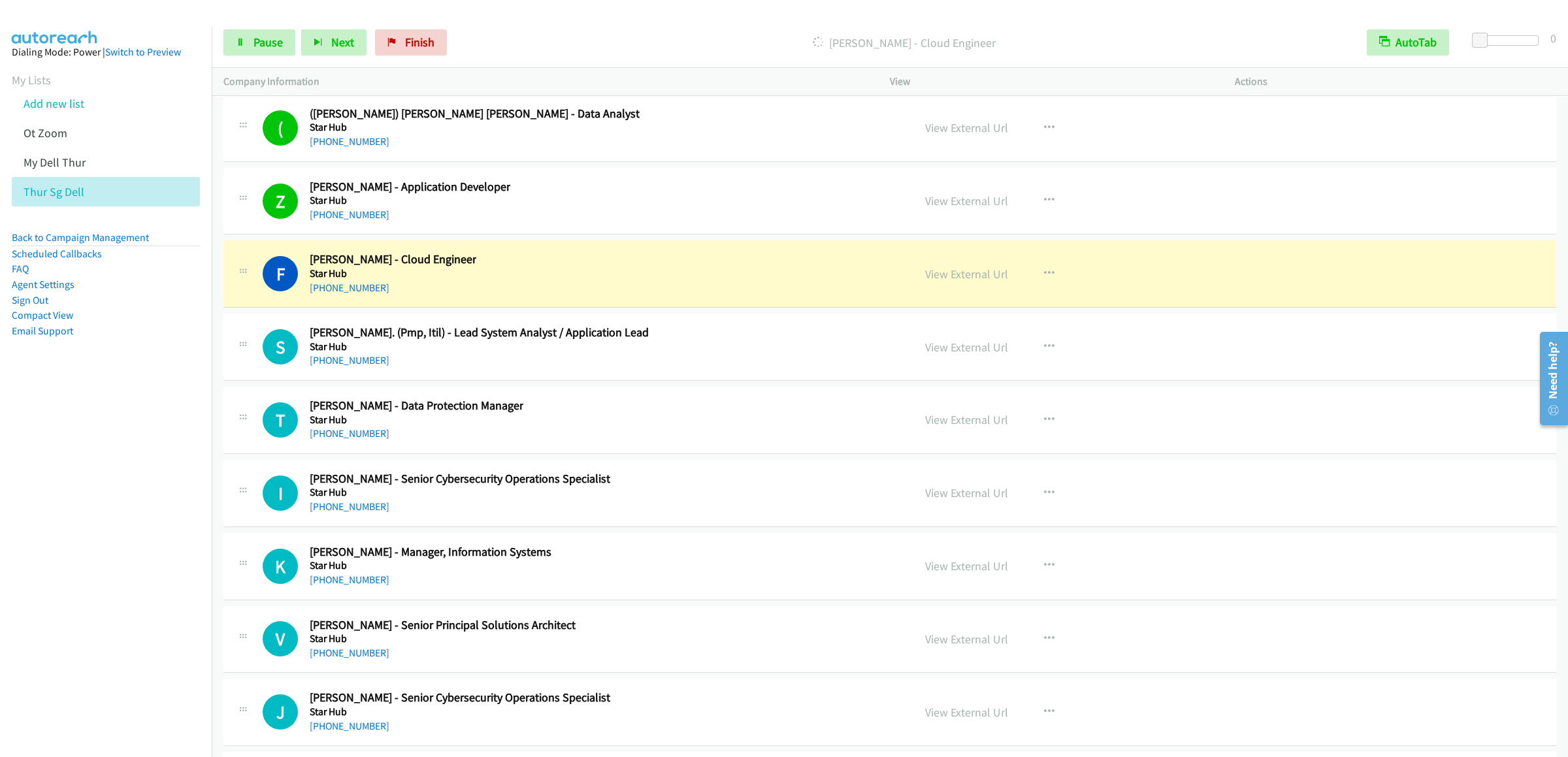
scroll to position [22607, 0]
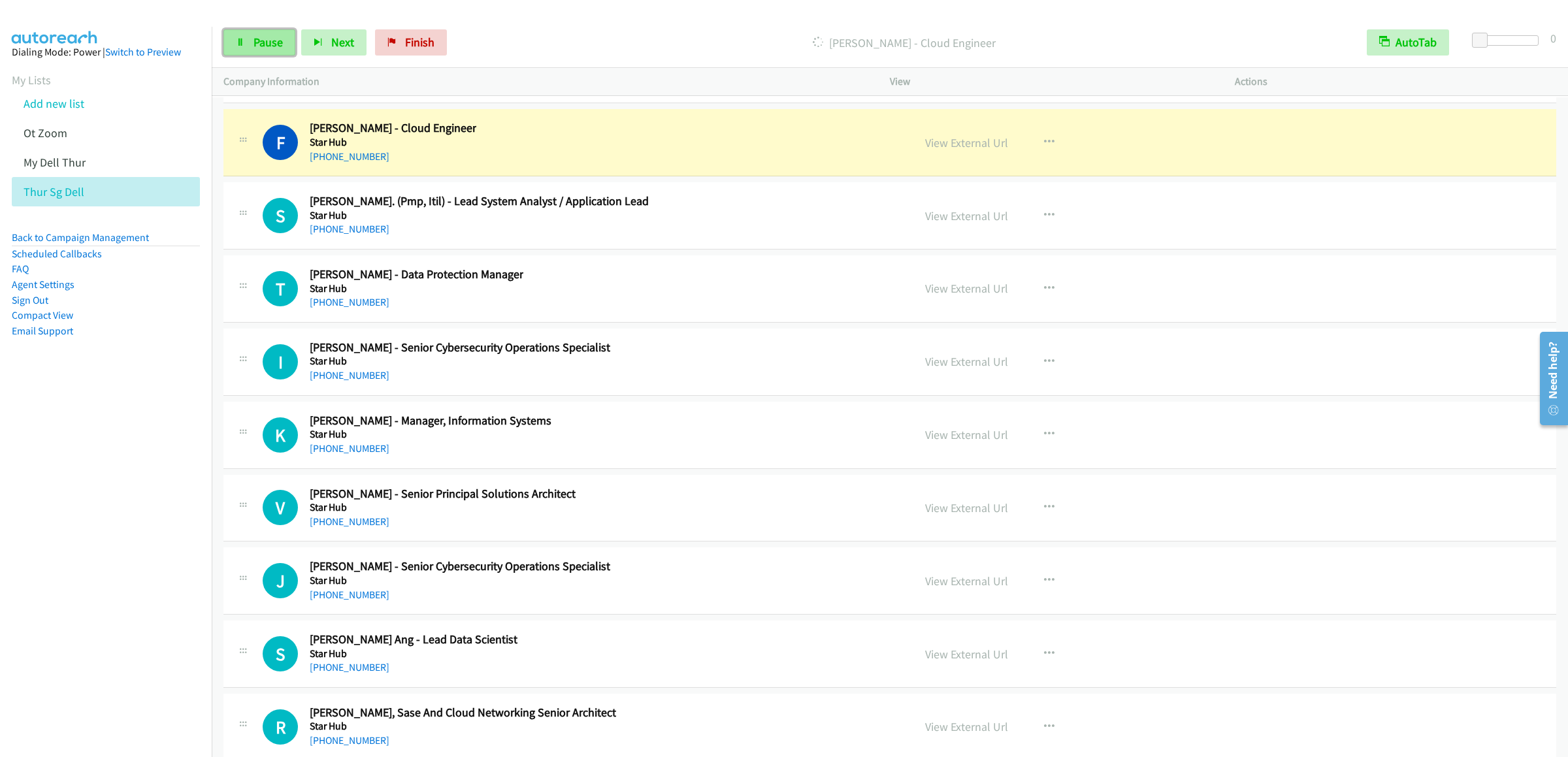
click at [236, 37] on link "Pause" at bounding box center [260, 42] width 72 height 26
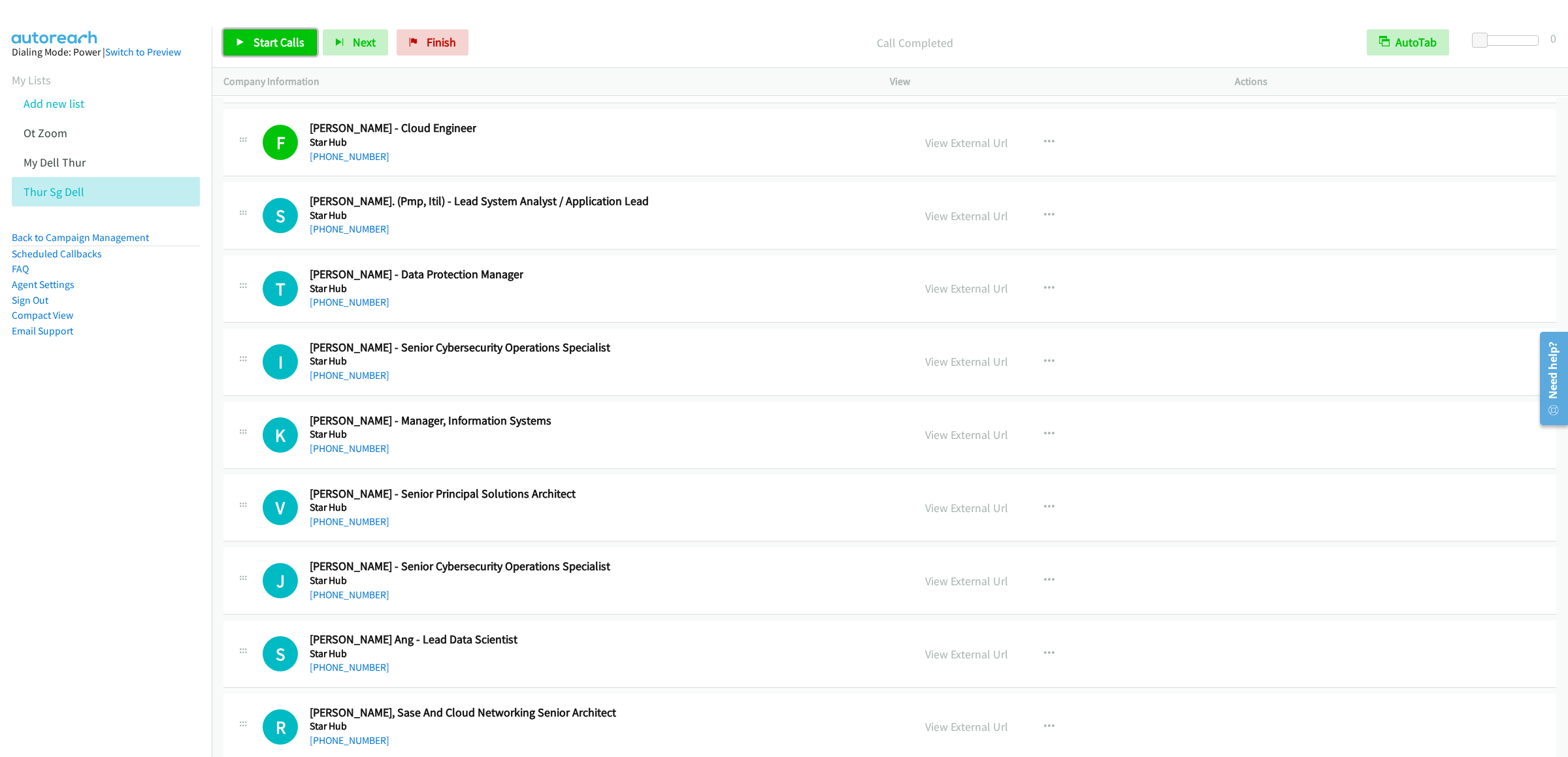
click at [256, 37] on span "Start Calls" at bounding box center [279, 42] width 51 height 15
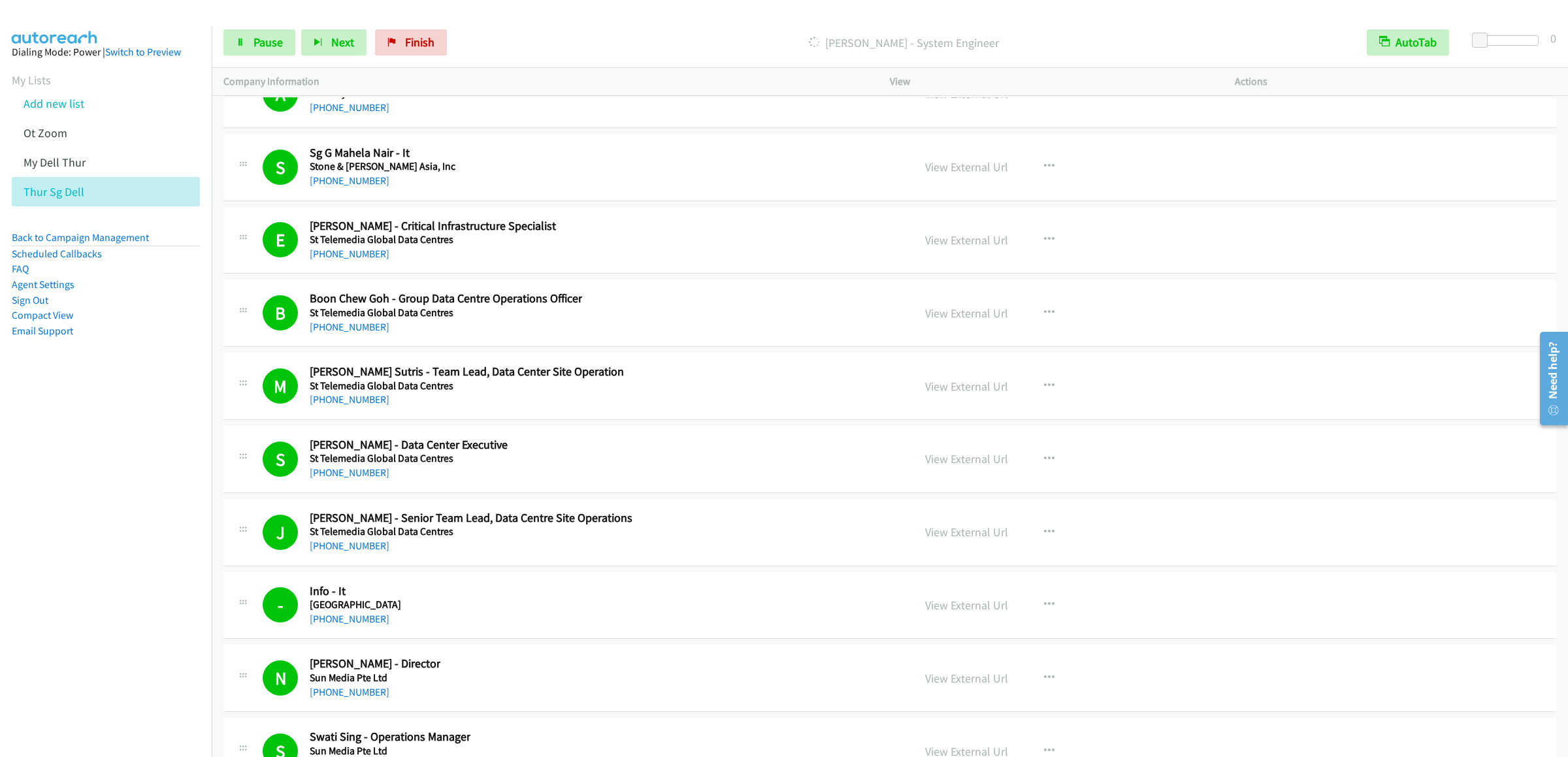
scroll to position [24698, 0]
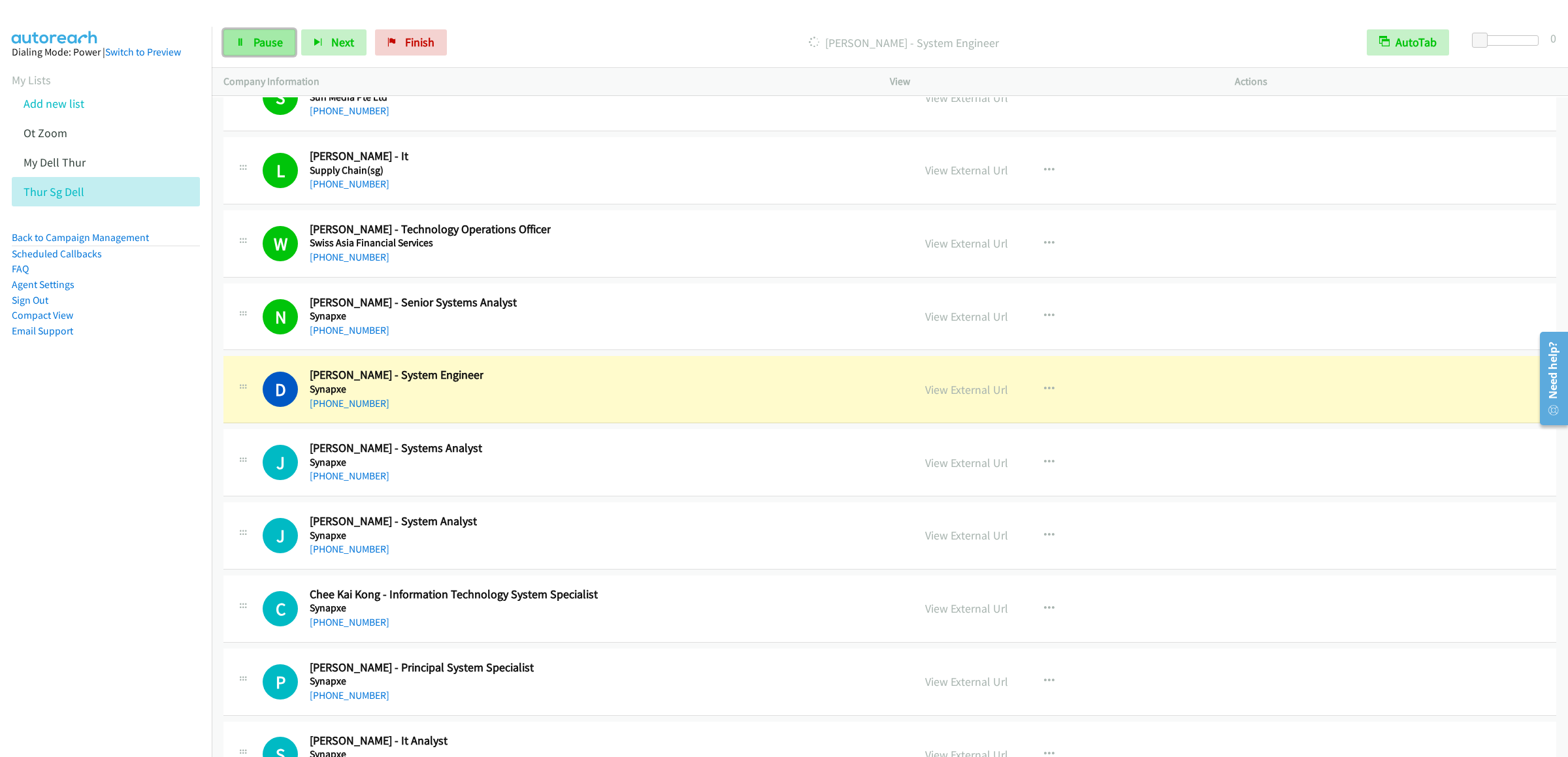
click at [271, 33] on link "Pause" at bounding box center [260, 42] width 72 height 26
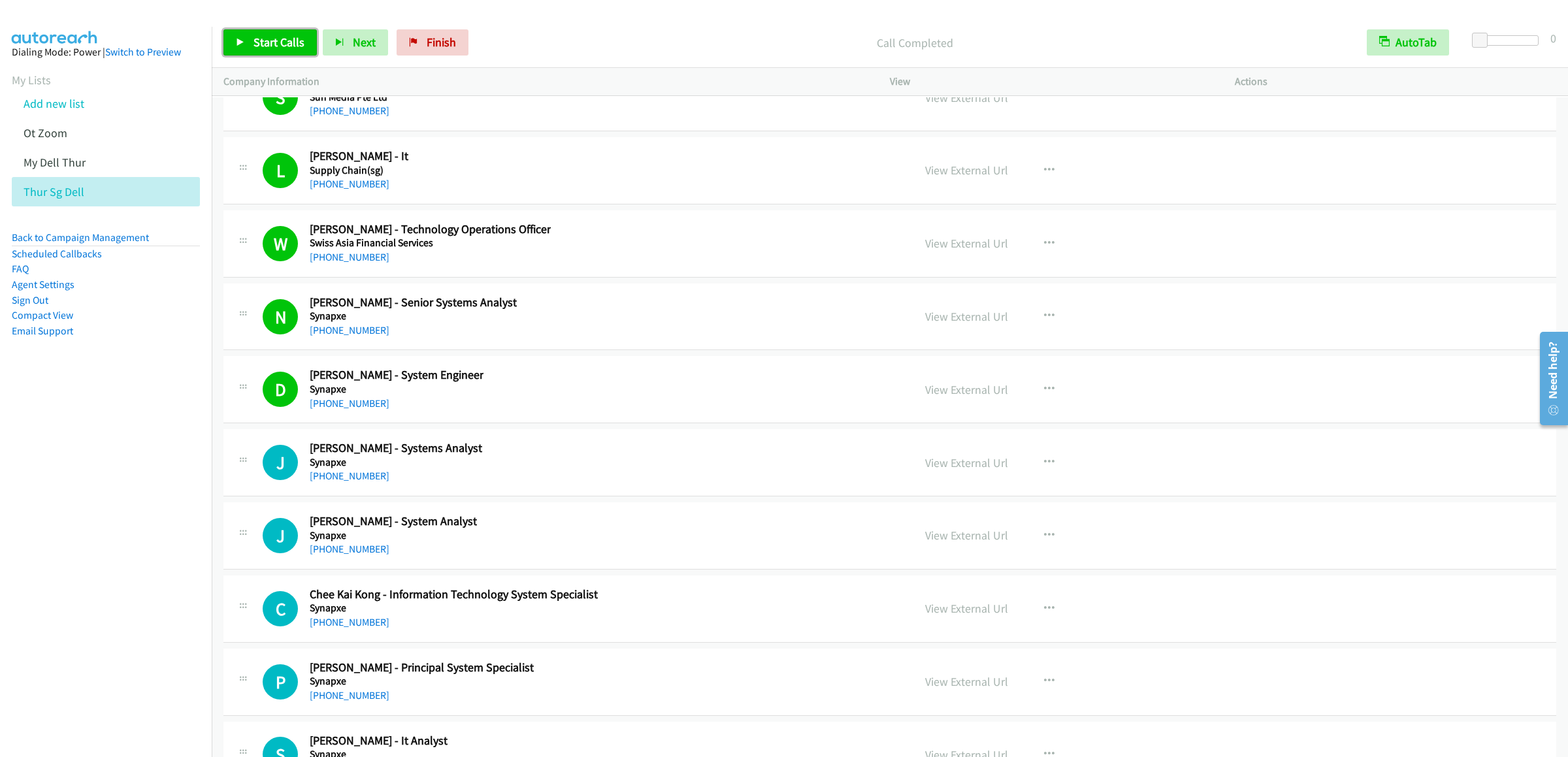
click at [264, 29] on link "Start Calls" at bounding box center [271, 42] width 94 height 26
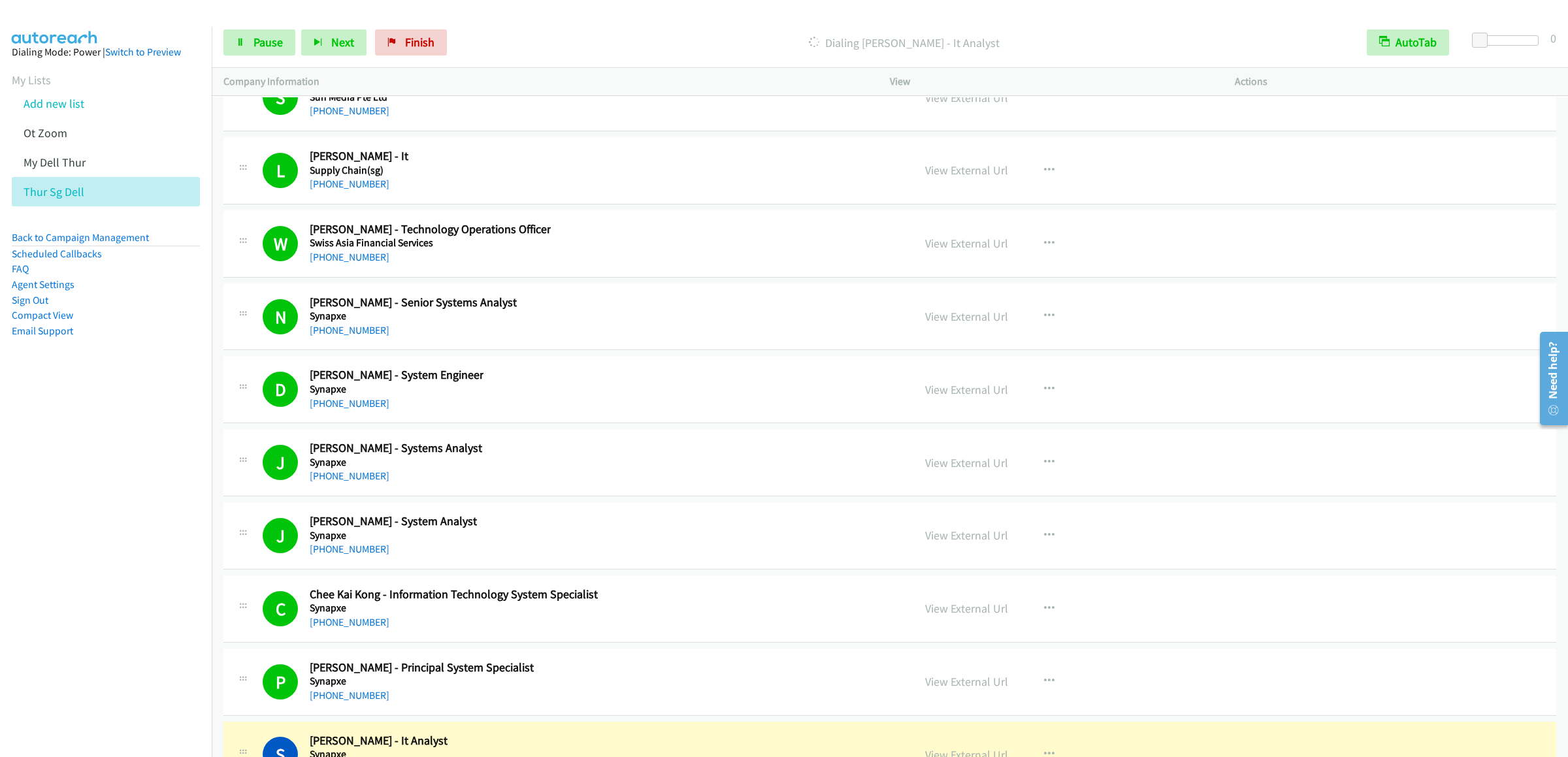
scroll to position [25352, 0]
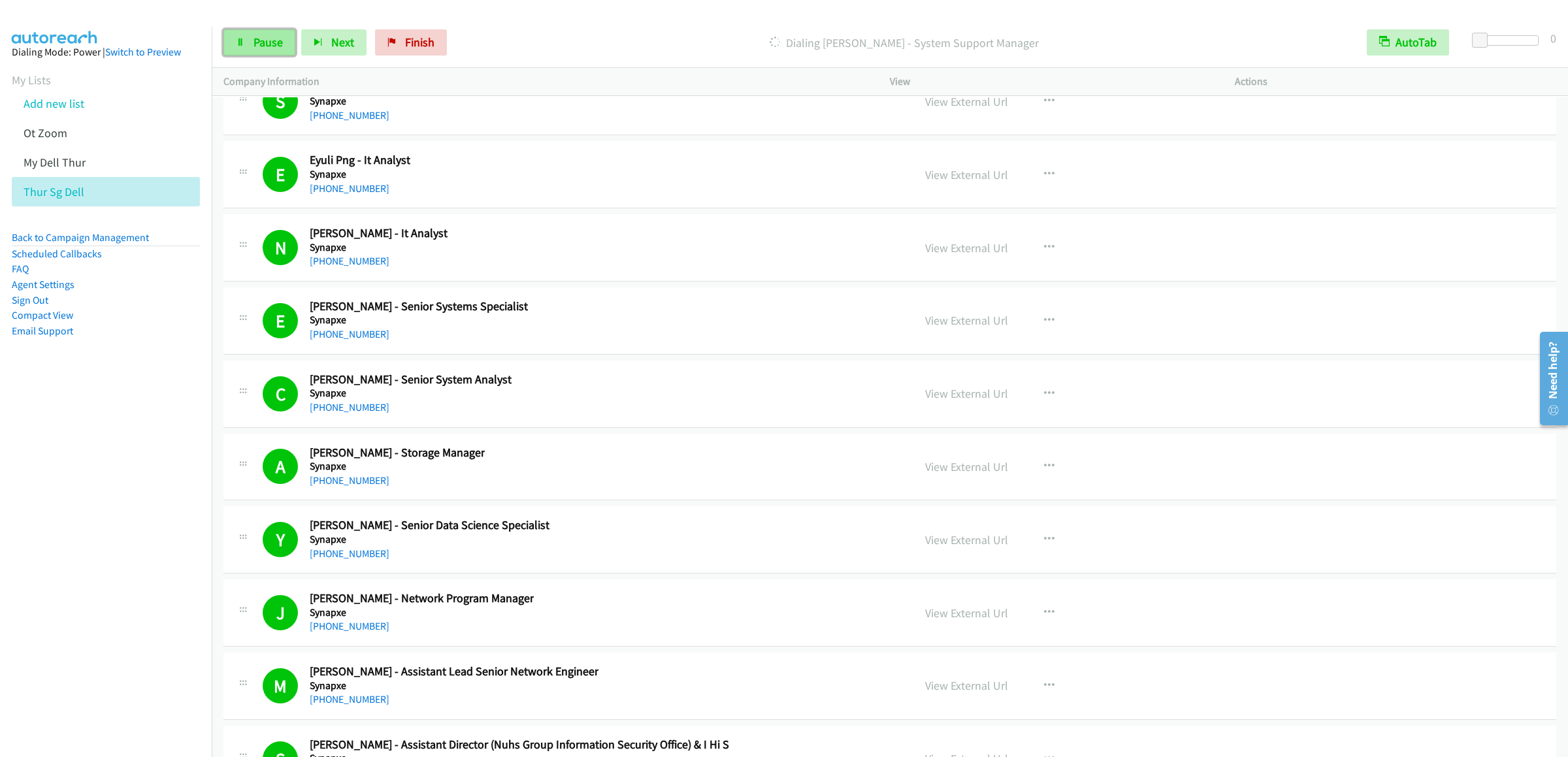
click at [258, 46] on span "Pause" at bounding box center [268, 42] width 29 height 15
drag, startPoint x: 441, startPoint y: 41, endPoint x: 1494, endPoint y: 7, distance: 1053.5
click at [441, 41] on span "Finish" at bounding box center [440, 42] width 29 height 15
